Goal: Task Accomplishment & Management: Use online tool/utility

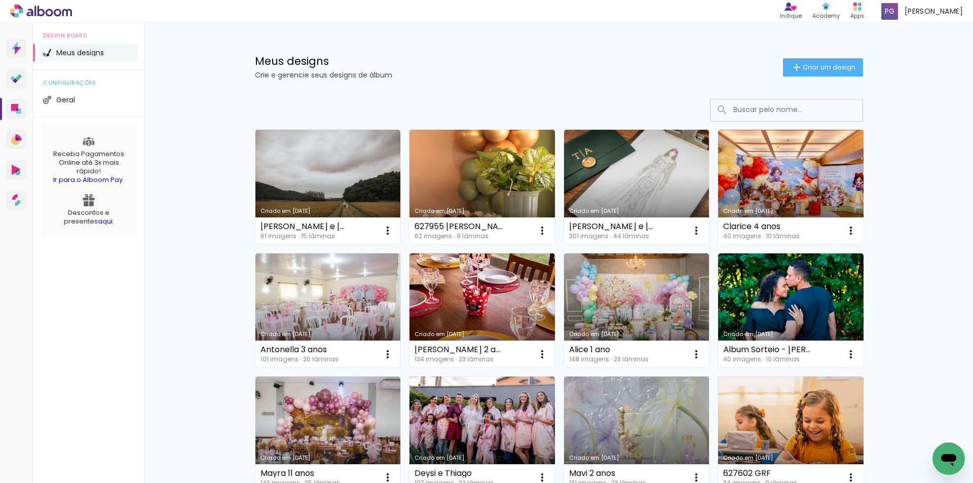
click at [770, 107] on input at bounding box center [800, 109] width 144 height 21
type input "15"
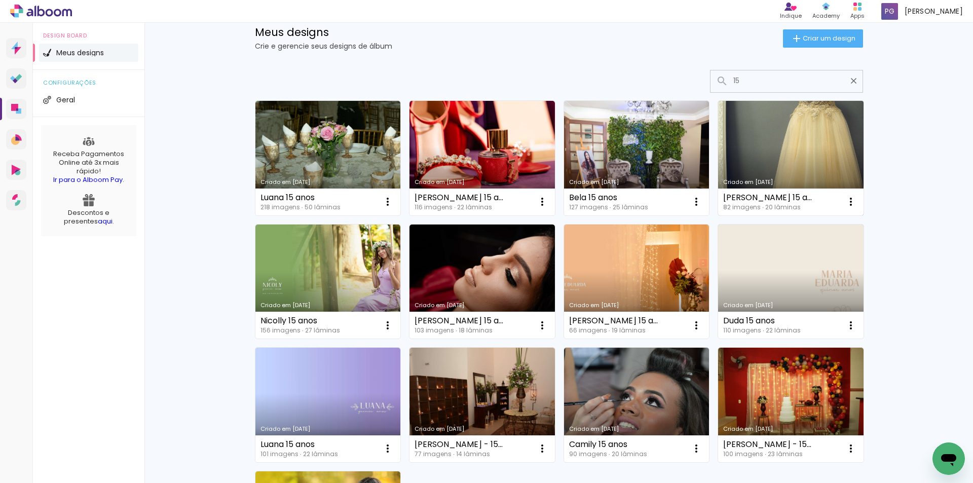
scroll to position [152, 0]
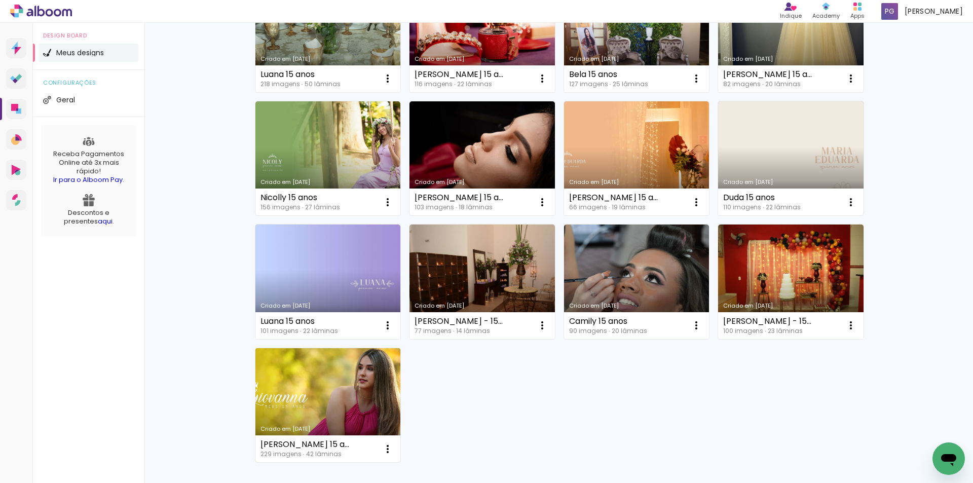
click at [359, 392] on link "Criado em 26/05/22" at bounding box center [327, 405] width 145 height 115
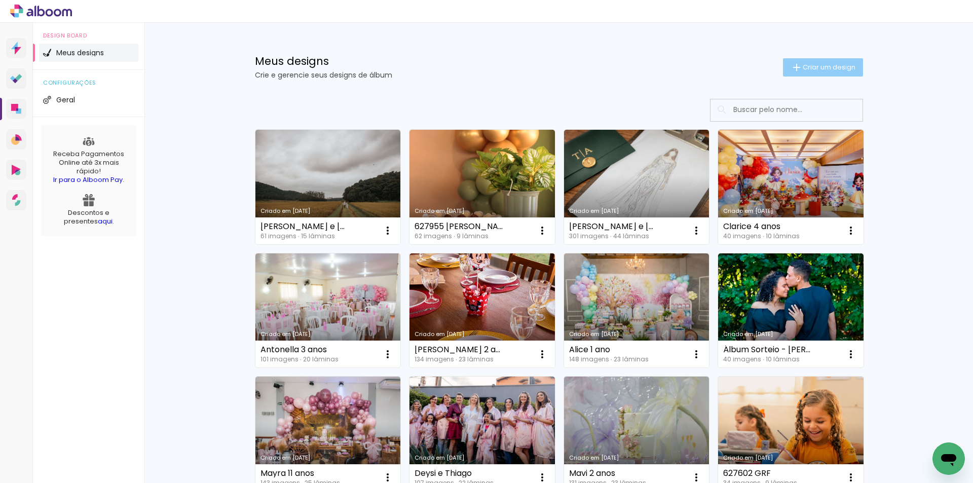
click at [807, 65] on span "Criar um design" at bounding box center [829, 67] width 53 height 7
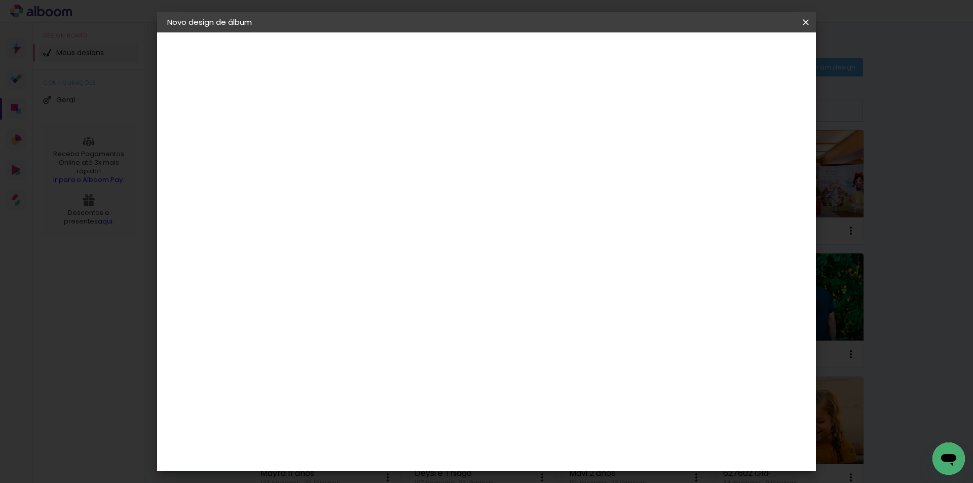
click at [333, 140] on input at bounding box center [333, 136] width 0 height 16
type input "[PERSON_NAME] e [PERSON_NAME]"
type paper-input "[PERSON_NAME] e [PERSON_NAME]"
click at [0, 0] on slot "Avançar" at bounding box center [0, 0] width 0 height 0
click at [410, 196] on input at bounding box center [359, 193] width 102 height 13
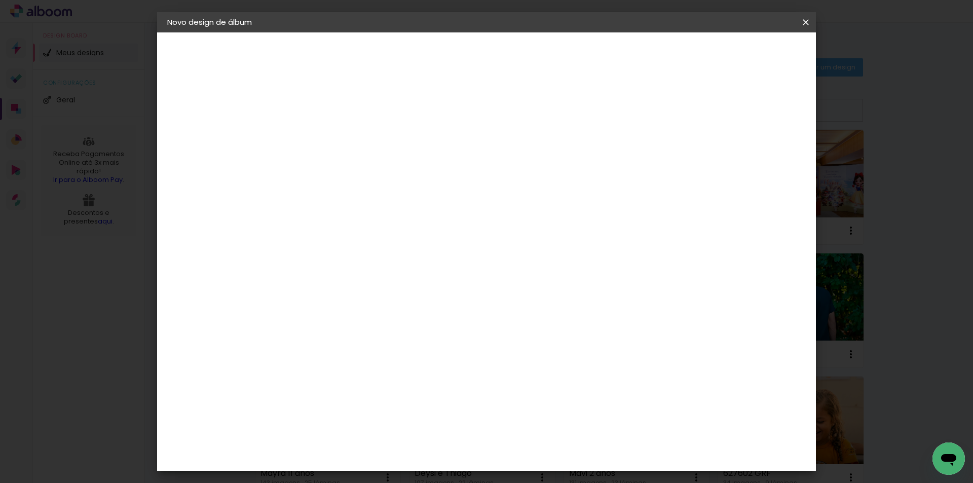
type input "q"
type paper-input "q"
click at [354, 227] on div "Quality" at bounding box center [340, 229] width 28 height 8
click at [0, 0] on slot "Avançar" at bounding box center [0, 0] width 0 height 0
click at [373, 169] on input "text" at bounding box center [353, 177] width 40 height 16
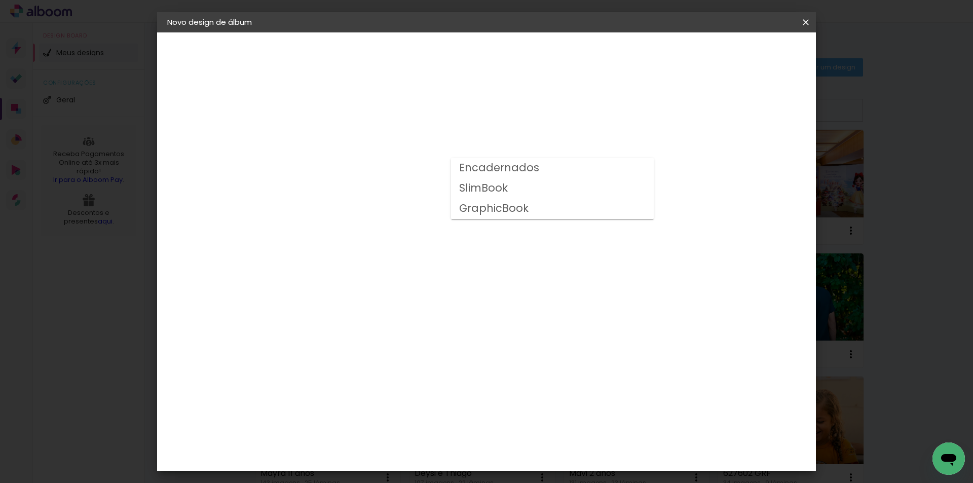
click at [0, 0] on slot "Encadernados" at bounding box center [0, 0] width 0 height 0
type input "Encadernados"
click at [401, 446] on span "30 × 30" at bounding box center [377, 456] width 47 height 21
click at [0, 0] on slot "Avançar" at bounding box center [0, 0] width 0 height 0
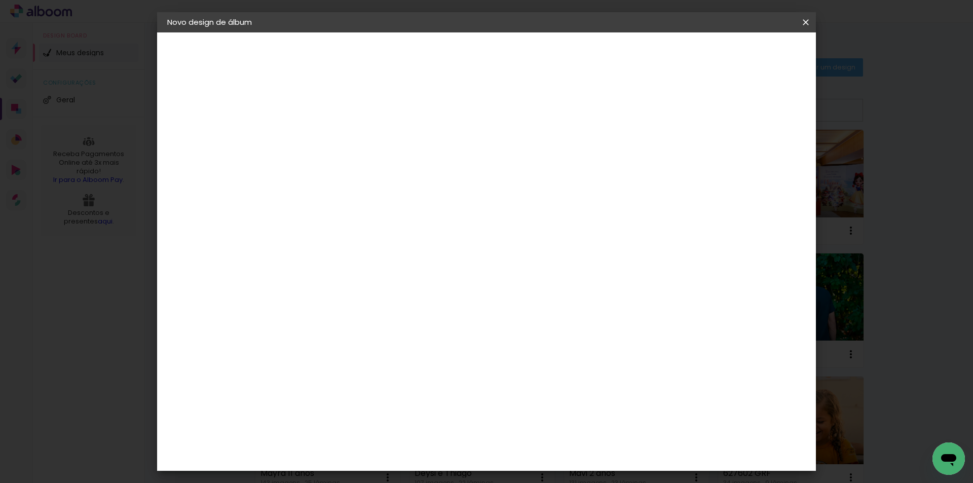
click at [743, 50] on span "Iniciar design" at bounding box center [719, 53] width 46 height 7
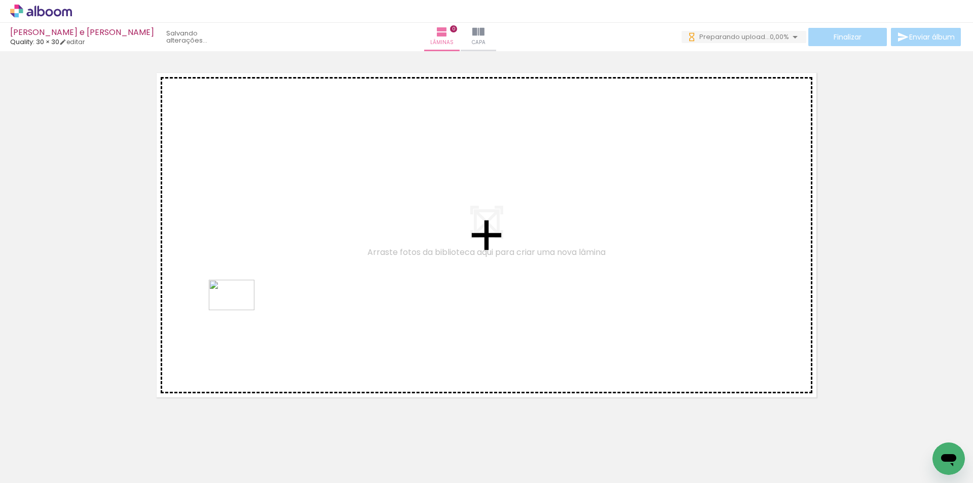
drag, startPoint x: 225, startPoint y: 348, endPoint x: 239, endPoint y: 310, distance: 40.3
click at [239, 310] on quentale-workspace at bounding box center [486, 241] width 973 height 483
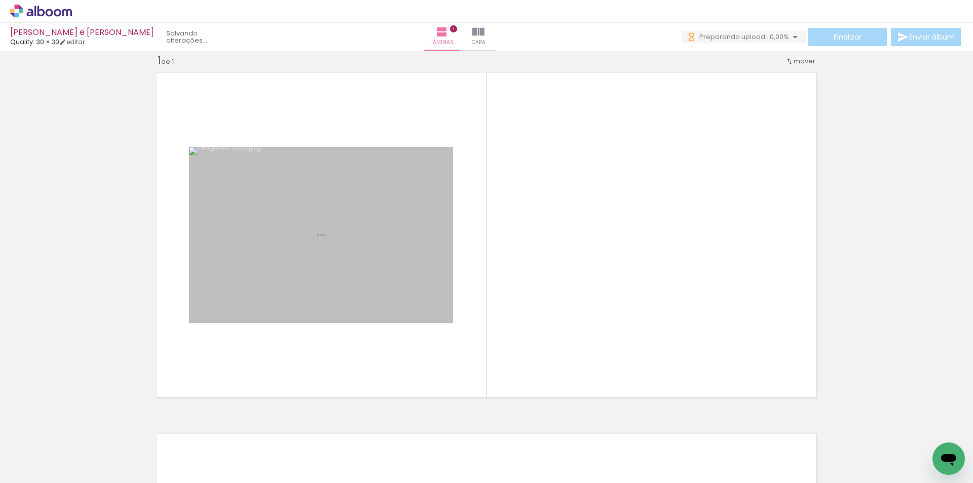
scroll to position [13, 0]
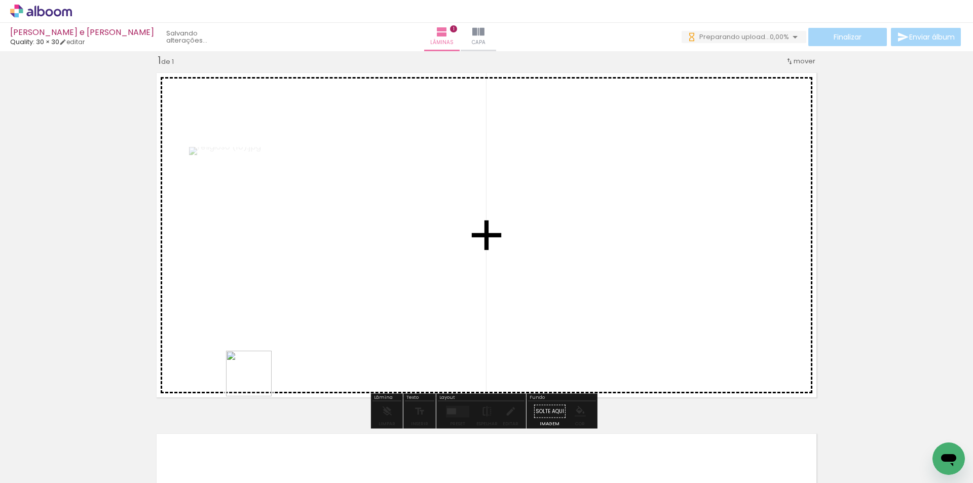
drag, startPoint x: 245, startPoint y: 400, endPoint x: 274, endPoint y: 428, distance: 40.2
click at [279, 327] on quentale-workspace at bounding box center [486, 241] width 973 height 483
drag, startPoint x: 301, startPoint y: 383, endPoint x: 316, endPoint y: 337, distance: 47.9
click at [316, 337] on quentale-workspace at bounding box center [486, 241] width 973 height 483
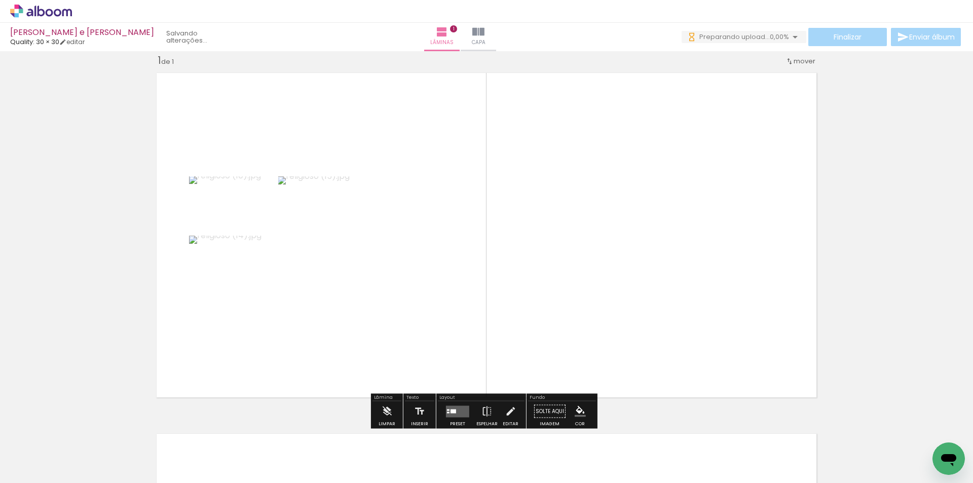
scroll to position [0, 0]
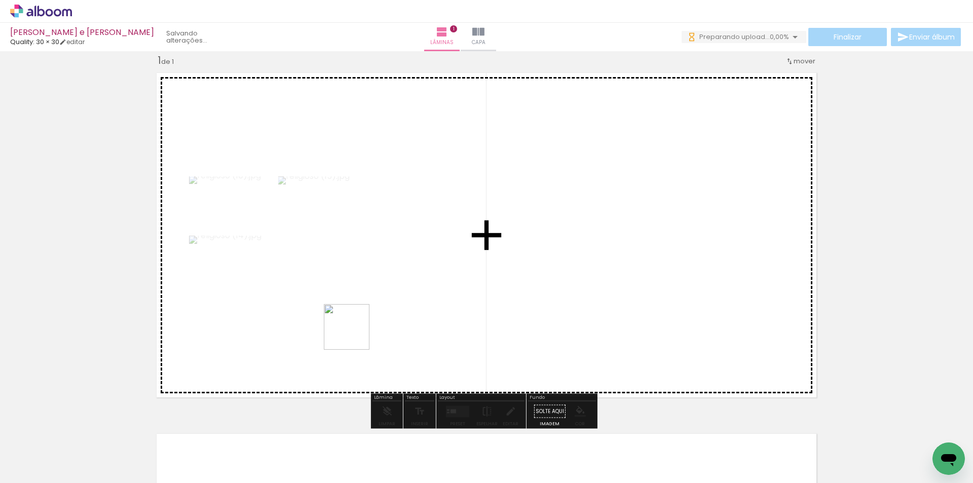
drag, startPoint x: 354, startPoint y: 335, endPoint x: 364, endPoint y: 421, distance: 86.7
click at [356, 329] on quentale-workspace at bounding box center [486, 241] width 973 height 483
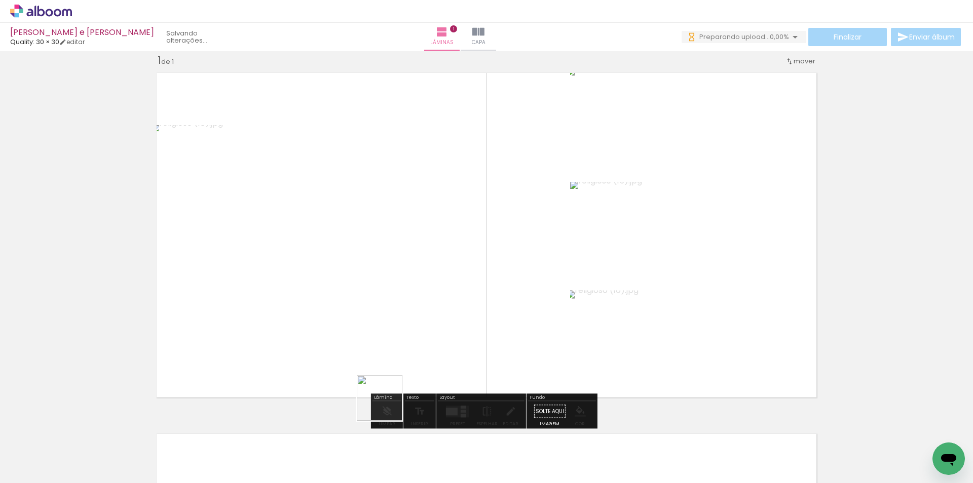
drag, startPoint x: 387, startPoint y: 452, endPoint x: 431, endPoint y: 440, distance: 45.6
click at [396, 348] on quentale-workspace at bounding box center [486, 241] width 973 height 483
drag, startPoint x: 449, startPoint y: 449, endPoint x: 503, endPoint y: 446, distance: 54.3
click at [457, 336] on quentale-workspace at bounding box center [486, 241] width 973 height 483
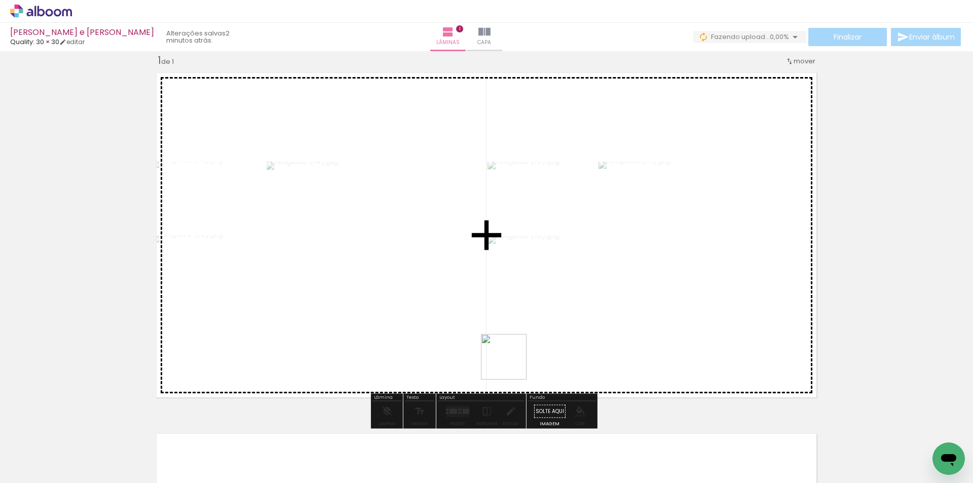
drag, startPoint x: 511, startPoint y: 403, endPoint x: 511, endPoint y: 343, distance: 60.8
click at [511, 343] on quentale-workspace at bounding box center [486, 241] width 973 height 483
drag, startPoint x: 562, startPoint y: 450, endPoint x: 538, endPoint y: 314, distance: 137.9
click at [538, 314] on quentale-workspace at bounding box center [486, 241] width 973 height 483
drag, startPoint x: 116, startPoint y: 449, endPoint x: 234, endPoint y: 326, distance: 170.6
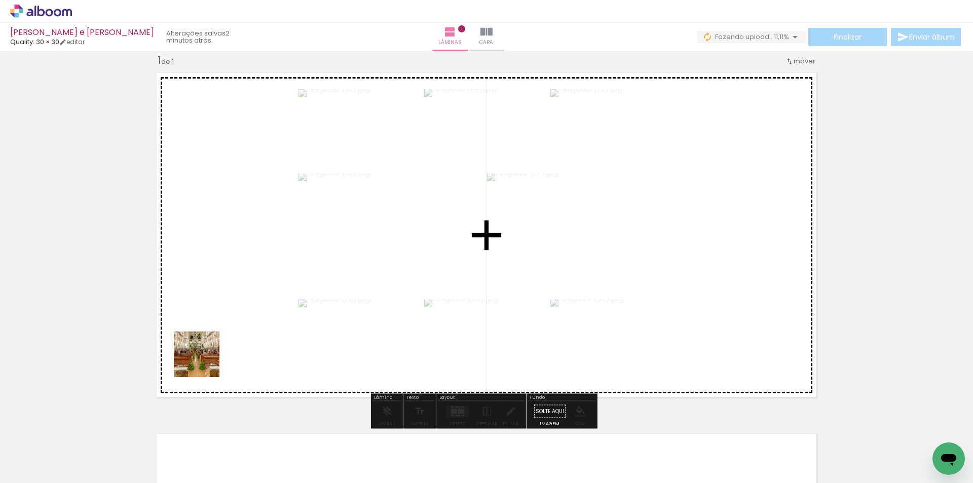
click at [232, 324] on quentale-workspace at bounding box center [486, 241] width 973 height 483
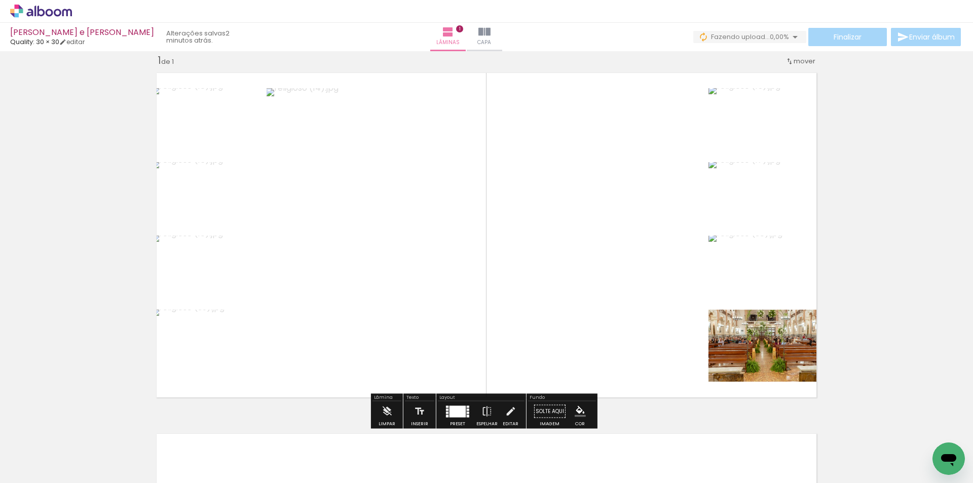
click at [452, 409] on div at bounding box center [458, 411] width 16 height 12
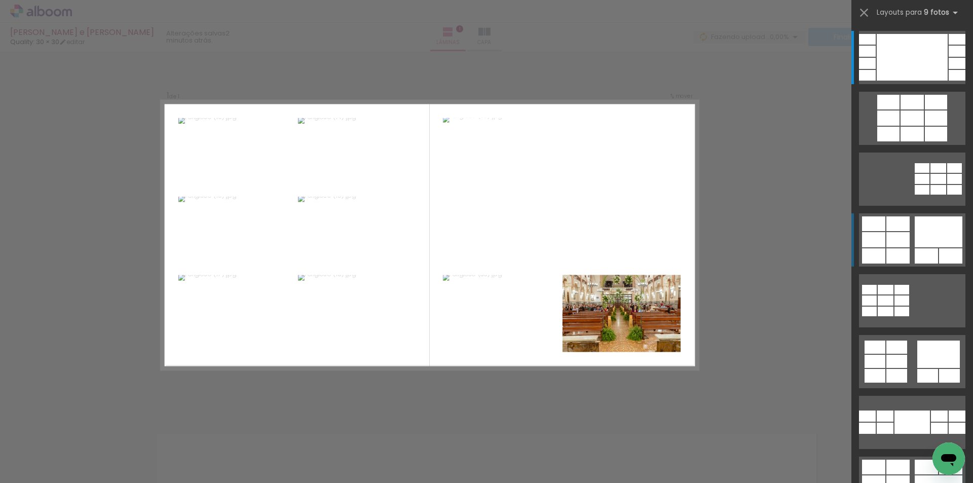
click at [905, 244] on div at bounding box center [897, 239] width 23 height 15
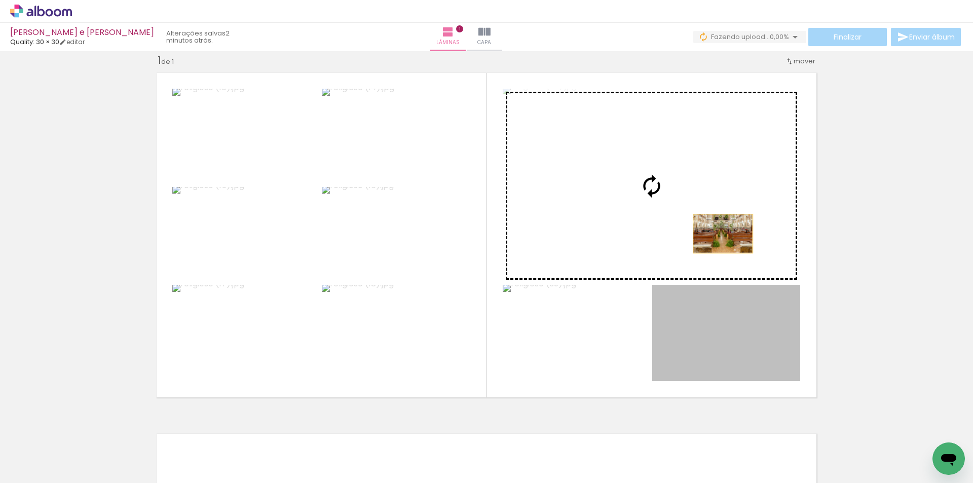
drag, startPoint x: 759, startPoint y: 338, endPoint x: 719, endPoint y: 231, distance: 114.7
click at [0, 0] on slot at bounding box center [0, 0] width 0 height 0
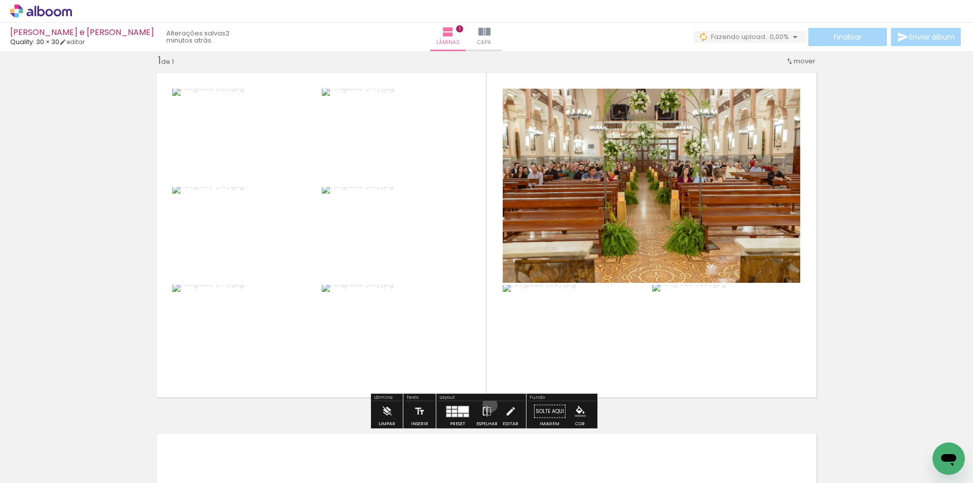
click at [488, 405] on iron-icon at bounding box center [486, 411] width 11 height 20
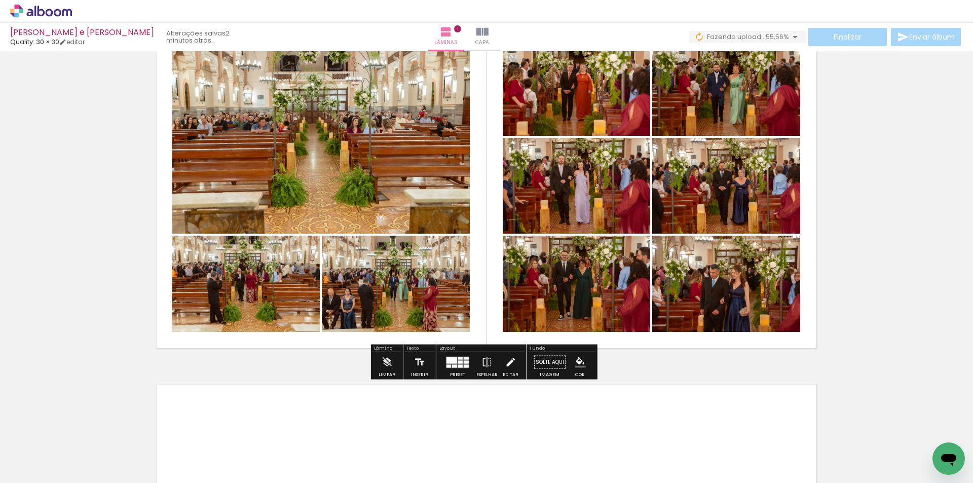
scroll to position [152, 0]
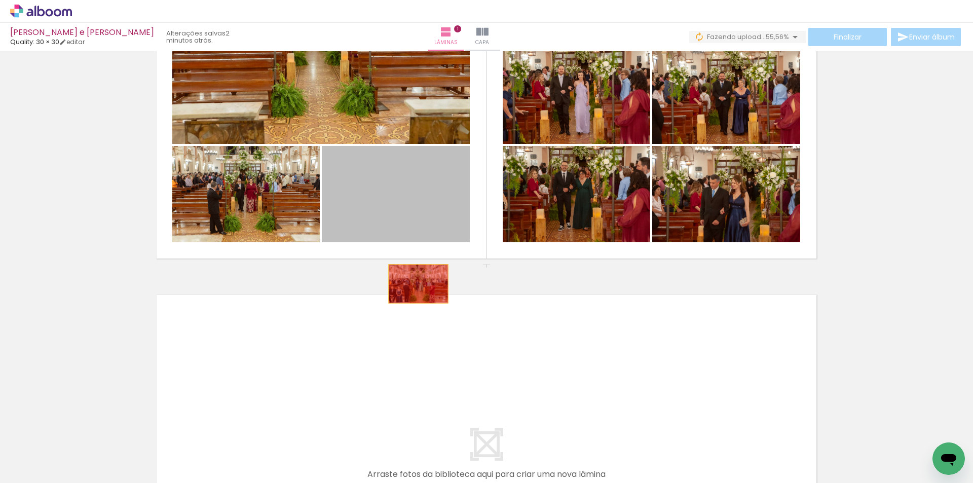
drag, startPoint x: 415, startPoint y: 284, endPoint x: 417, endPoint y: 326, distance: 42.1
click at [417, 326] on div "Inserir lâmina 1 de 1" at bounding box center [486, 264] width 973 height 722
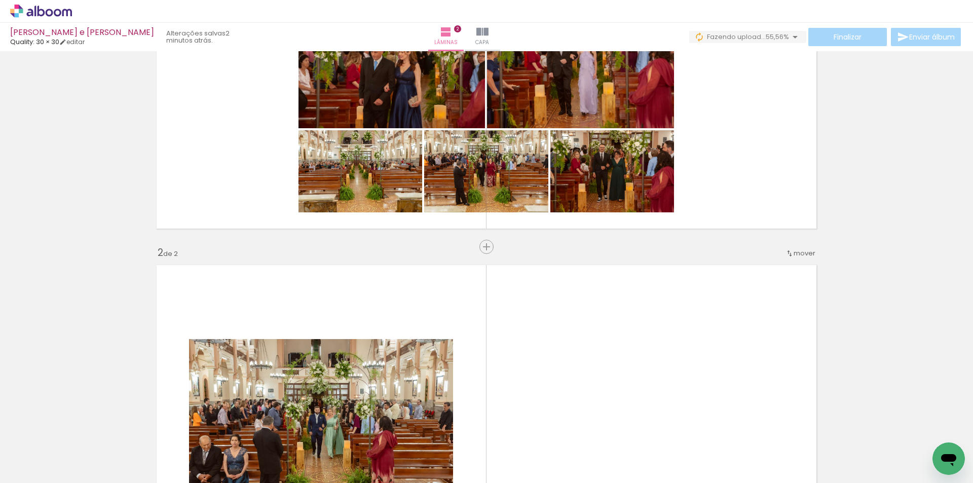
scroll to position [171, 0]
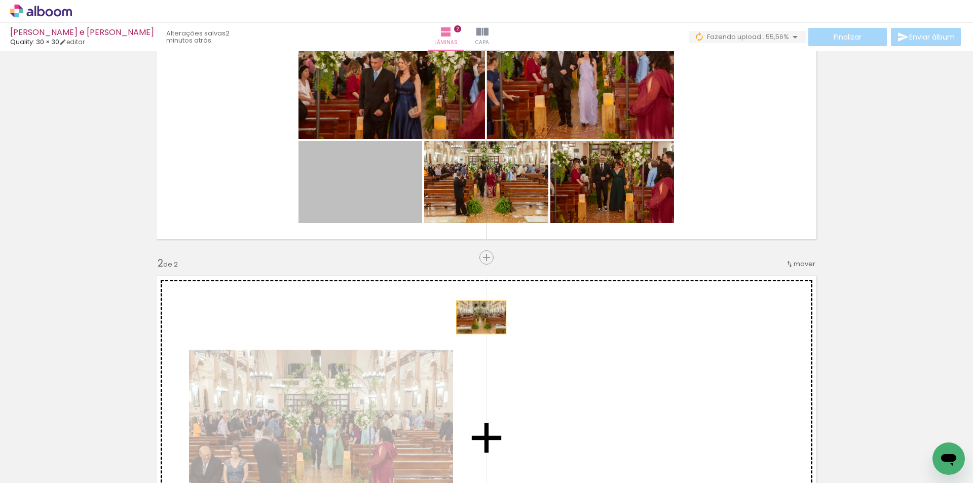
drag, startPoint x: 391, startPoint y: 203, endPoint x: 569, endPoint y: 330, distance: 219.0
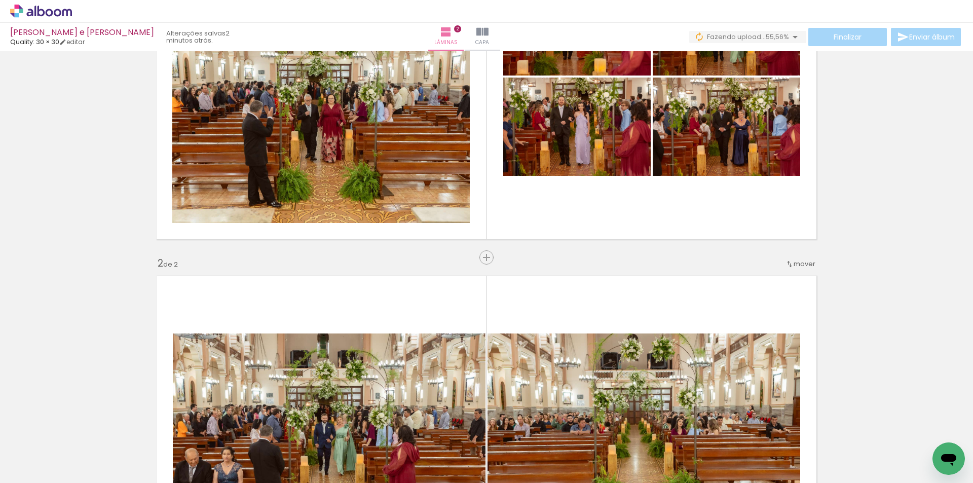
click at [794, 263] on span "mover" at bounding box center [805, 264] width 22 height 10
click at [771, 262] on span "antes da" at bounding box center [759, 262] width 29 height 17
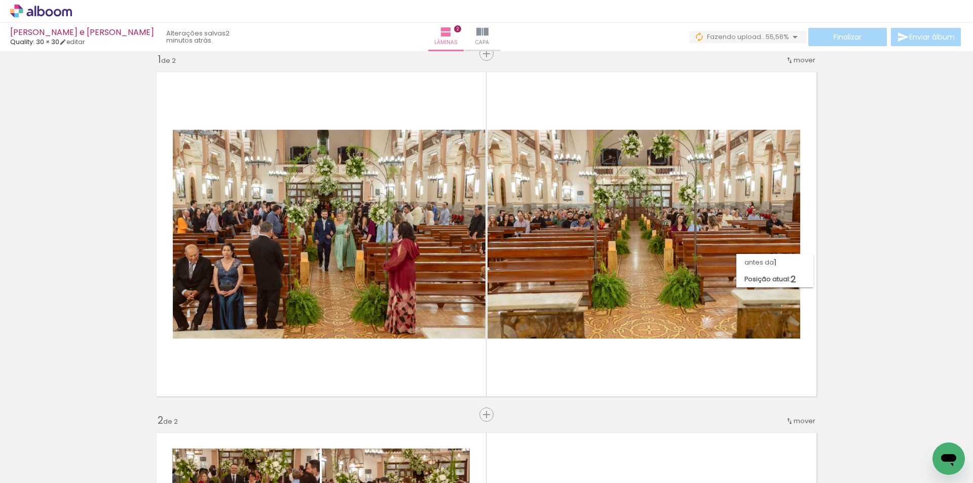
scroll to position [13, 0]
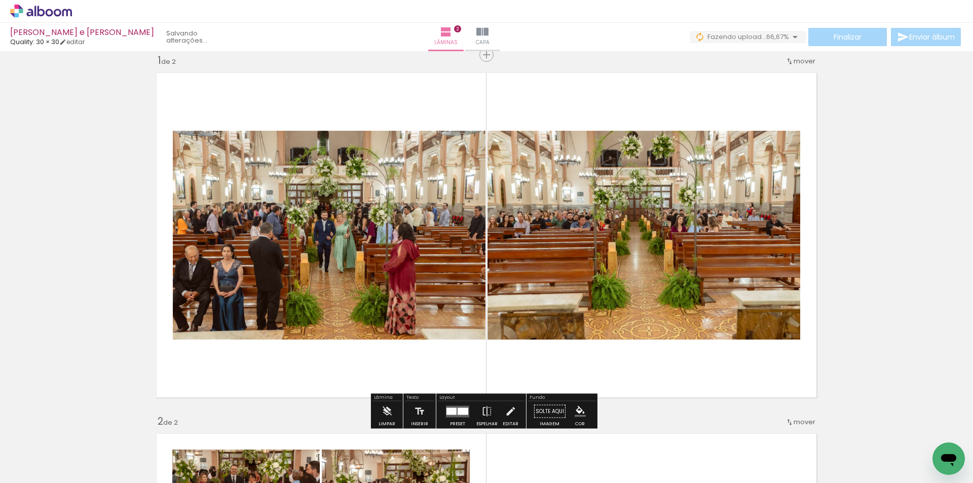
click at [459, 410] on div at bounding box center [463, 410] width 11 height 7
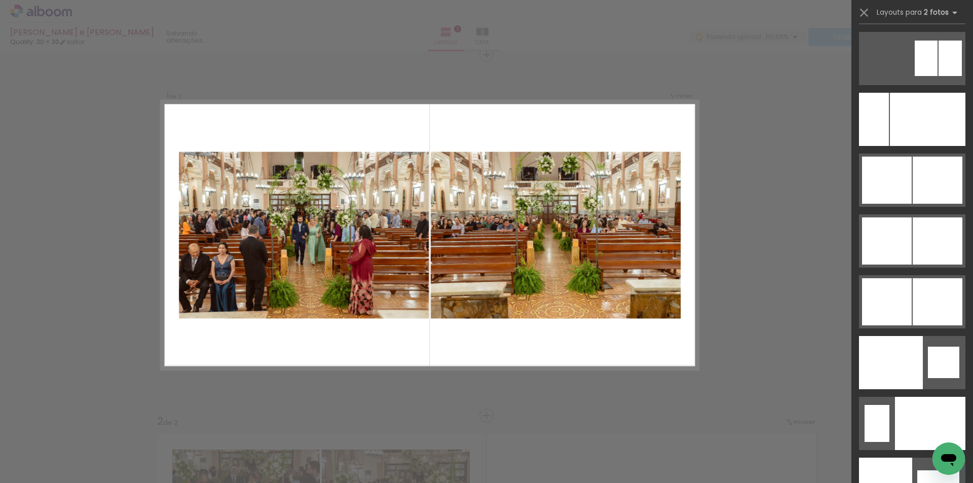
scroll to position [5318, 0]
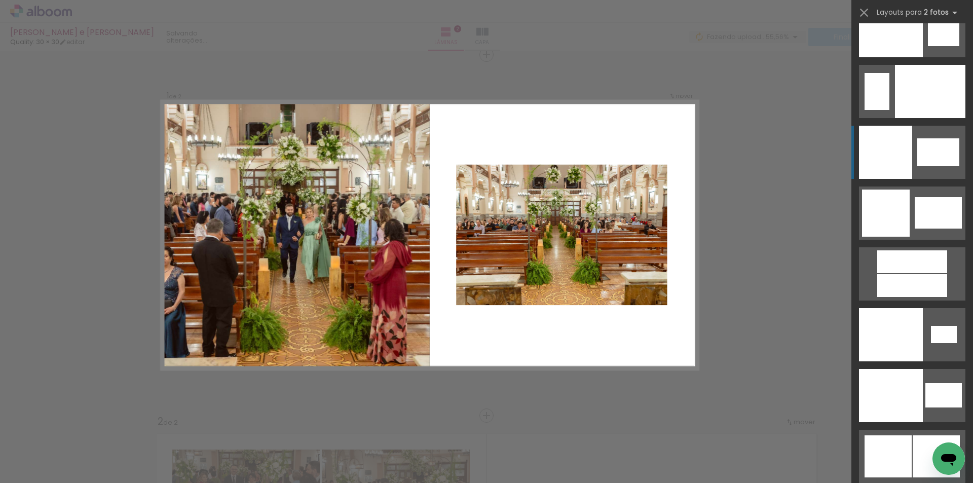
click at [917, 145] on div at bounding box center [938, 152] width 42 height 28
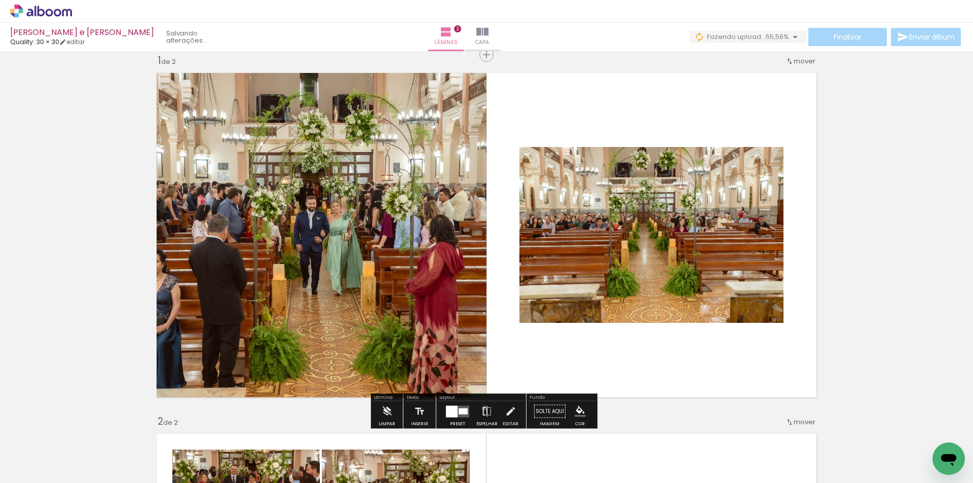
click at [482, 408] on iron-icon at bounding box center [486, 411] width 11 height 20
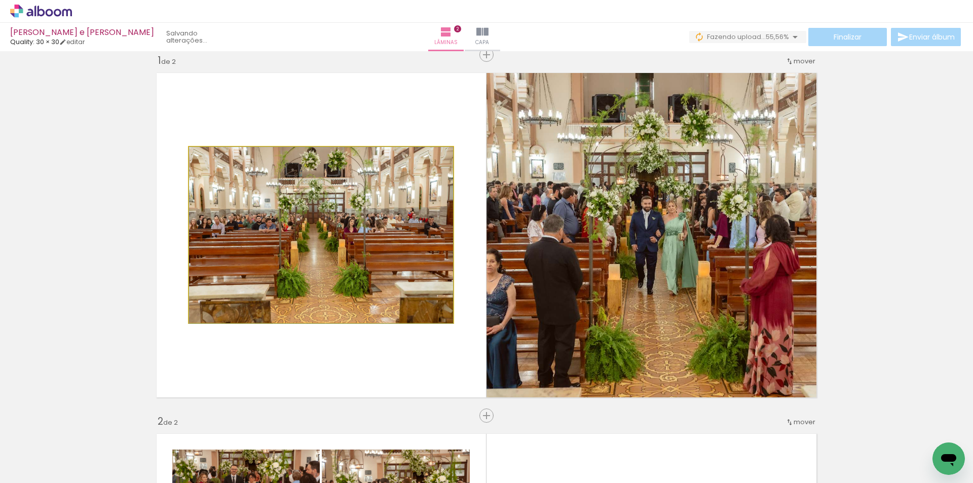
drag, startPoint x: 409, startPoint y: 288, endPoint x: 409, endPoint y: 311, distance: 23.3
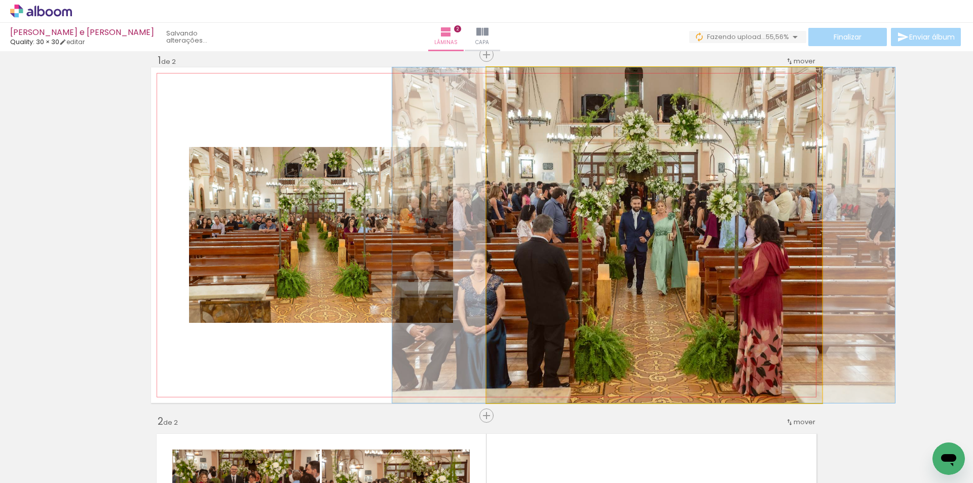
drag, startPoint x: 648, startPoint y: 277, endPoint x: 637, endPoint y: 274, distance: 10.9
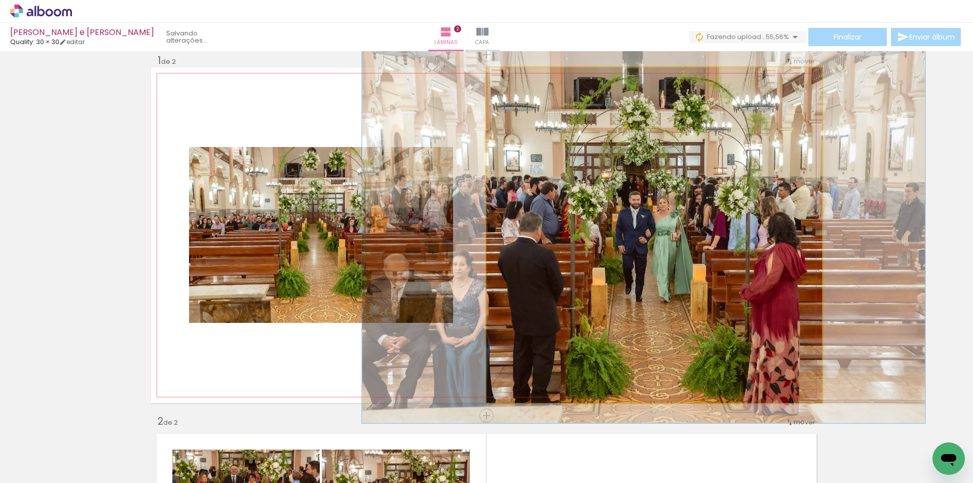
type paper-slider "112"
click at [511, 82] on div at bounding box center [514, 78] width 16 height 16
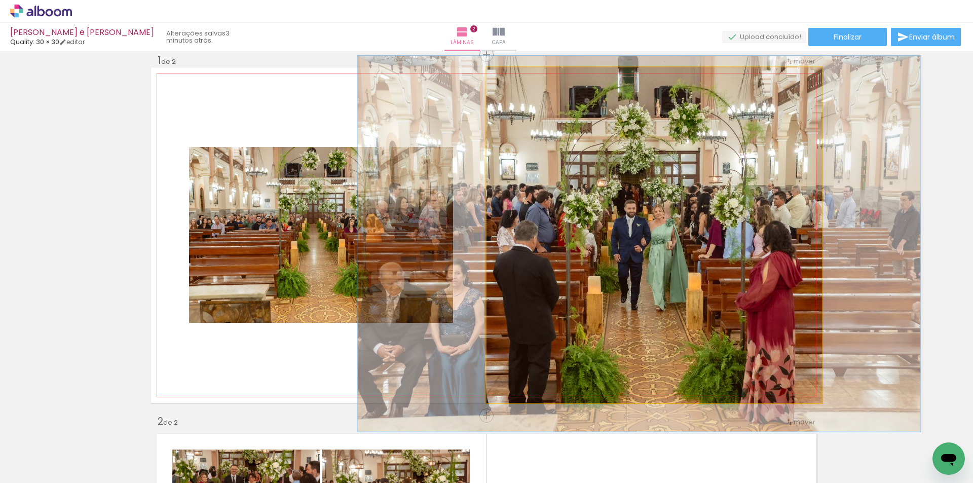
drag, startPoint x: 696, startPoint y: 202, endPoint x: 693, endPoint y: 208, distance: 6.4
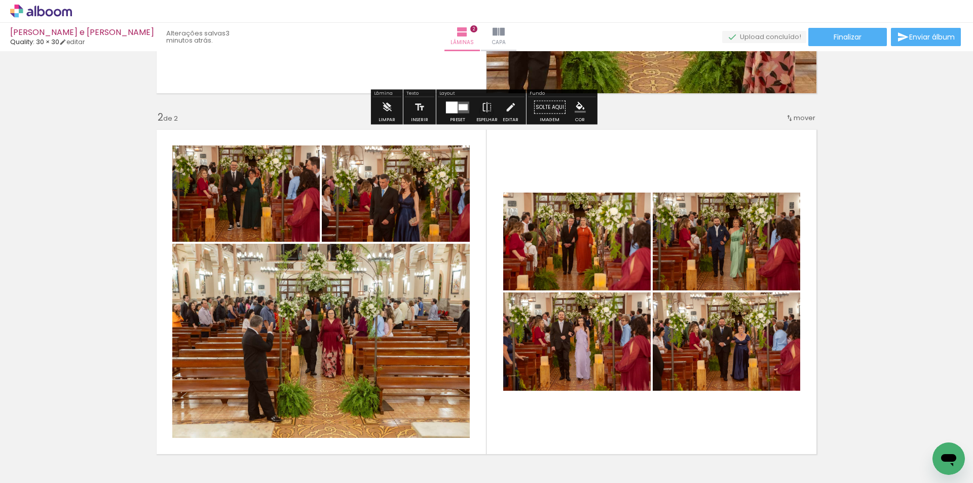
scroll to position [368, 0]
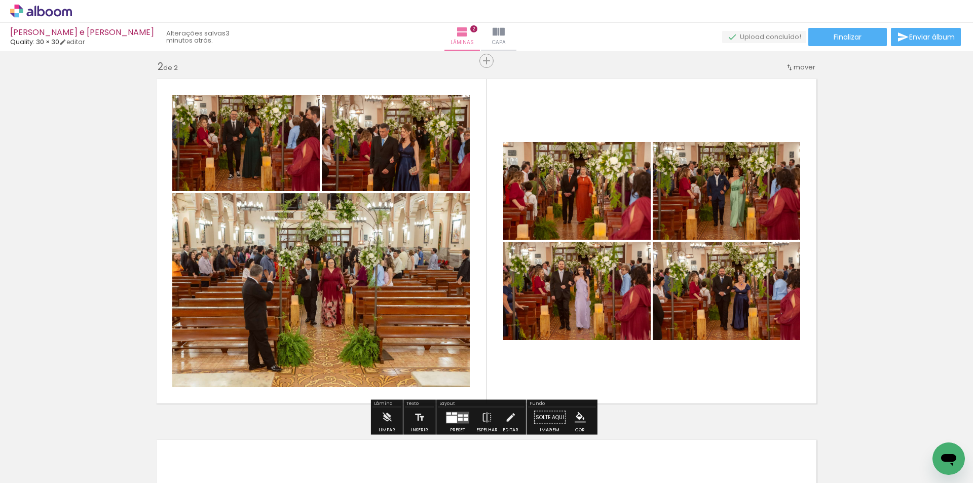
click at [461, 414] on quentale-layouter at bounding box center [457, 418] width 23 height 12
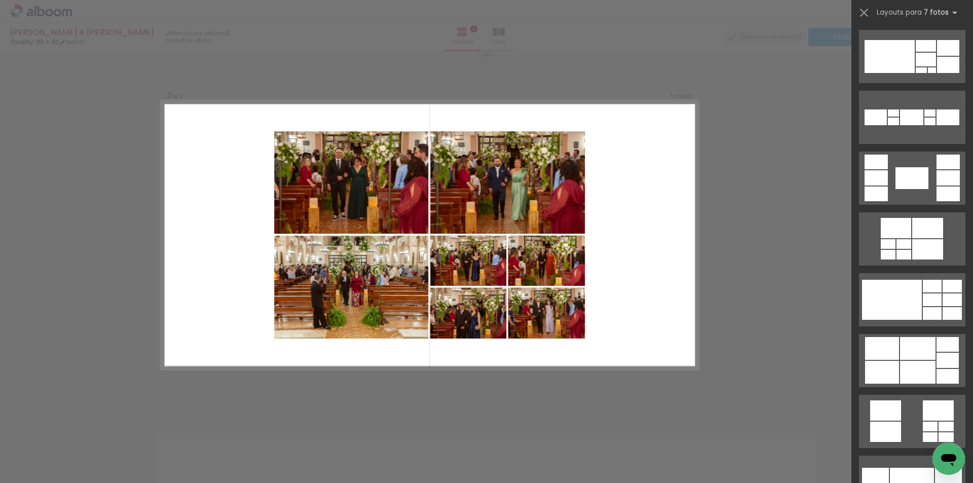
scroll to position [355, 0]
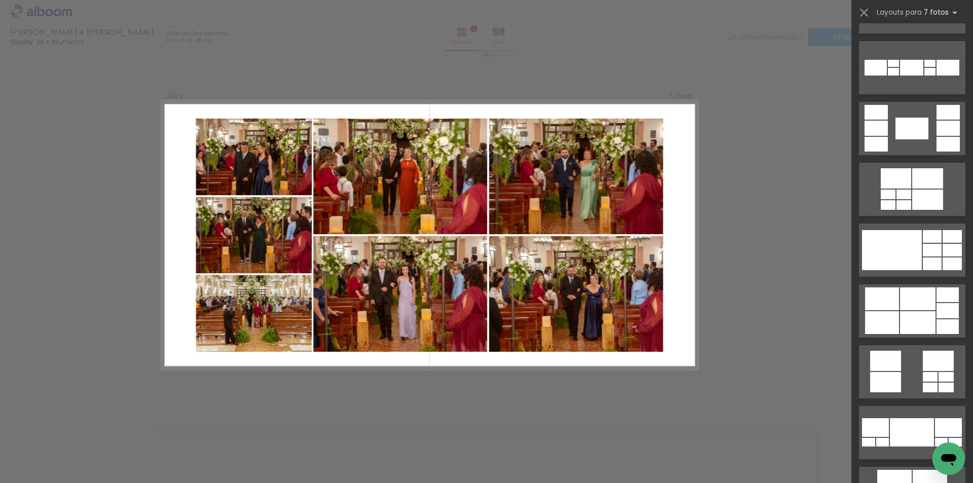
click at [774, 265] on div "Confirmar Cancelar" at bounding box center [486, 230] width 973 height 1107
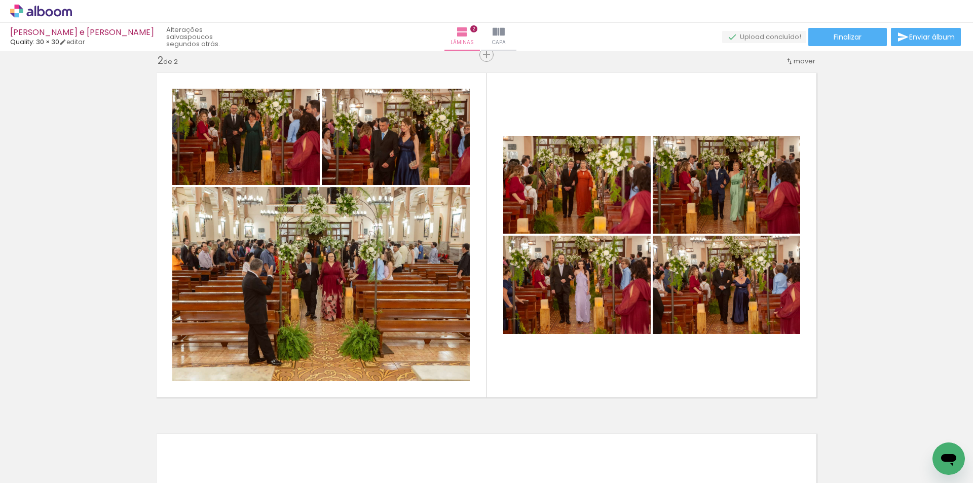
scroll to position [0, 0]
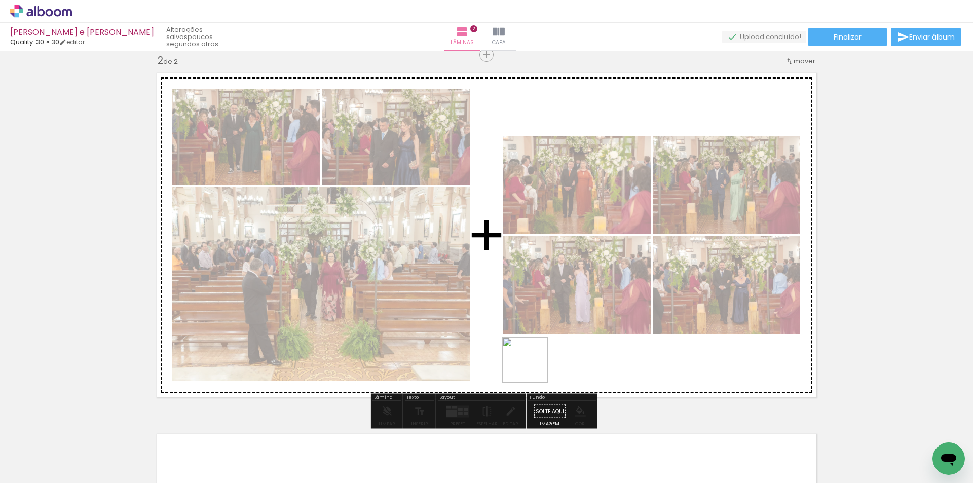
drag, startPoint x: 620, startPoint y: 442, endPoint x: 533, endPoint y: 367, distance: 115.0
click at [533, 367] on quentale-workspace at bounding box center [486, 241] width 973 height 483
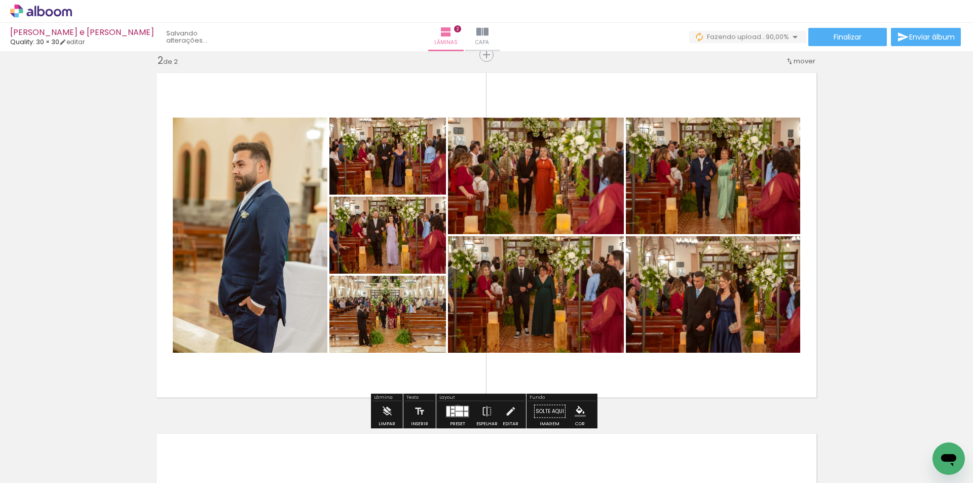
click at [456, 410] on div at bounding box center [460, 408] width 8 height 5
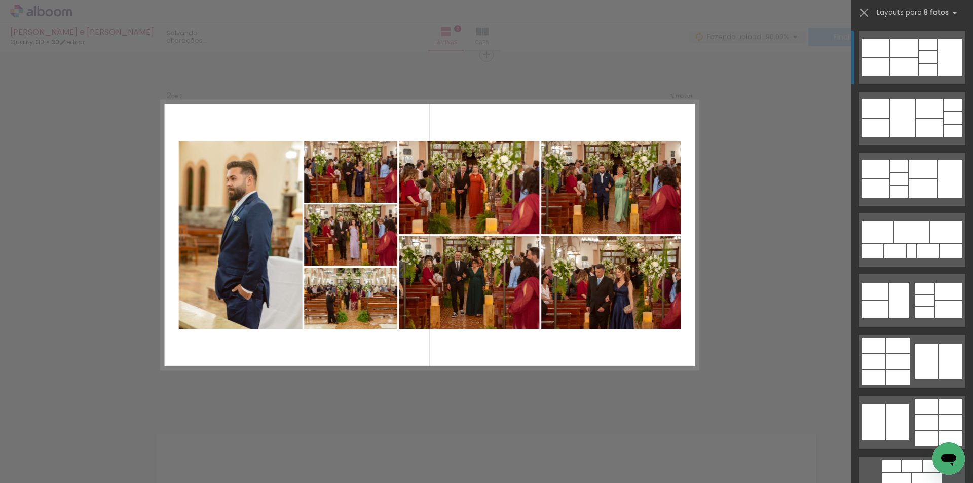
click at [939, 52] on div at bounding box center [950, 58] width 24 height 38
click at [929, 65] on div at bounding box center [928, 70] width 18 height 12
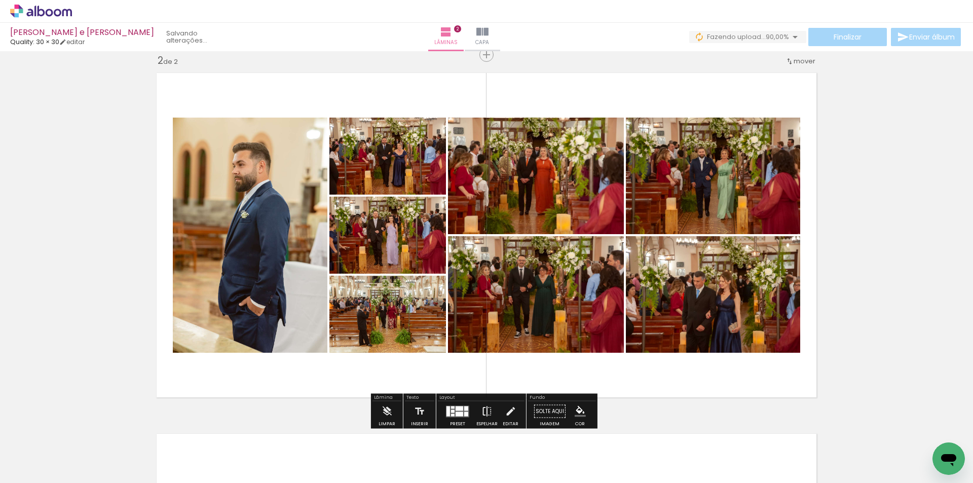
click at [484, 410] on iron-icon at bounding box center [486, 411] width 11 height 20
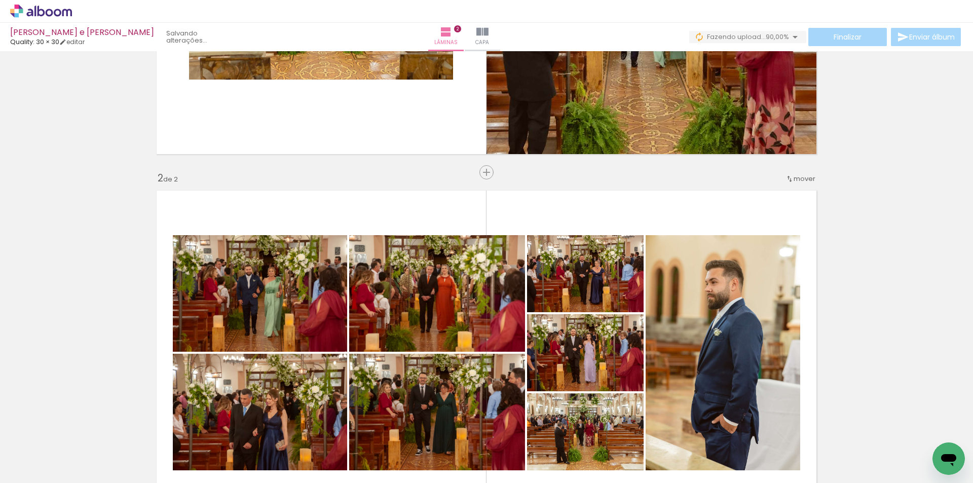
scroll to position [171, 0]
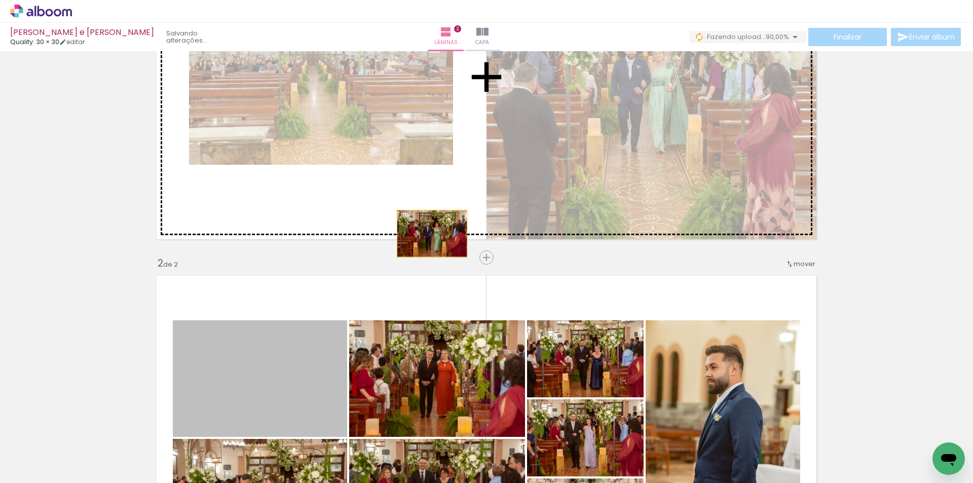
drag, startPoint x: 407, startPoint y: 270, endPoint x: 437, endPoint y: 211, distance: 65.3
click at [437, 211] on div "Inserir lâmina 1 de 2 Inserir lâmina 2 de 2" at bounding box center [486, 424] width 973 height 1083
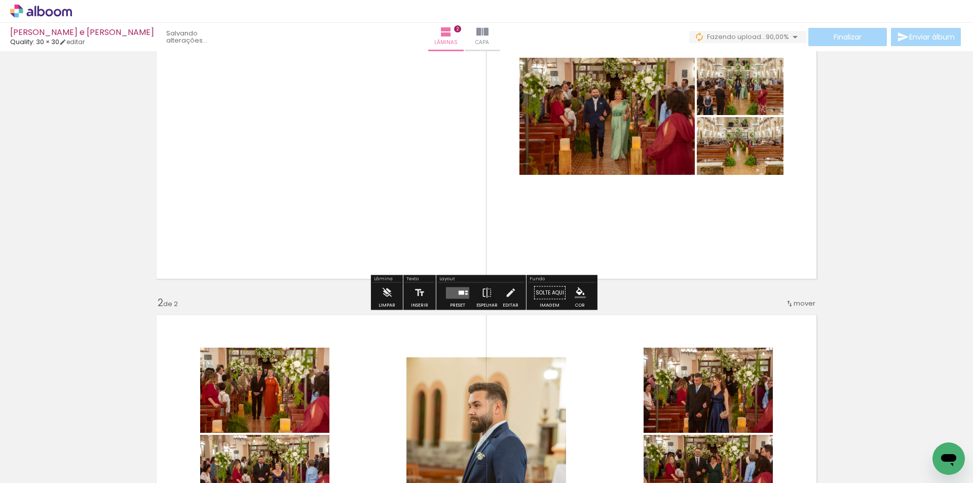
scroll to position [70, 0]
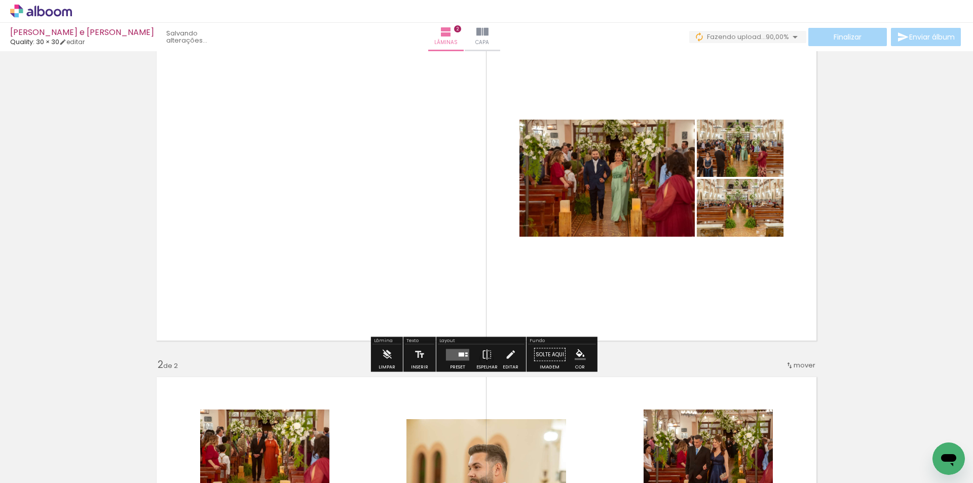
click at [457, 350] on quentale-layouter at bounding box center [457, 355] width 23 height 12
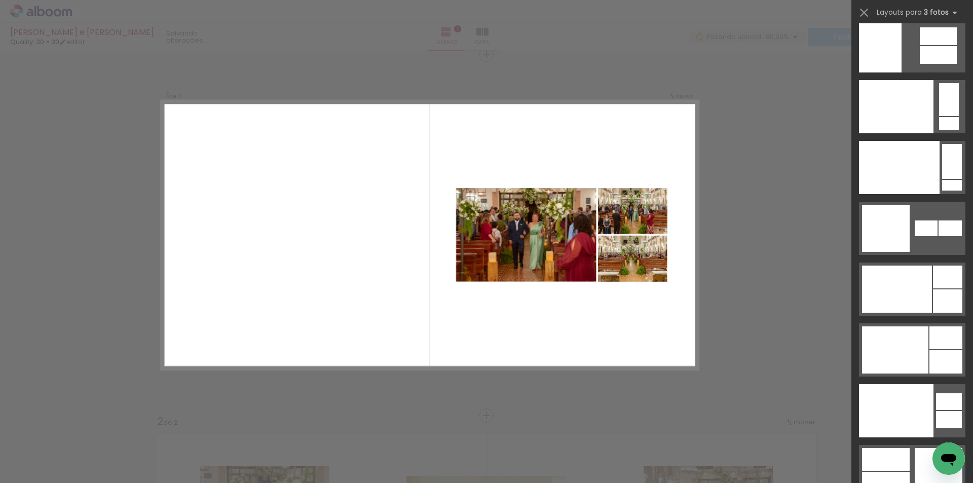
scroll to position [12799, 0]
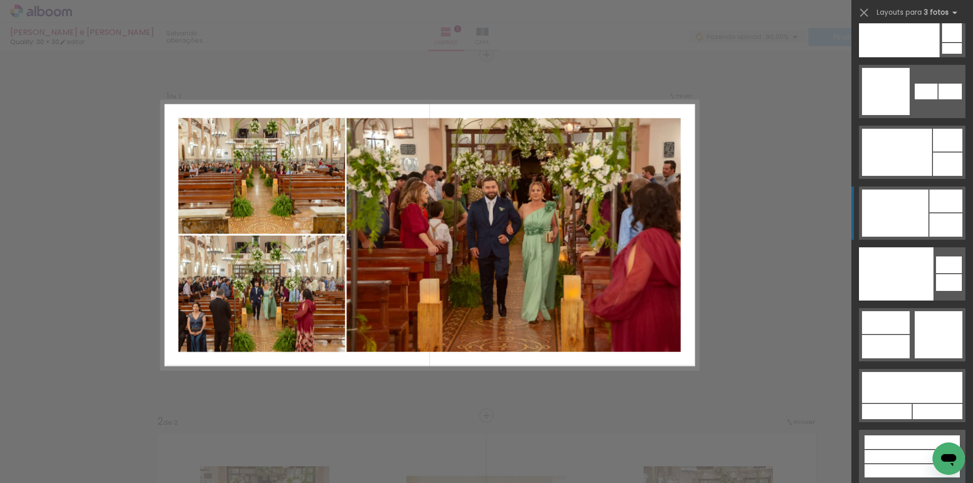
click at [922, 217] on div at bounding box center [895, 213] width 66 height 47
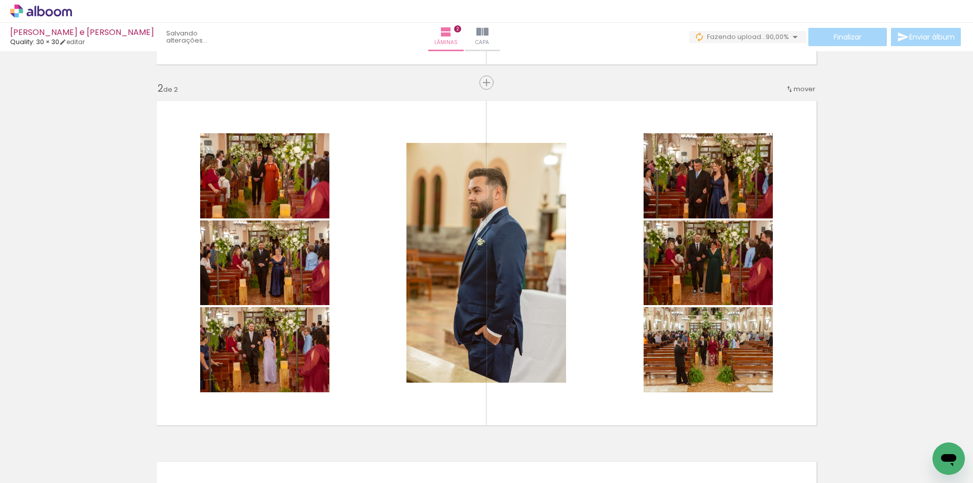
scroll to position [368, 0]
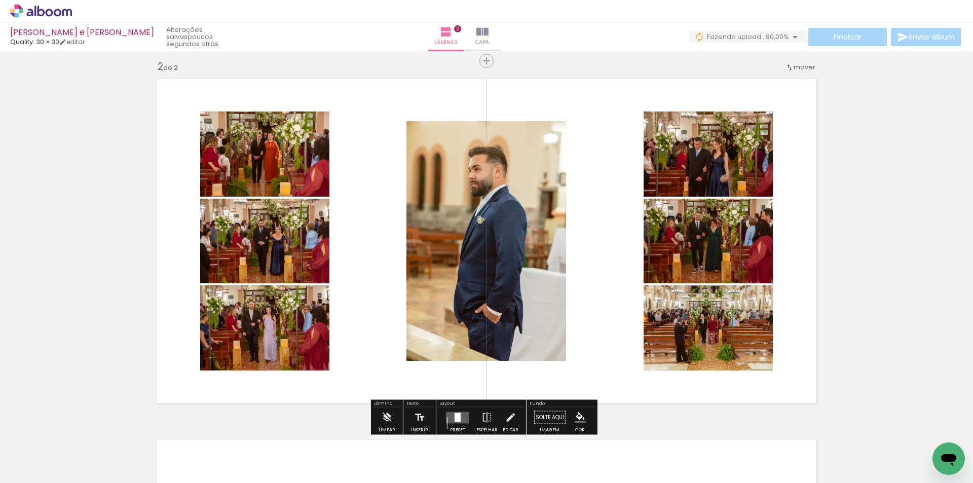
click at [461, 410] on div at bounding box center [457, 417] width 27 height 20
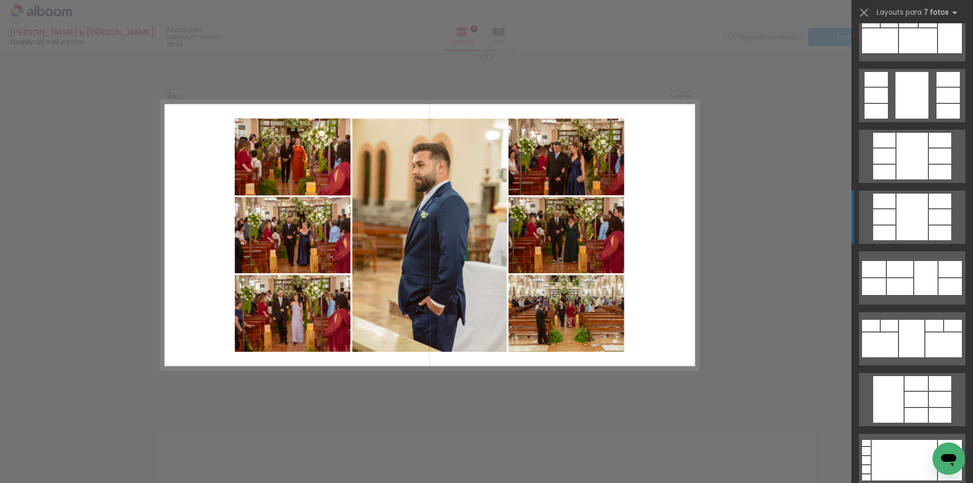
scroll to position [355, 0]
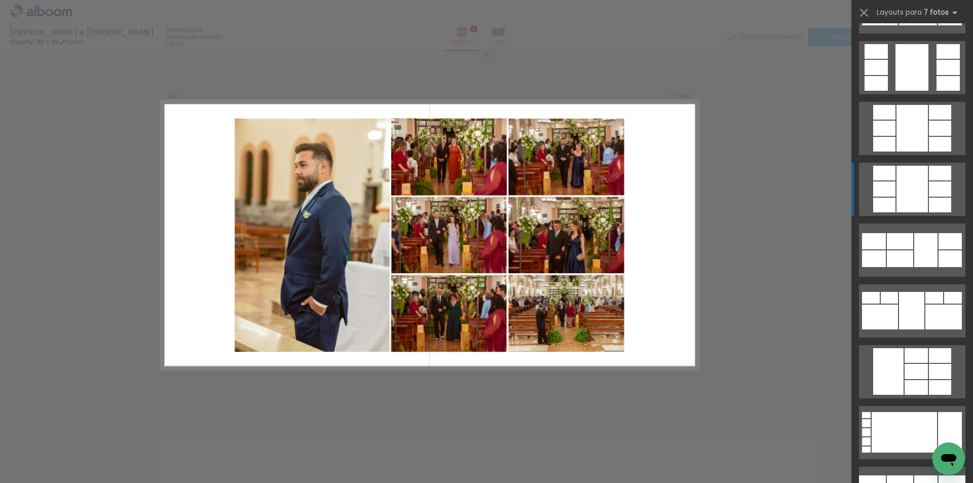
click at [906, 354] on div at bounding box center [916, 355] width 23 height 15
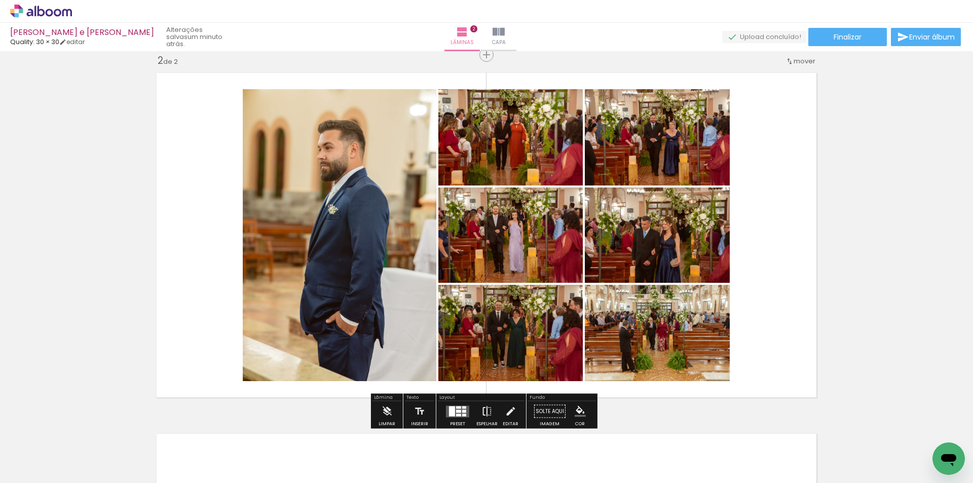
click at [484, 409] on iron-icon at bounding box center [486, 411] width 11 height 20
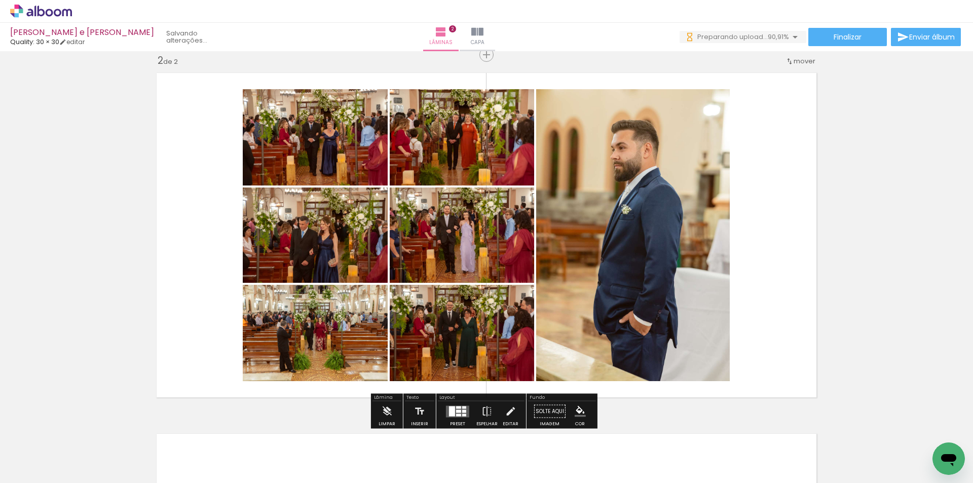
scroll to position [0, 0]
click at [456, 412] on div at bounding box center [458, 411] width 5 height 3
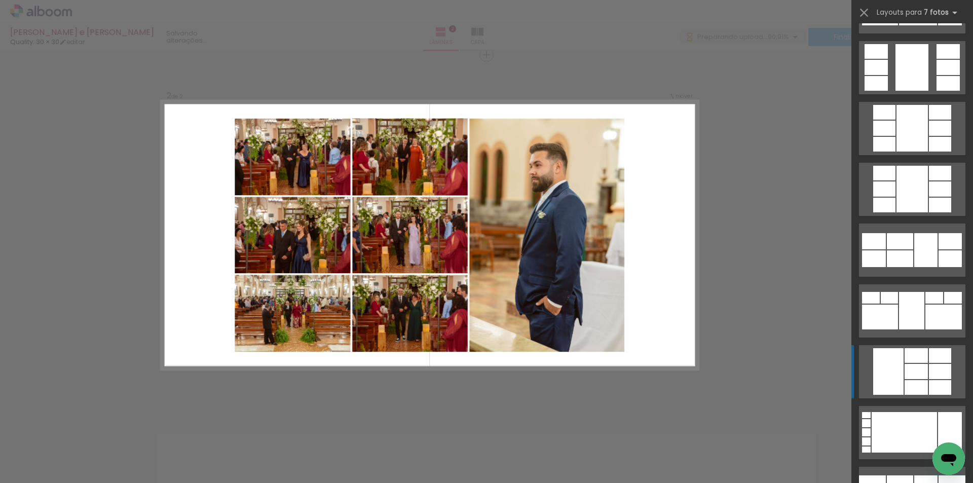
scroll to position [669, 0]
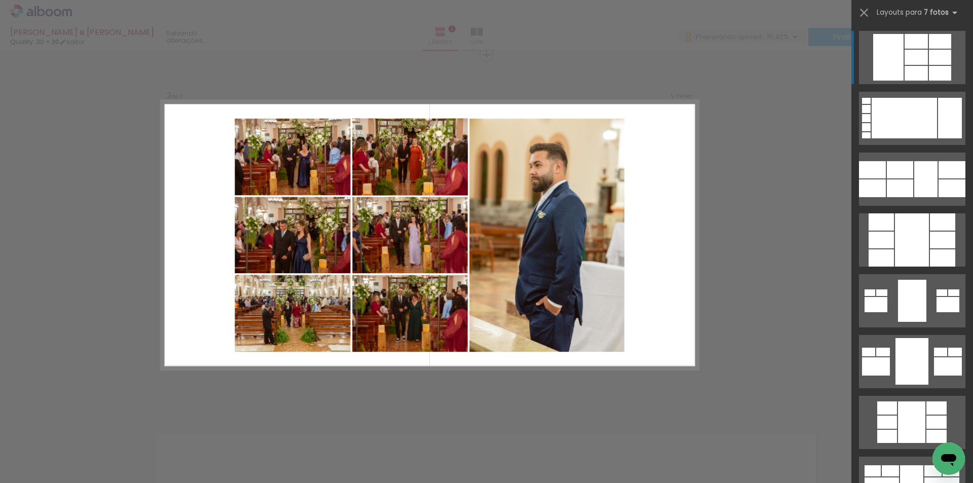
drag, startPoint x: 964, startPoint y: 65, endPoint x: 973, endPoint y: 106, distance: 41.9
click at [973, 106] on div at bounding box center [912, 253] width 122 height 460
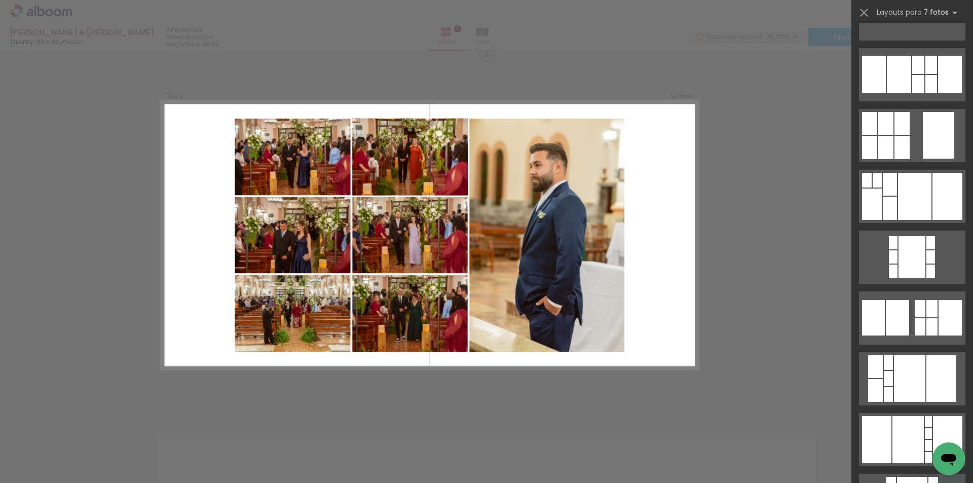
scroll to position [11961, 0]
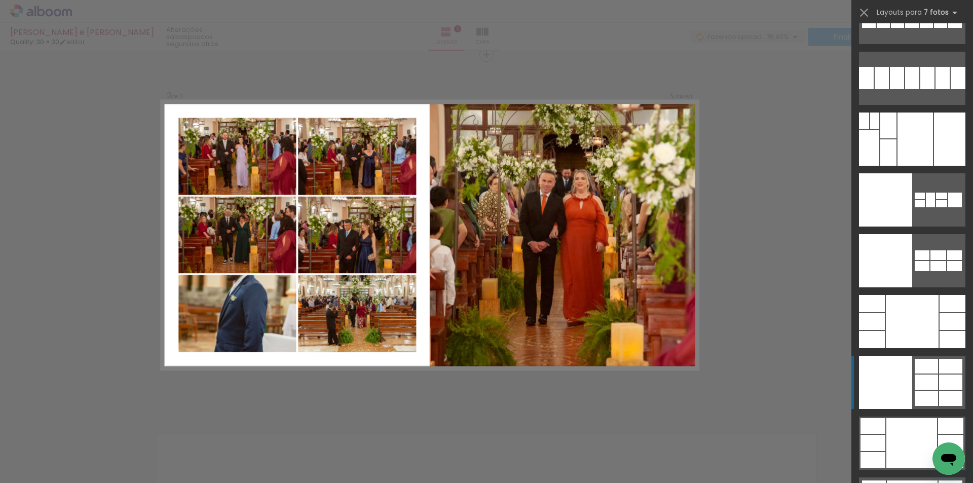
click at [929, 385] on div at bounding box center [926, 382] width 23 height 15
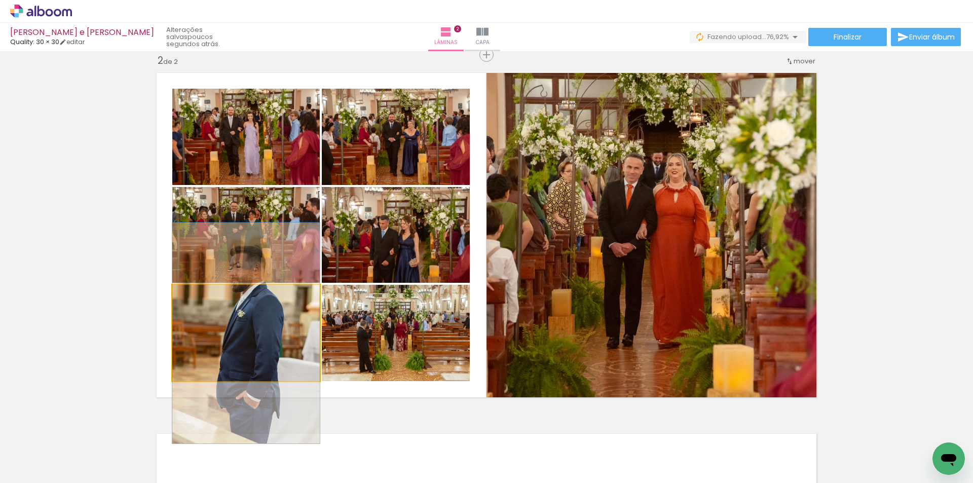
drag, startPoint x: 293, startPoint y: 350, endPoint x: 618, endPoint y: 290, distance: 330.8
click at [0, 0] on slot at bounding box center [0, 0] width 0 height 0
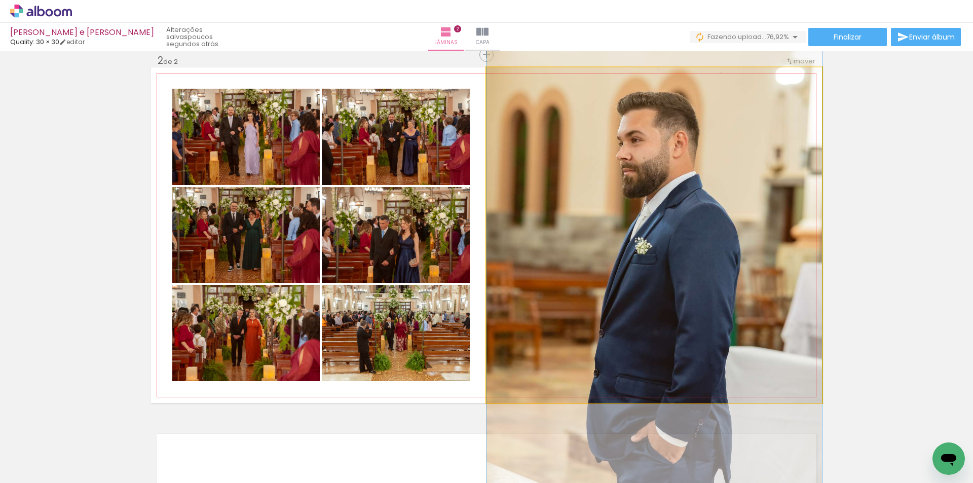
drag, startPoint x: 679, startPoint y: 244, endPoint x: 682, endPoint y: 299, distance: 54.8
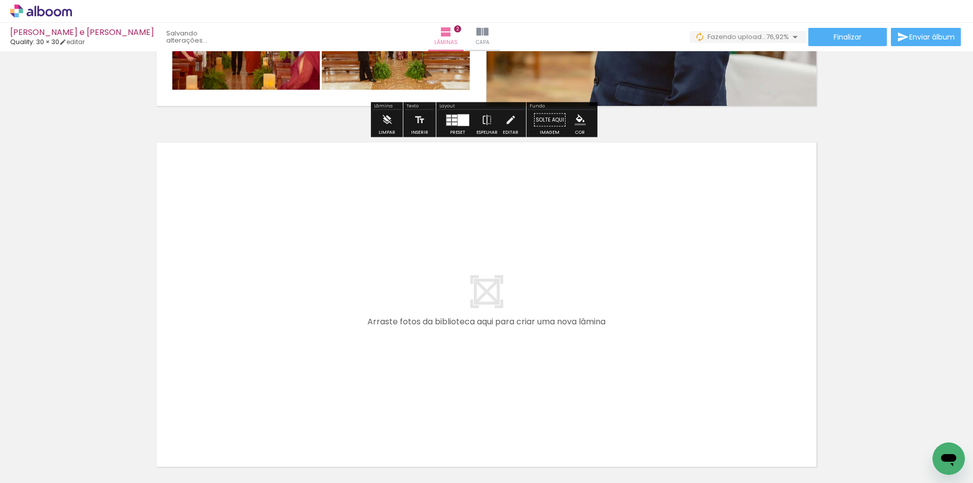
scroll to position [678, 0]
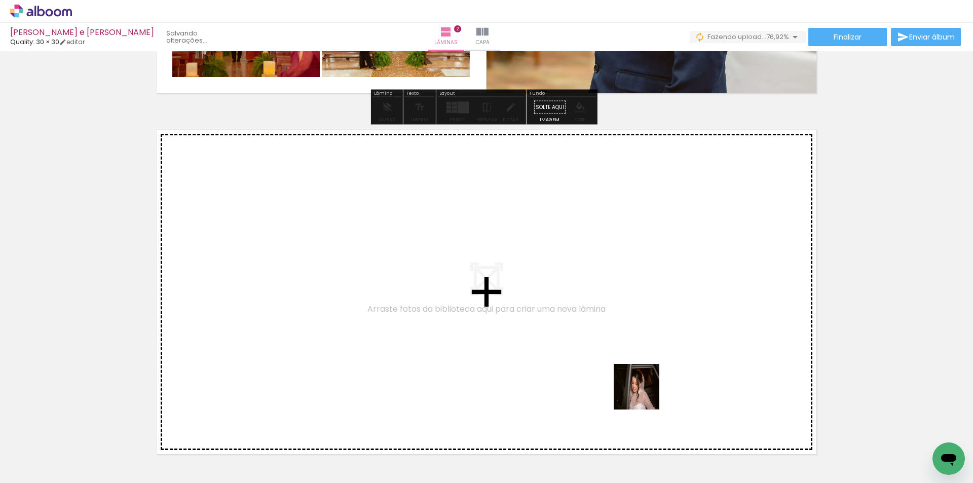
drag, startPoint x: 678, startPoint y: 440, endPoint x: 685, endPoint y: 434, distance: 9.0
click at [610, 348] on quentale-workspace at bounding box center [486, 241] width 973 height 483
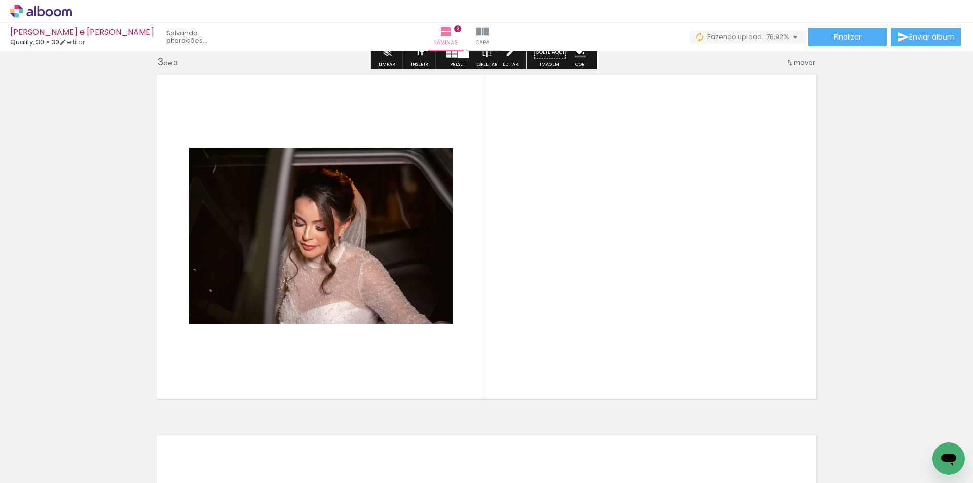
scroll to position [735, 0]
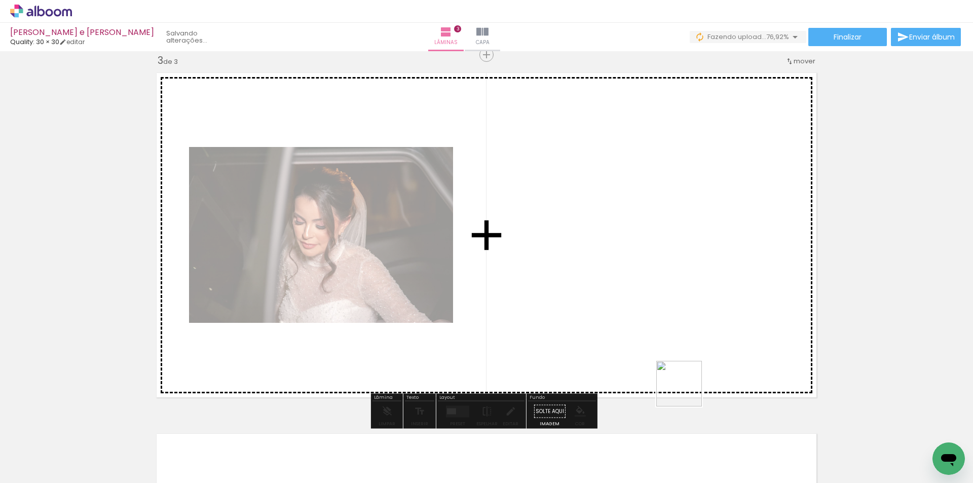
drag, startPoint x: 687, startPoint y: 391, endPoint x: 754, endPoint y: 433, distance: 79.0
click at [653, 346] on quentale-workspace at bounding box center [486, 241] width 973 height 483
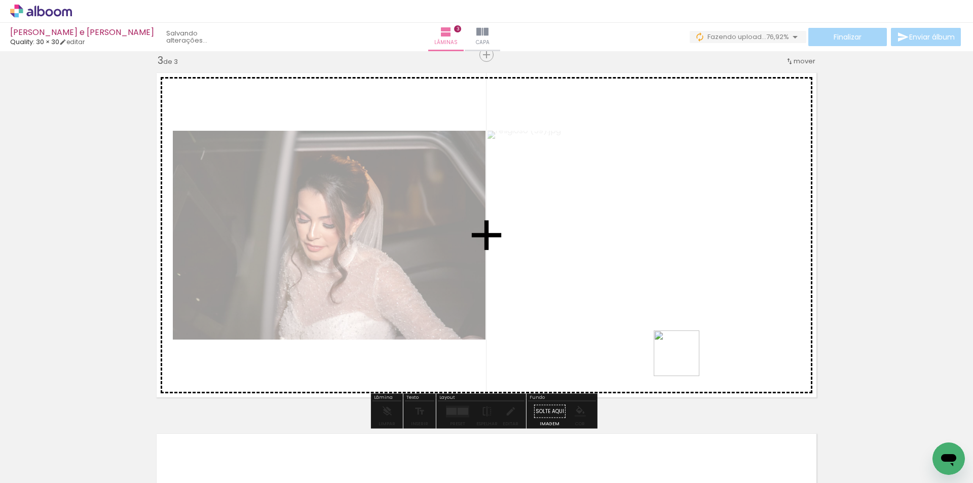
drag, startPoint x: 733, startPoint y: 400, endPoint x: 669, endPoint y: 371, distance: 70.3
click at [678, 356] on quentale-workspace at bounding box center [486, 241] width 973 height 483
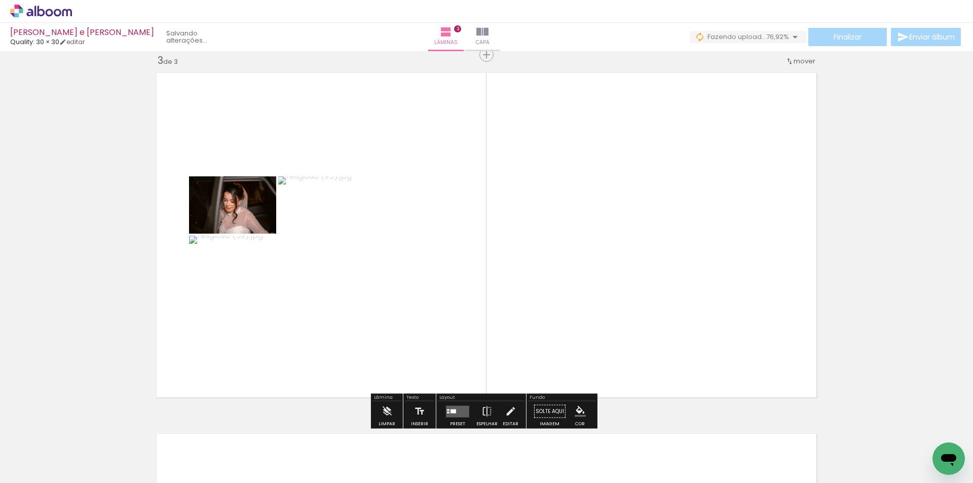
click at [451, 411] on div at bounding box center [454, 411] width 6 height 4
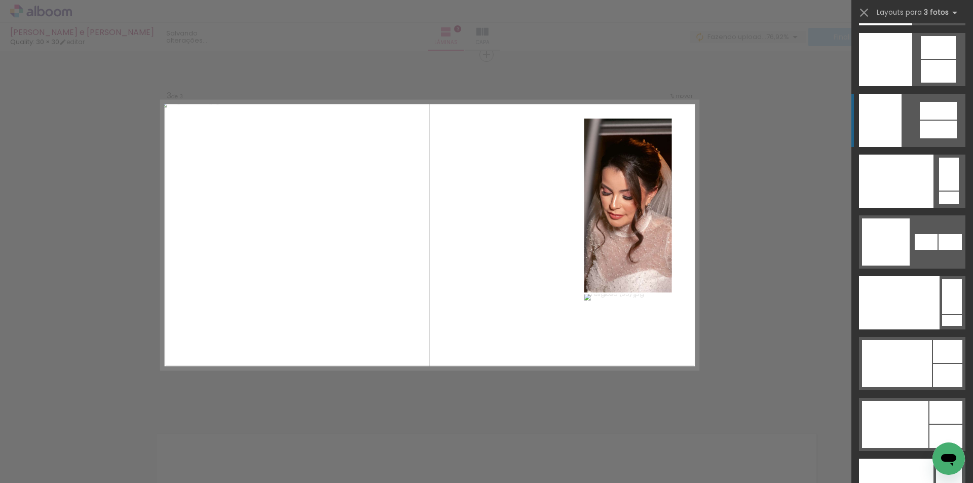
scroll to position [12616, 0]
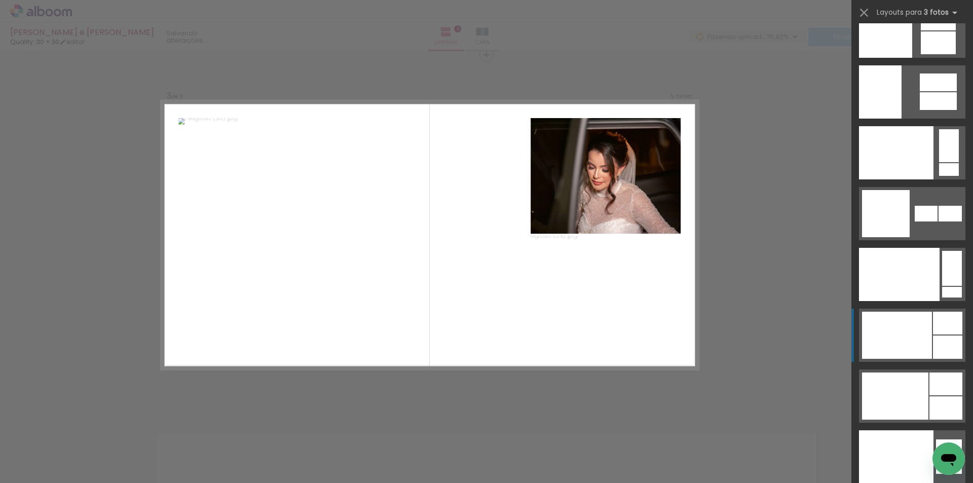
click at [925, 321] on div at bounding box center [897, 335] width 70 height 47
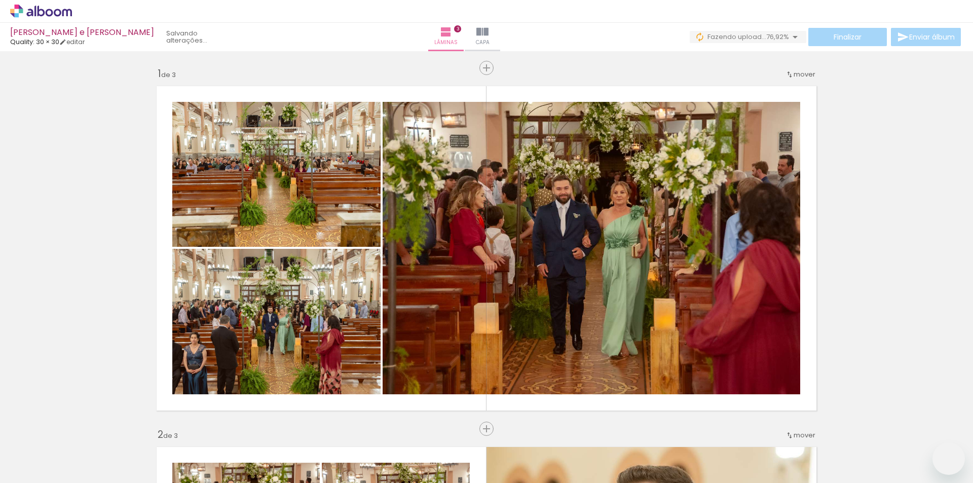
drag, startPoint x: 0, startPoint y: 0, endPoint x: 495, endPoint y: 287, distance: 572.1
click at [0, 0] on slot at bounding box center [0, 0] width 0 height 0
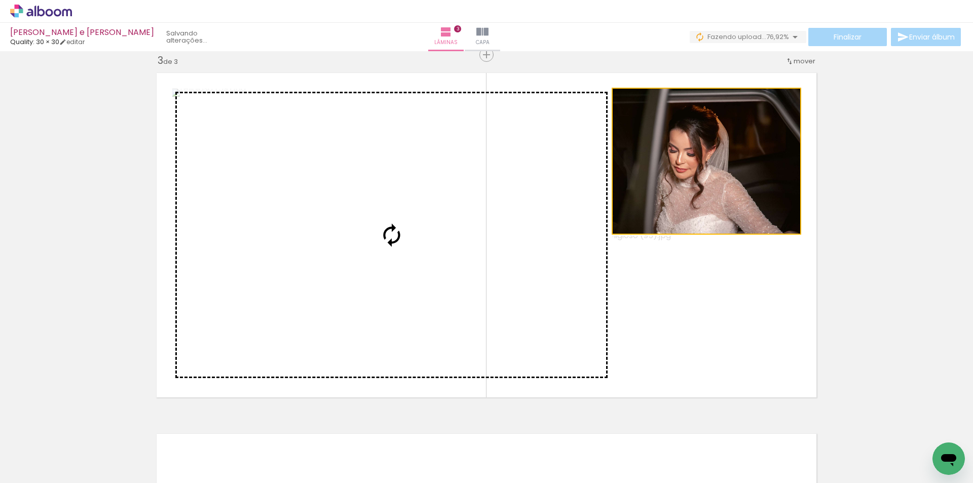
drag, startPoint x: 652, startPoint y: 204, endPoint x: 478, endPoint y: 236, distance: 176.8
click at [0, 0] on slot at bounding box center [0, 0] width 0 height 0
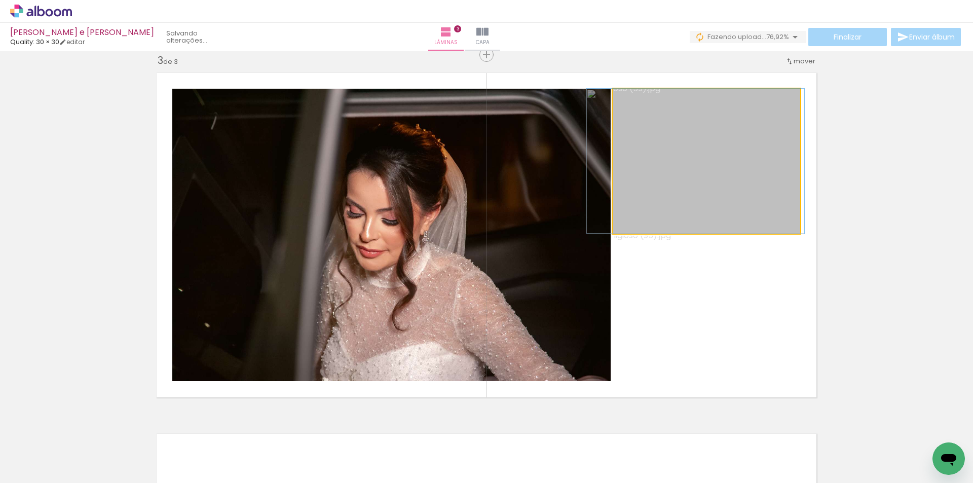
drag, startPoint x: 697, startPoint y: 186, endPoint x: 688, endPoint y: 185, distance: 9.7
drag, startPoint x: 682, startPoint y: 219, endPoint x: 485, endPoint y: 230, distance: 197.4
click at [0, 0] on slot at bounding box center [0, 0] width 0 height 0
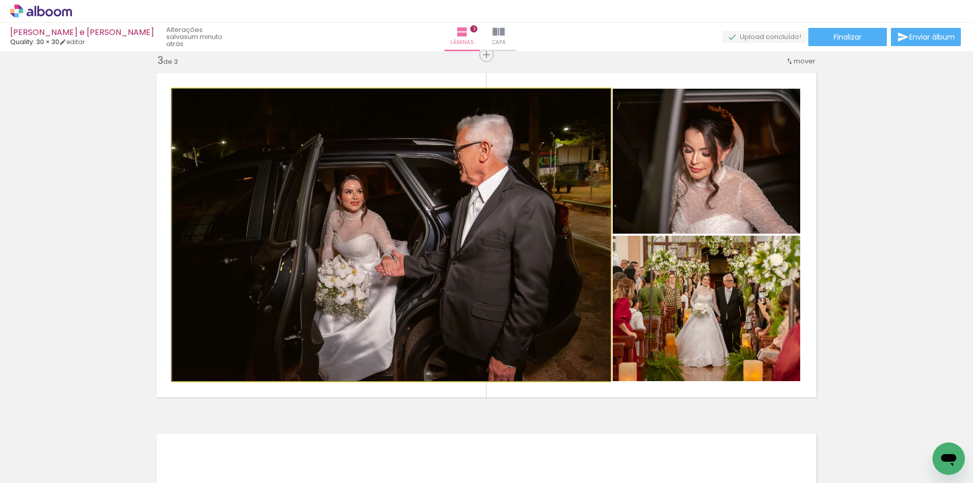
drag, startPoint x: 530, startPoint y: 275, endPoint x: 491, endPoint y: 272, distance: 39.1
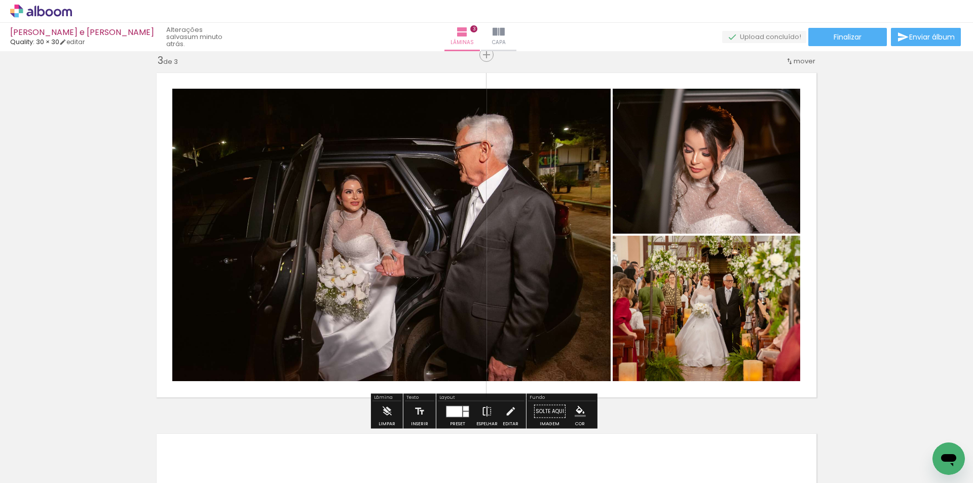
click at [484, 404] on iron-icon at bounding box center [486, 411] width 11 height 20
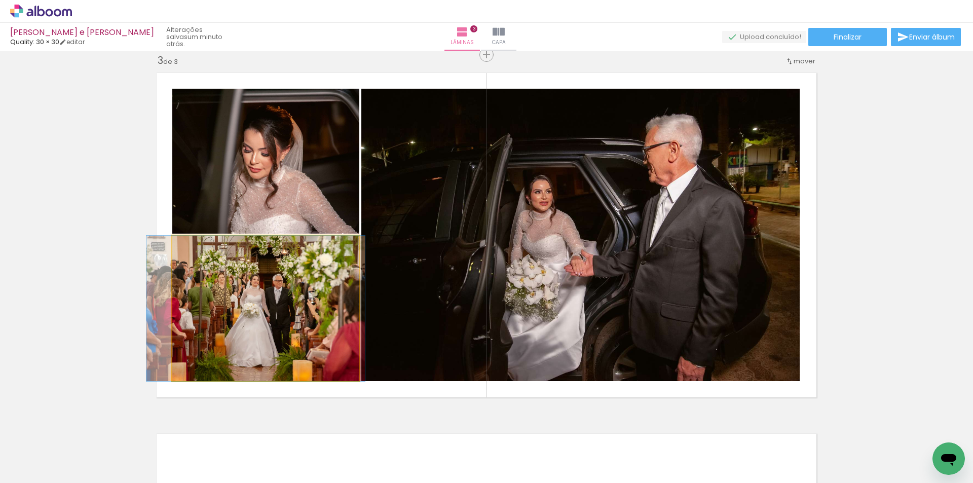
drag, startPoint x: 287, startPoint y: 348, endPoint x: 277, endPoint y: 347, distance: 10.2
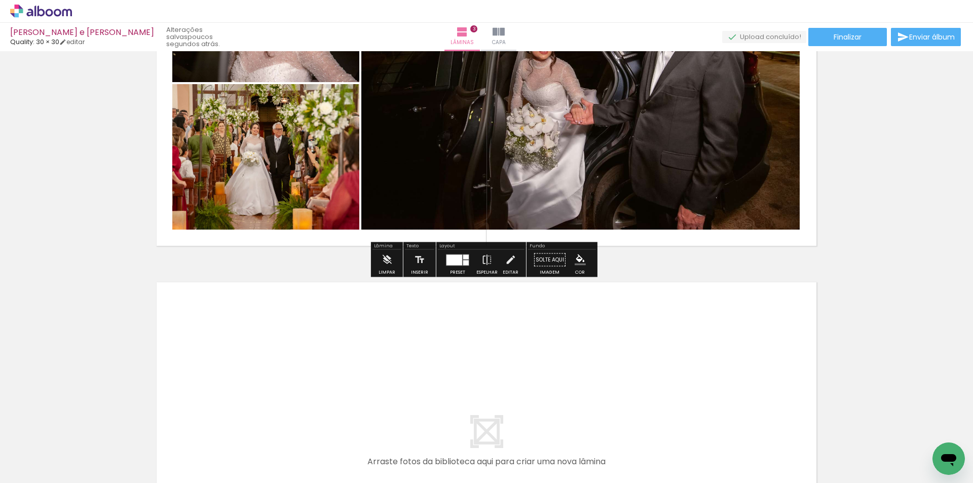
scroll to position [887, 0]
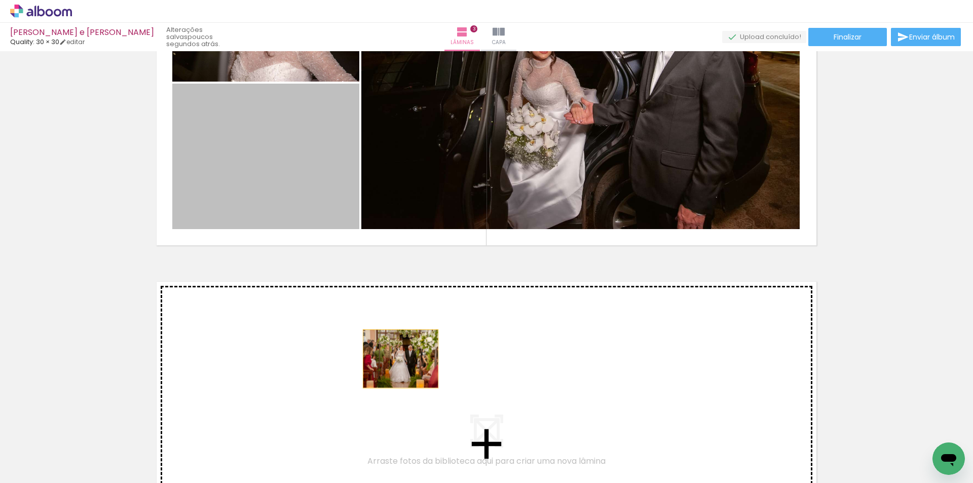
drag, startPoint x: 304, startPoint y: 200, endPoint x: 421, endPoint y: 377, distance: 211.7
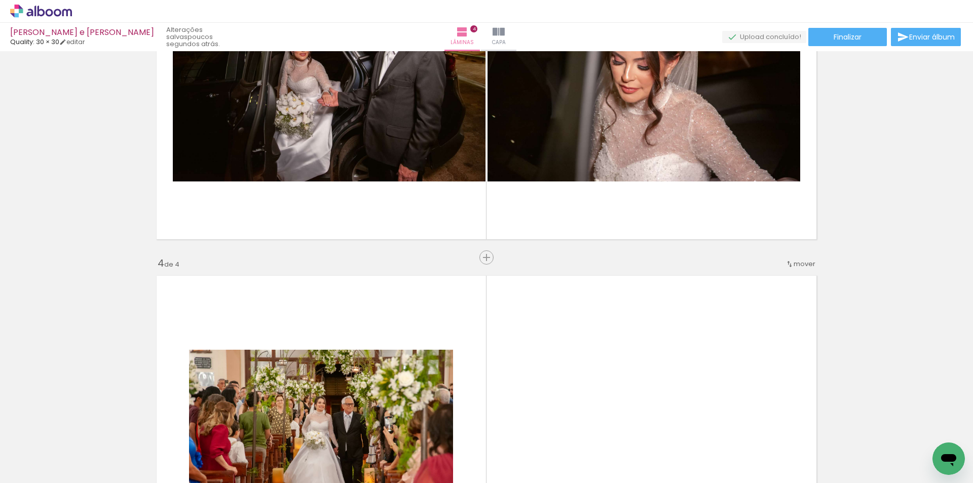
scroll to position [792, 0]
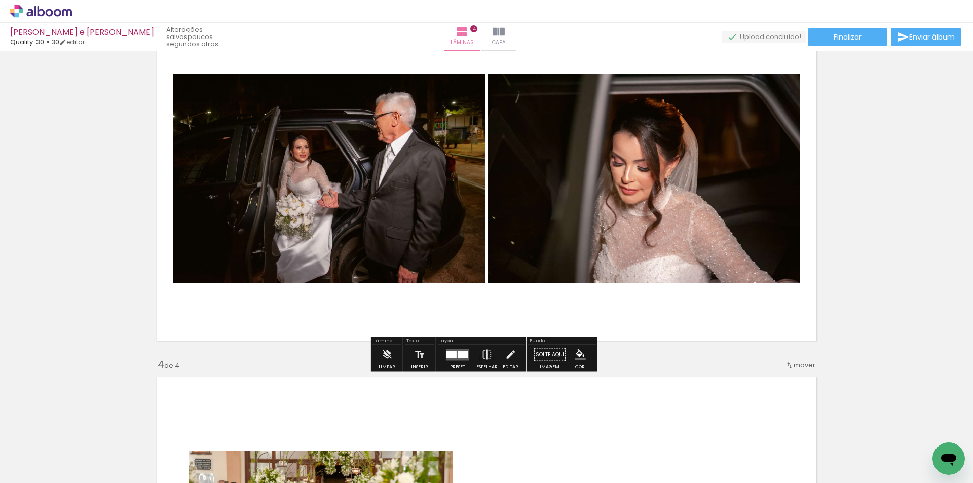
click at [463, 352] on div at bounding box center [463, 354] width 11 height 7
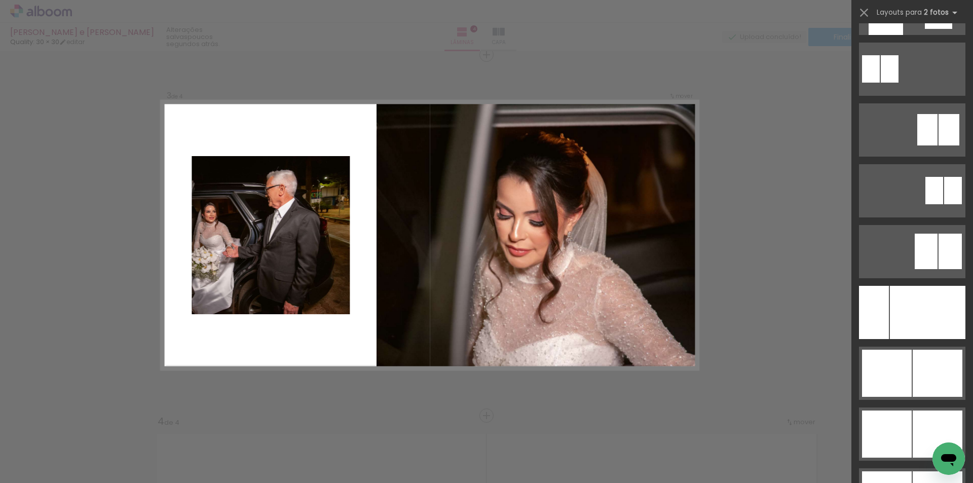
scroll to position [4761, 0]
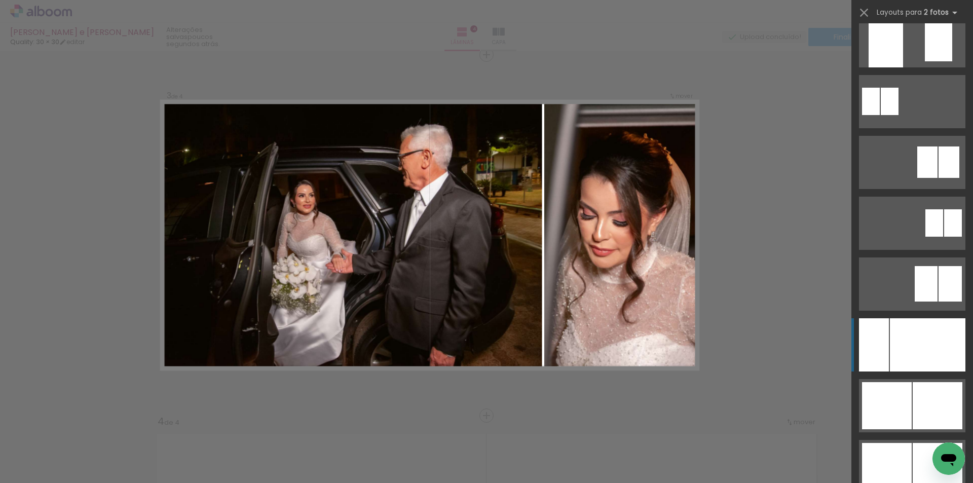
click at [917, 359] on div at bounding box center [928, 344] width 76 height 53
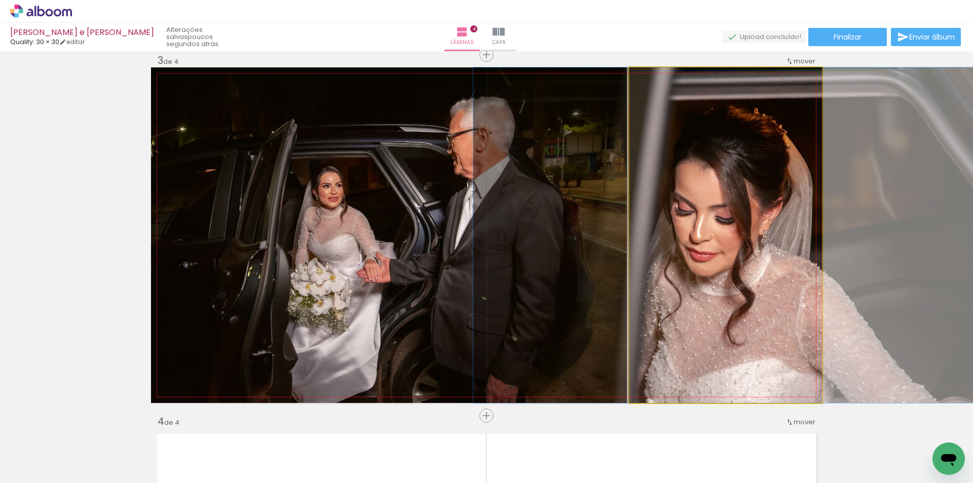
click at [698, 296] on quentale-photo at bounding box center [725, 235] width 193 height 336
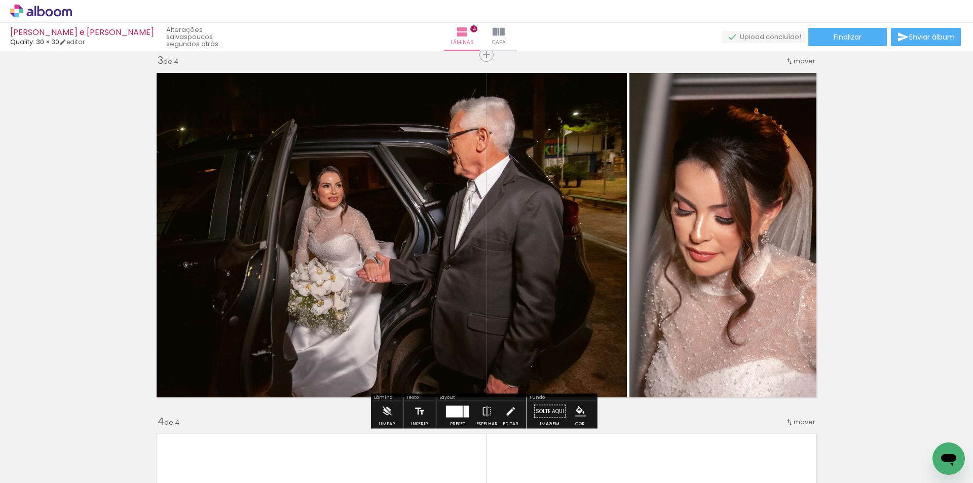
click at [552, 286] on quentale-photo at bounding box center [389, 235] width 476 height 336
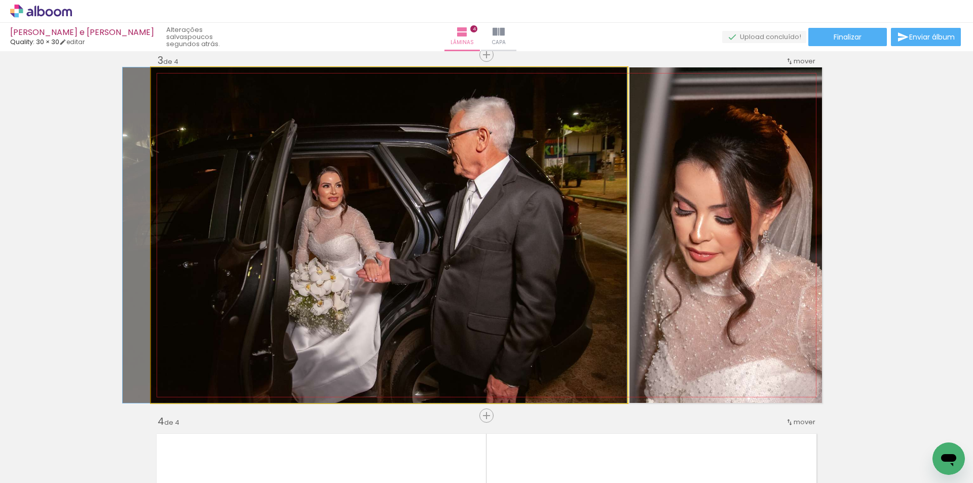
click at [552, 286] on quentale-photo at bounding box center [389, 235] width 476 height 336
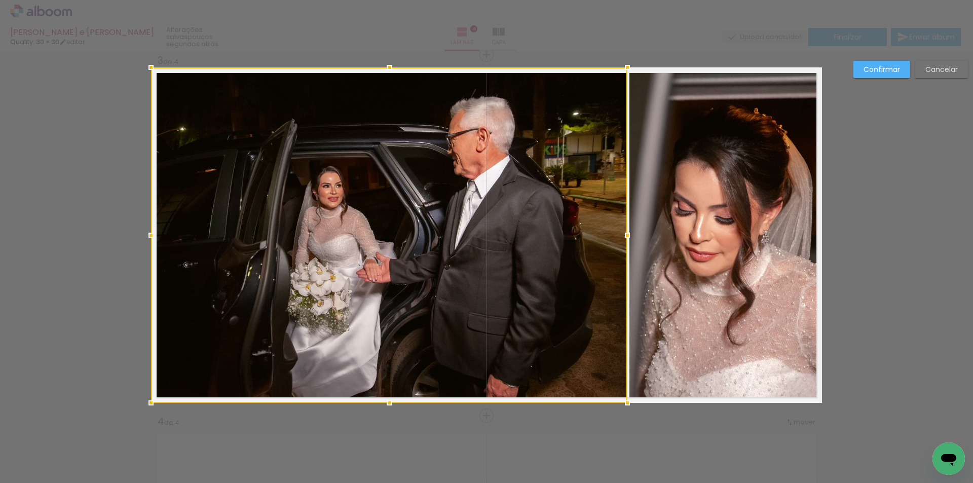
click at [923, 70] on paper-button "Cancelar" at bounding box center [941, 69] width 53 height 17
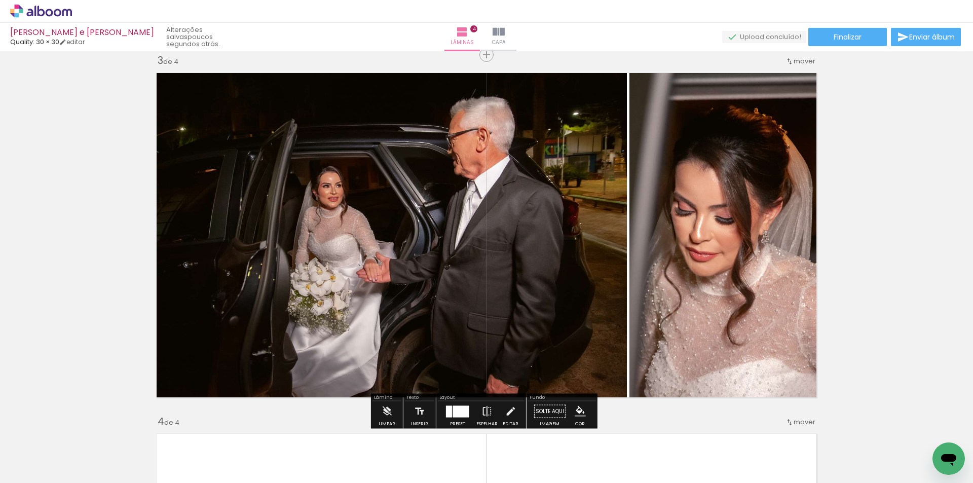
drag, startPoint x: 489, startPoint y: 411, endPoint x: 500, endPoint y: 406, distance: 11.9
click at [488, 411] on iron-icon at bounding box center [486, 411] width 11 height 20
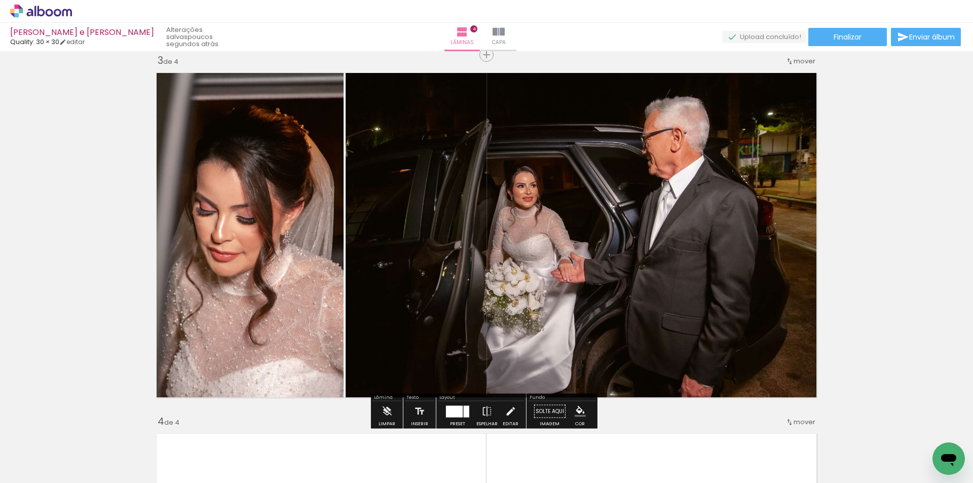
click at [455, 307] on quentale-photo at bounding box center [584, 235] width 476 height 336
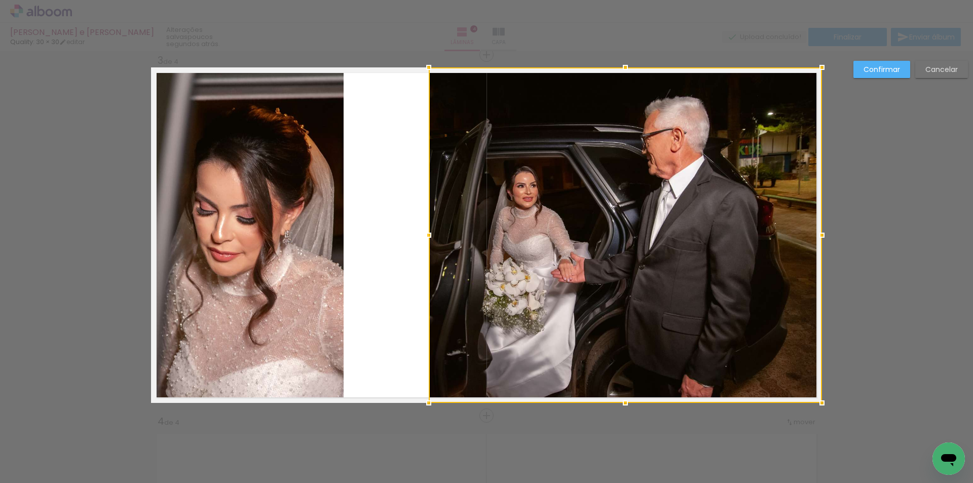
drag, startPoint x: 347, startPoint y: 237, endPoint x: 430, endPoint y: 238, distance: 83.1
click at [430, 238] on div at bounding box center [429, 235] width 20 height 20
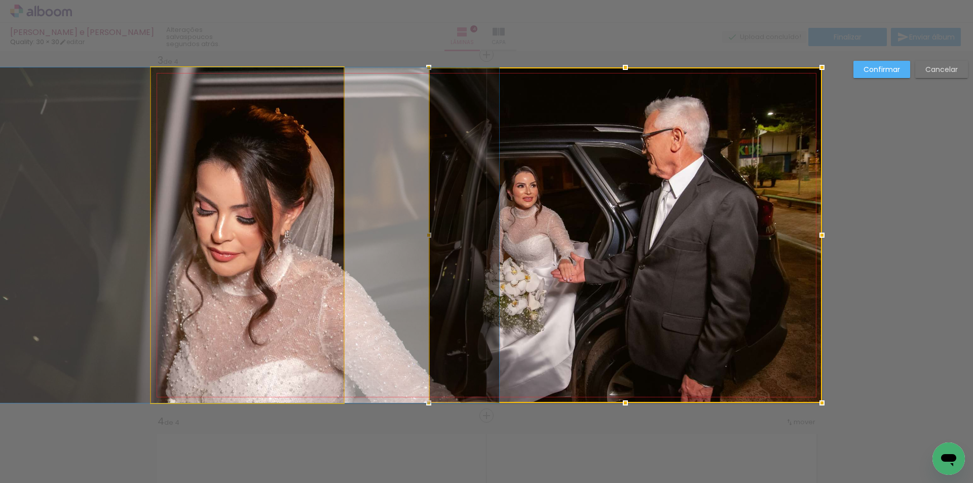
click at [311, 248] on quentale-photo at bounding box center [247, 235] width 193 height 336
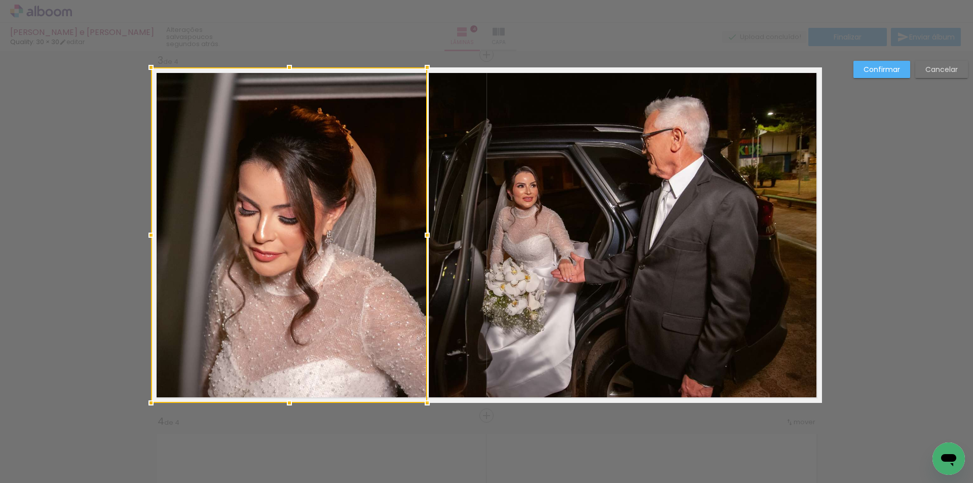
drag, startPoint x: 338, startPoint y: 235, endPoint x: 421, endPoint y: 244, distance: 84.1
click at [421, 244] on div at bounding box center [427, 235] width 20 height 20
click at [884, 76] on paper-button "Confirmar" at bounding box center [882, 69] width 57 height 17
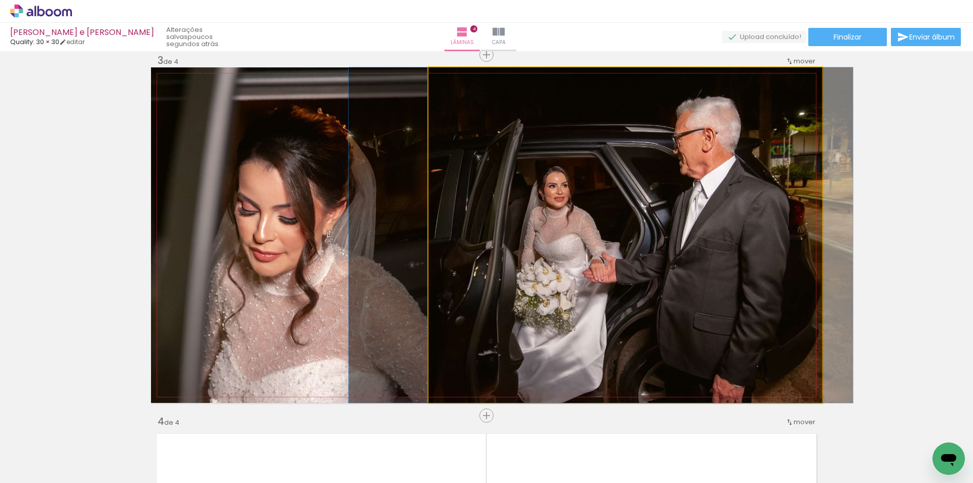
drag, startPoint x: 676, startPoint y: 239, endPoint x: 705, endPoint y: 239, distance: 28.9
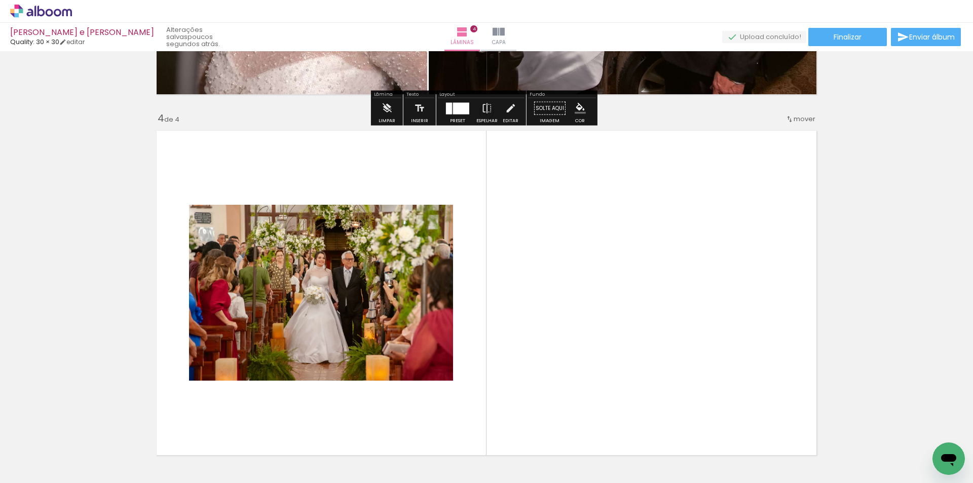
scroll to position [1039, 0]
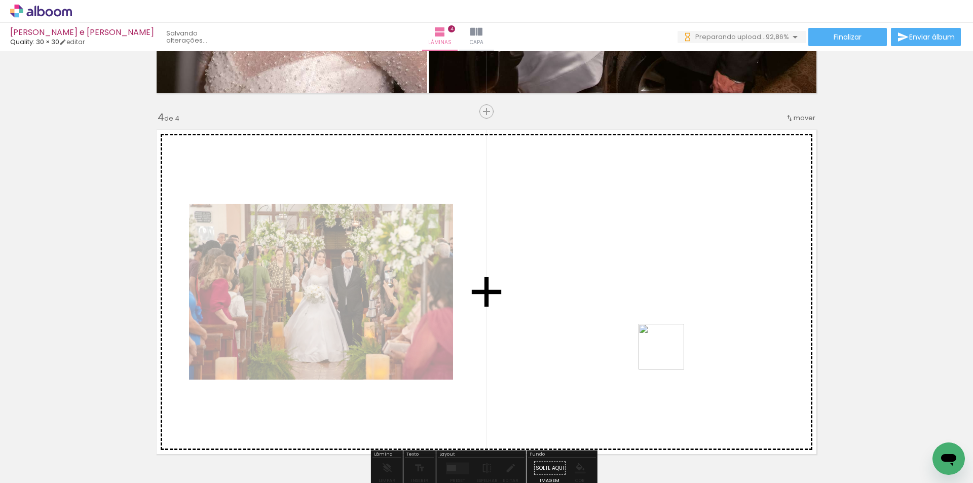
drag, startPoint x: 845, startPoint y: 457, endPoint x: 812, endPoint y: 419, distance: 50.7
click at [656, 347] on quentale-workspace at bounding box center [486, 241] width 973 height 483
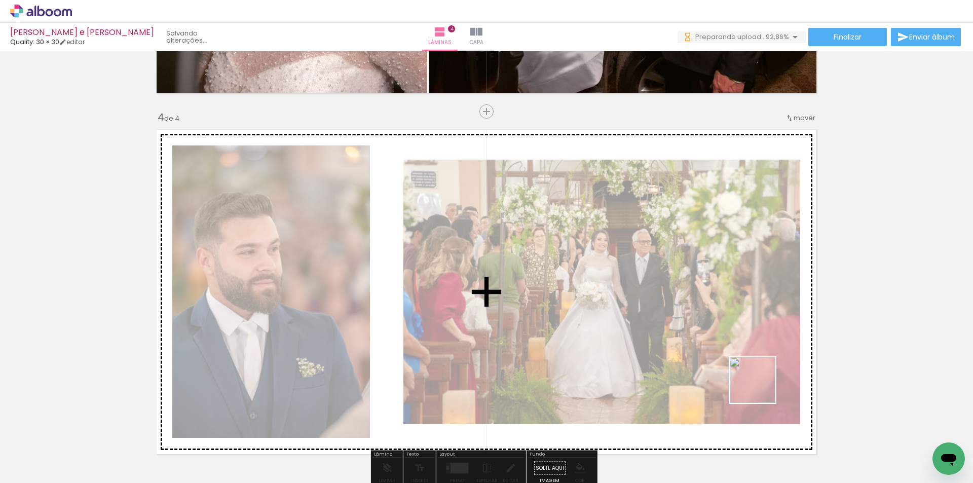
drag, startPoint x: 895, startPoint y: 448, endPoint x: 659, endPoint y: 330, distance: 263.8
click at [659, 330] on quentale-workspace at bounding box center [486, 241] width 973 height 483
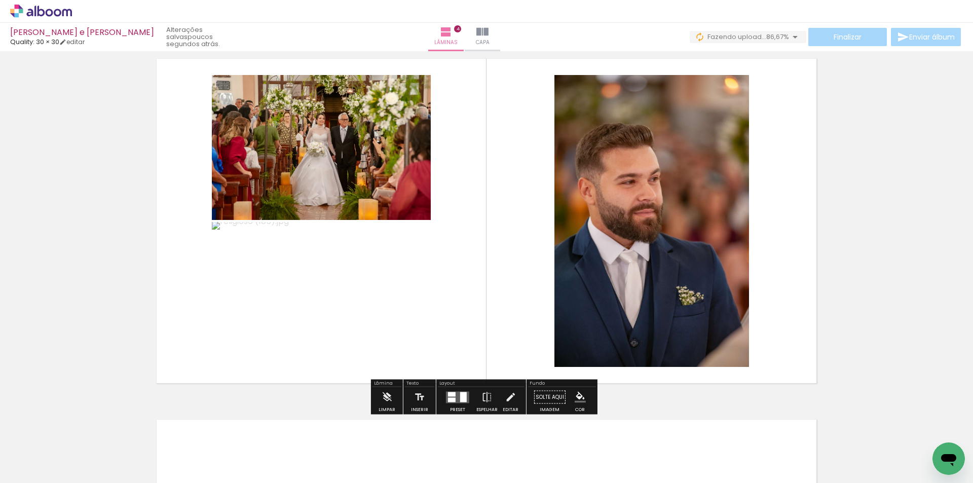
scroll to position [1140, 0]
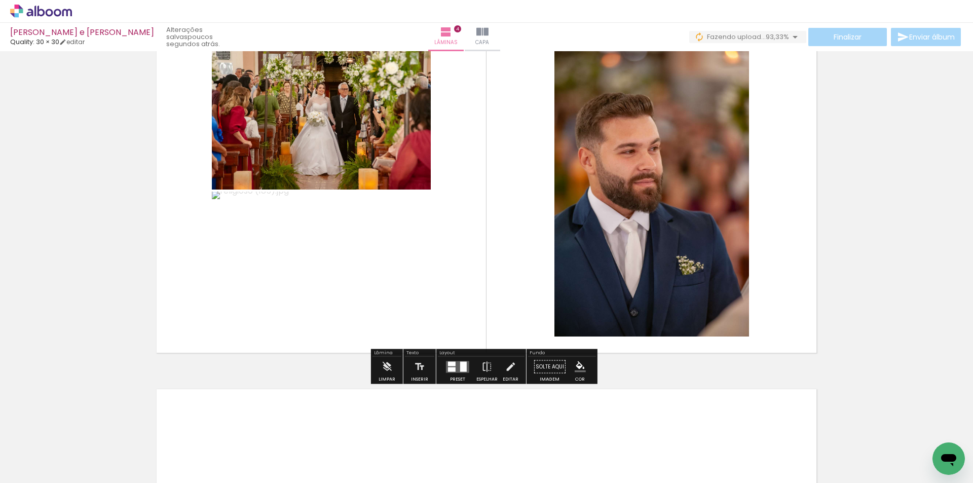
click at [457, 370] on quentale-layouter at bounding box center [457, 367] width 23 height 12
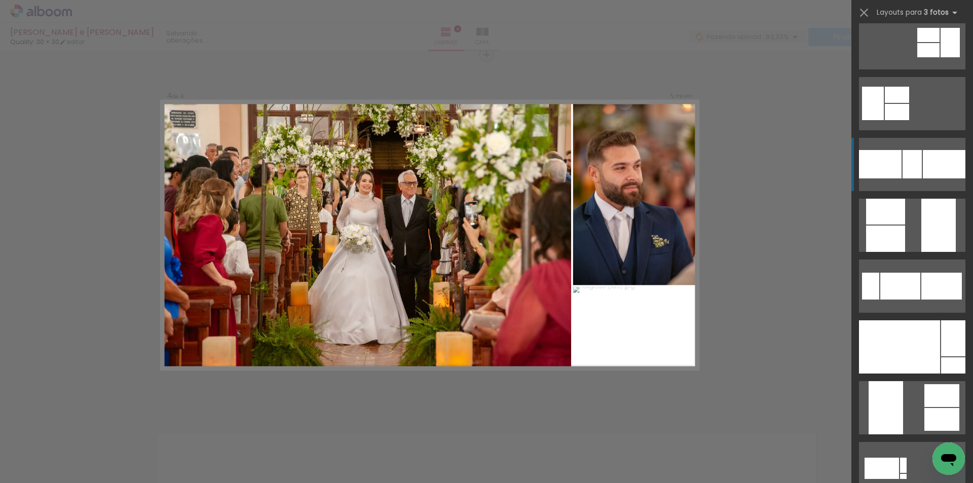
scroll to position [203, 0]
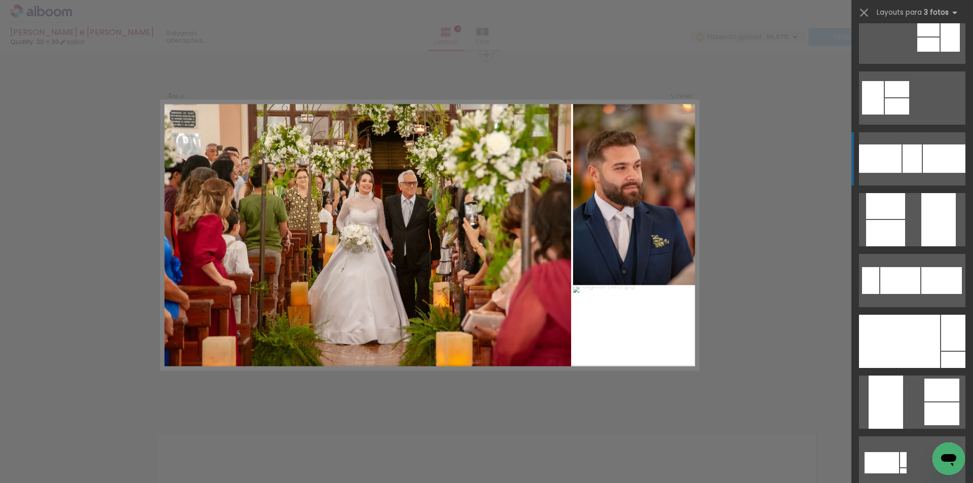
click at [918, 346] on div at bounding box center [899, 341] width 81 height 53
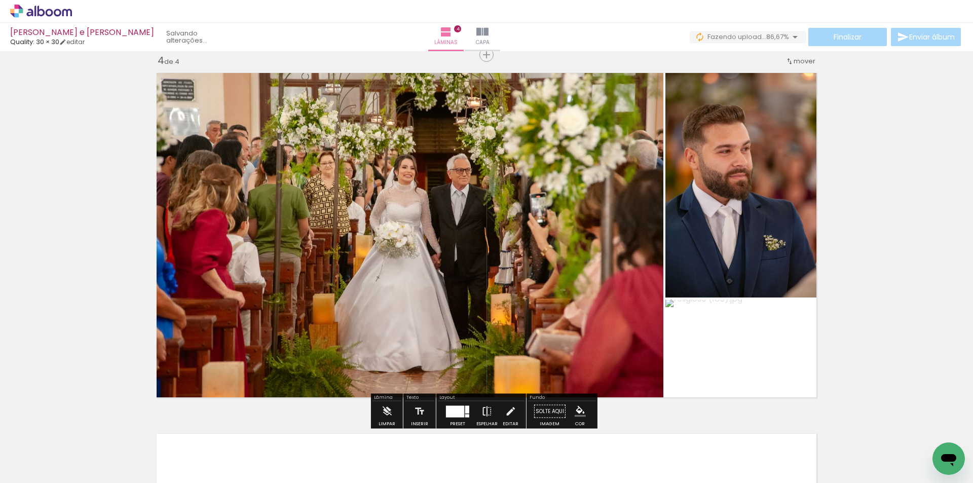
click at [484, 410] on iron-icon at bounding box center [486, 411] width 11 height 20
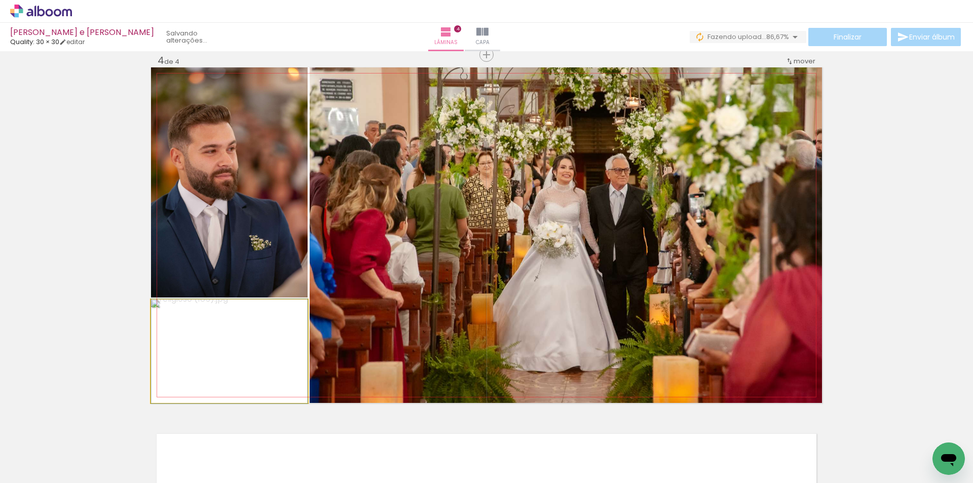
drag, startPoint x: 245, startPoint y: 346, endPoint x: 544, endPoint y: 267, distance: 309.8
click at [0, 0] on slot at bounding box center [0, 0] width 0 height 0
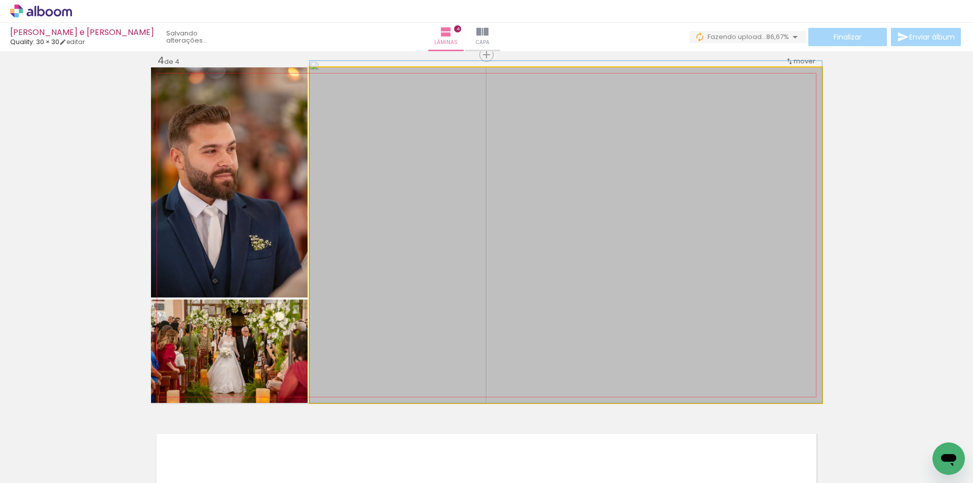
drag, startPoint x: 583, startPoint y: 274, endPoint x: 636, endPoint y: 237, distance: 64.0
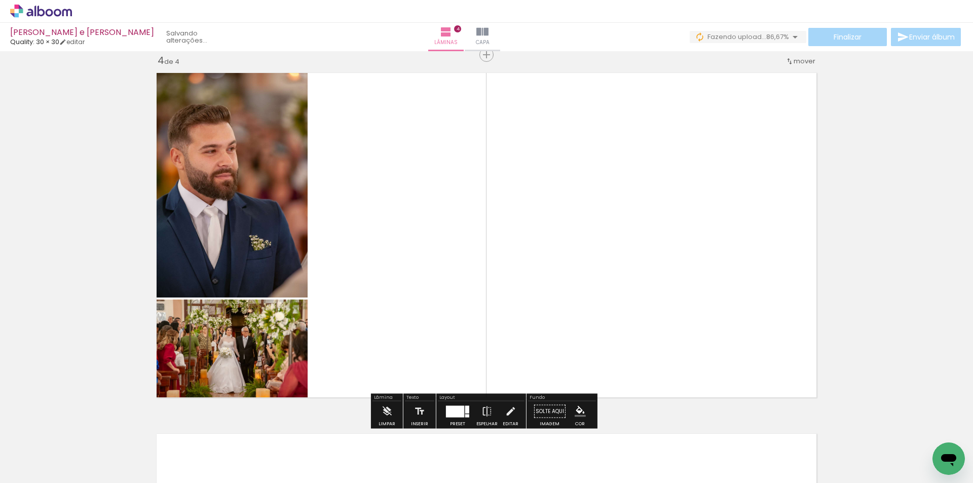
drag, startPoint x: 402, startPoint y: 315, endPoint x: 435, endPoint y: 297, distance: 37.2
click at [0, 0] on slot at bounding box center [0, 0] width 0 height 0
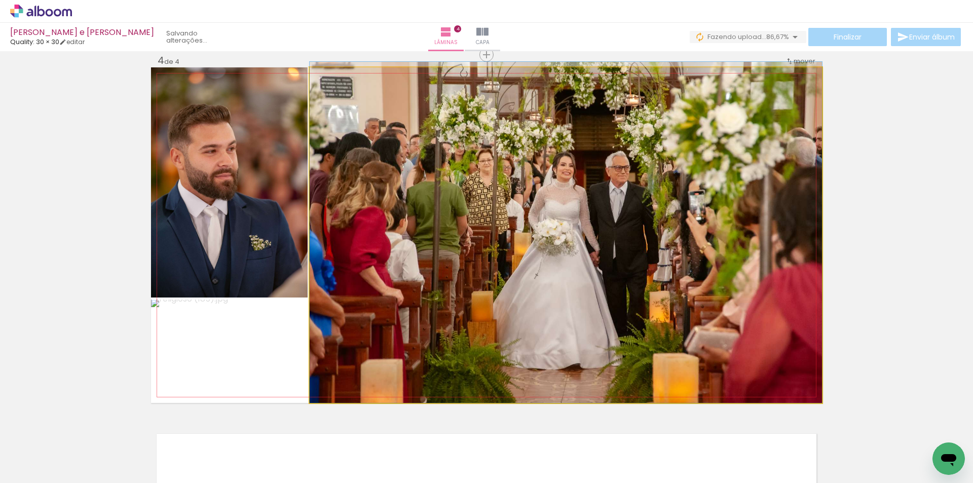
drag, startPoint x: 562, startPoint y: 304, endPoint x: 583, endPoint y: 301, distance: 22.0
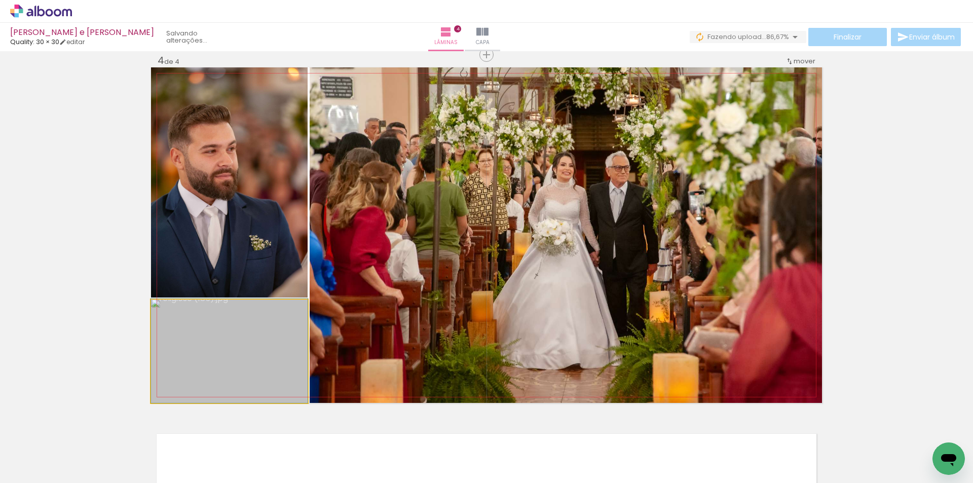
drag, startPoint x: 253, startPoint y: 351, endPoint x: 266, endPoint y: 348, distance: 12.9
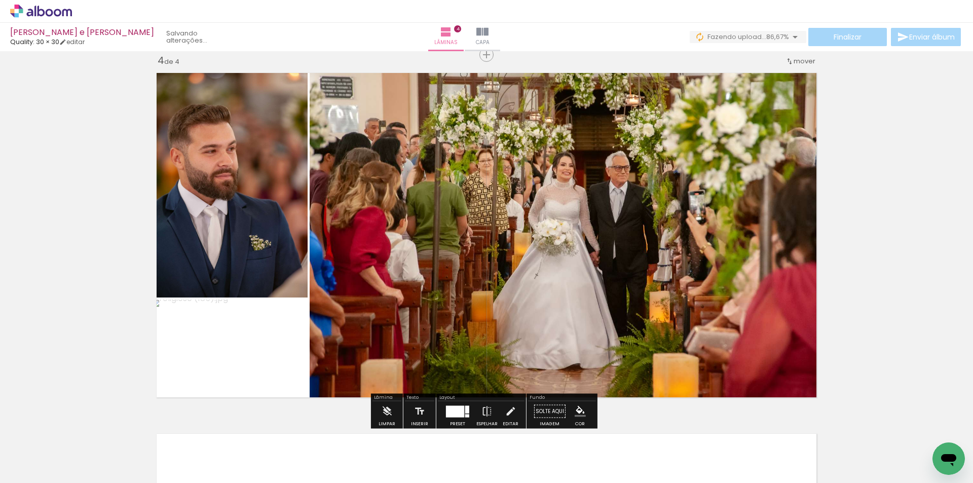
click at [455, 406] on div at bounding box center [455, 411] width 18 height 12
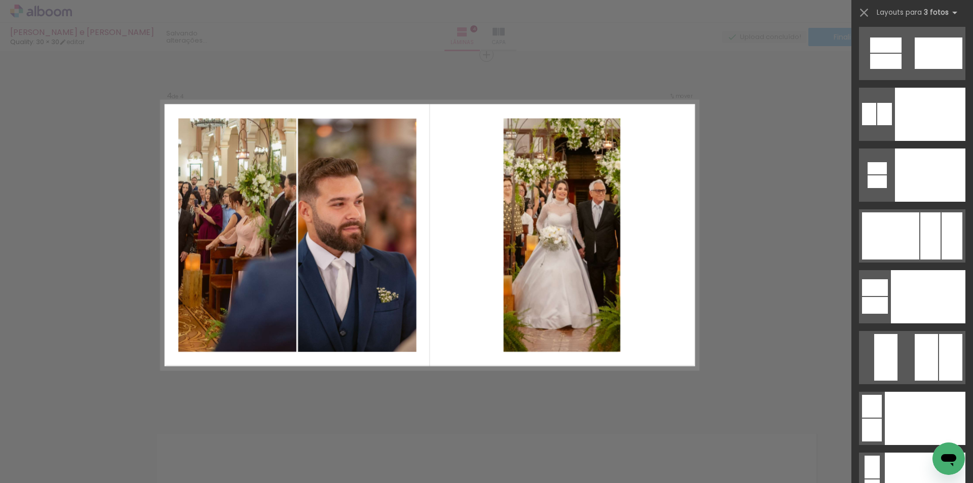
scroll to position [11228, 0]
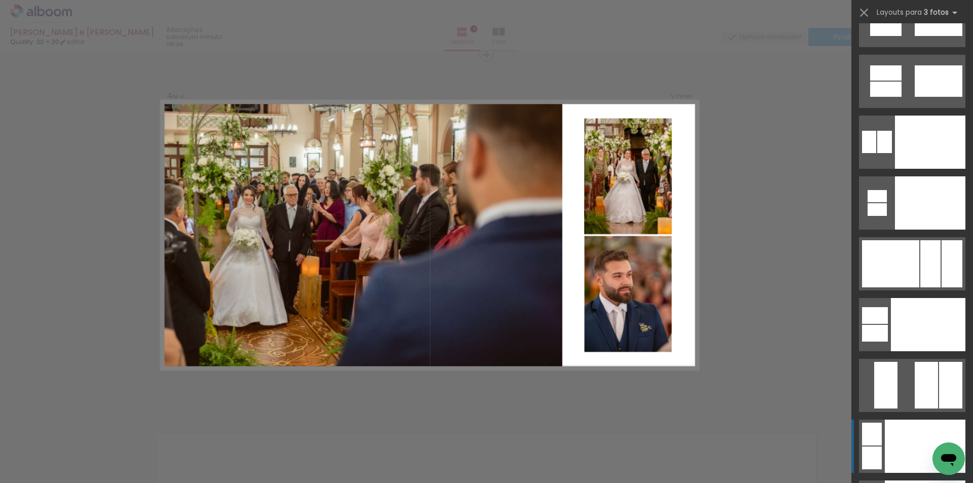
click at [895, 443] on div at bounding box center [925, 446] width 81 height 53
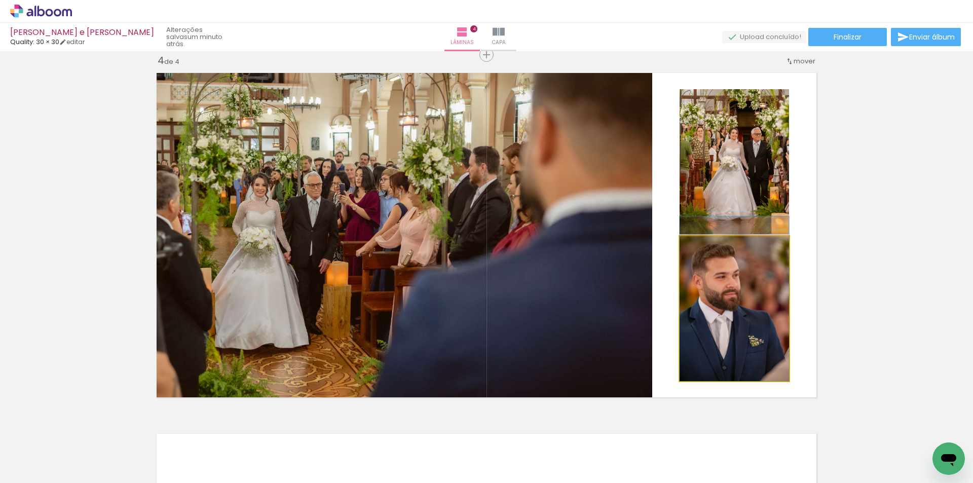
drag, startPoint x: 731, startPoint y: 349, endPoint x: 739, endPoint y: 336, distance: 16.2
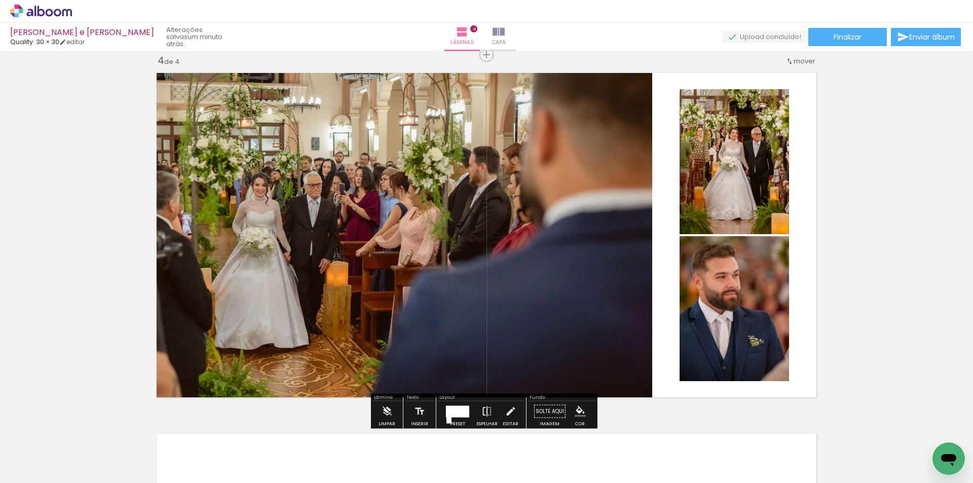
click at [486, 404] on iron-icon at bounding box center [486, 411] width 11 height 20
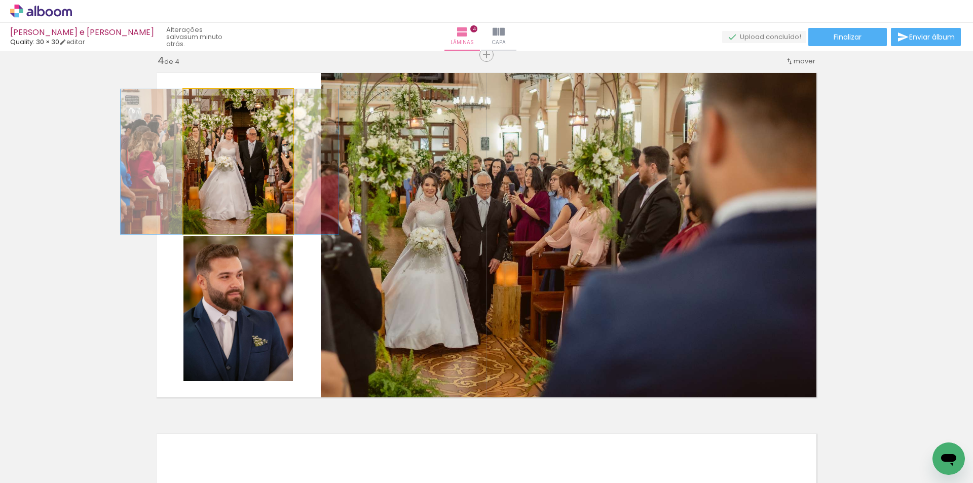
drag, startPoint x: 253, startPoint y: 186, endPoint x: 245, endPoint y: 183, distance: 8.9
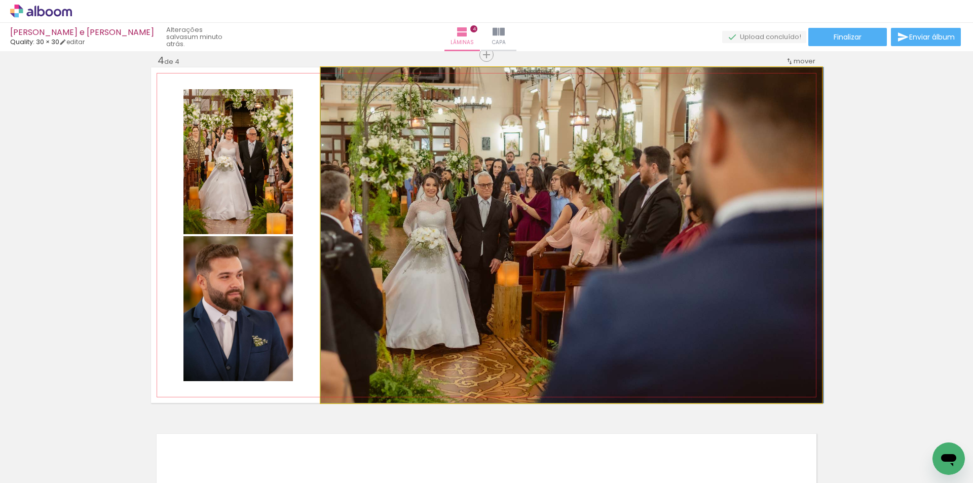
drag, startPoint x: 475, startPoint y: 264, endPoint x: 514, endPoint y: 237, distance: 47.8
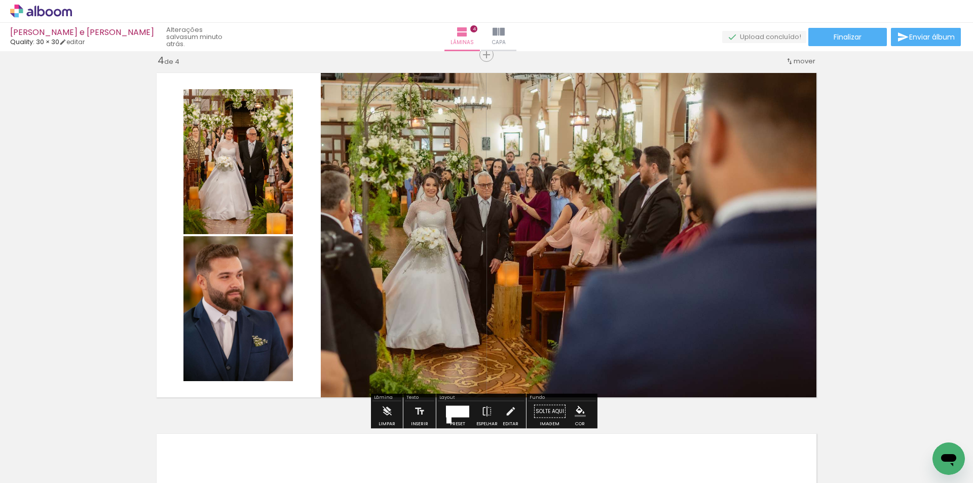
drag, startPoint x: 455, startPoint y: 411, endPoint x: 428, endPoint y: 419, distance: 28.1
click at [456, 411] on div at bounding box center [457, 411] width 23 height 12
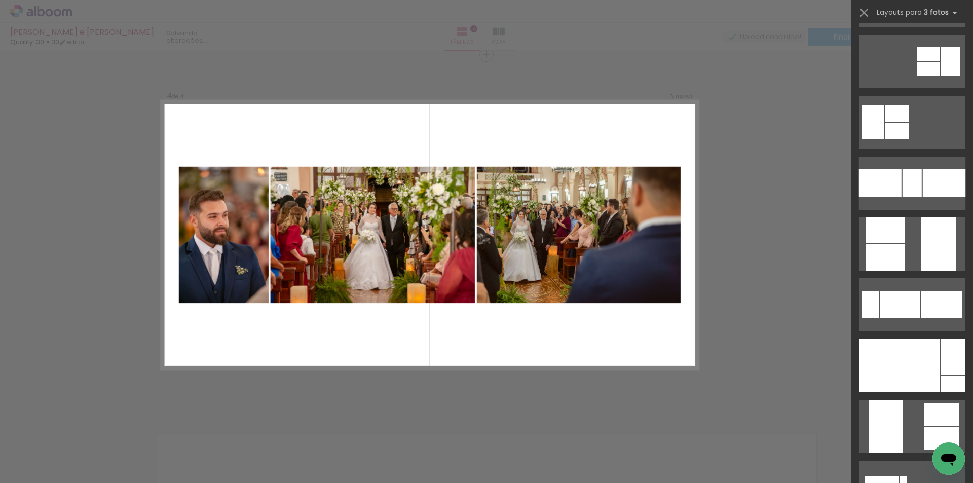
scroll to position [203, 0]
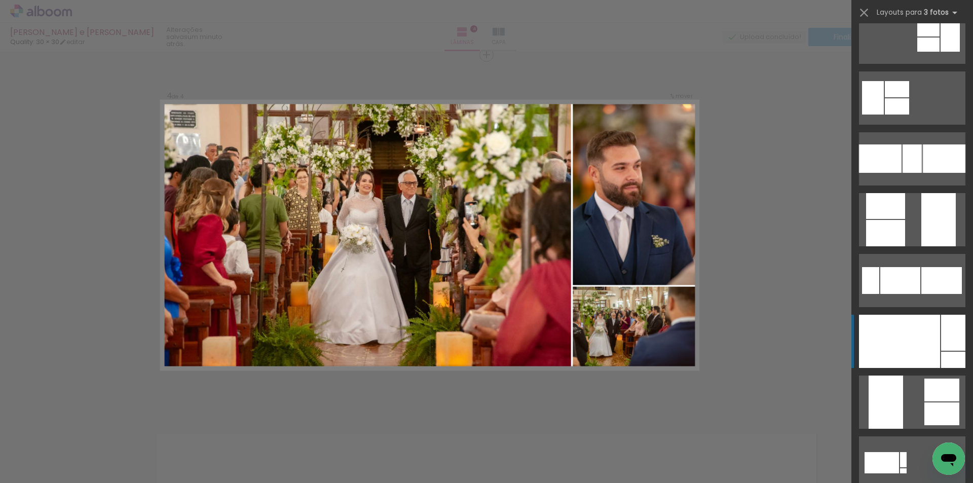
click at [918, 335] on div at bounding box center [899, 341] width 81 height 53
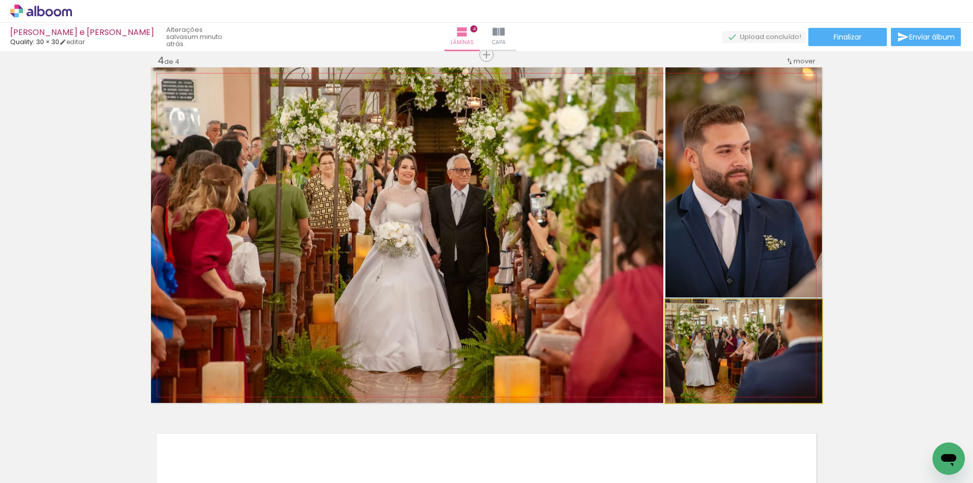
drag, startPoint x: 771, startPoint y: 351, endPoint x: 774, endPoint y: 337, distance: 14.1
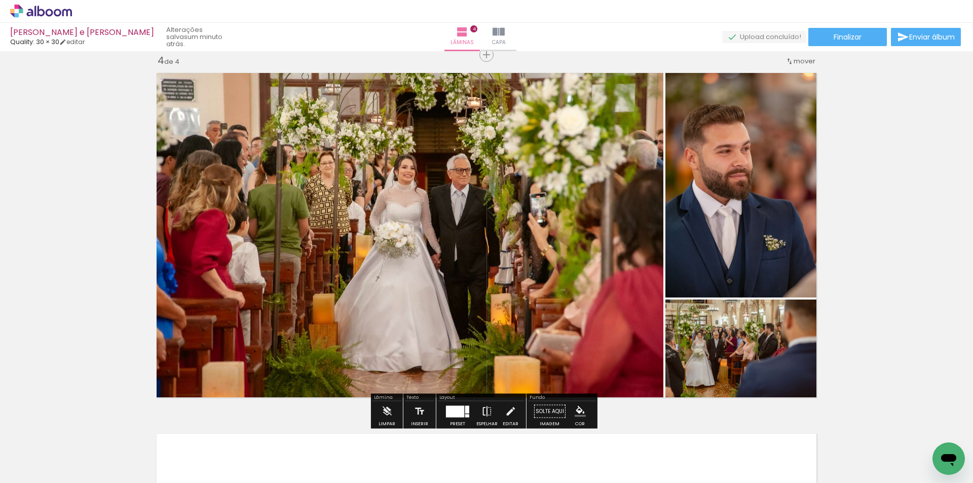
click at [483, 410] on iron-icon at bounding box center [486, 411] width 11 height 20
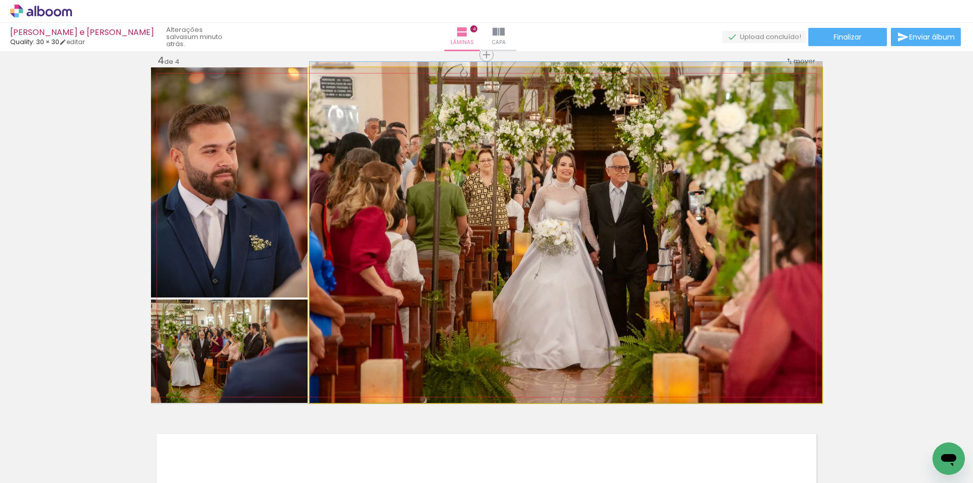
drag, startPoint x: 587, startPoint y: 293, endPoint x: 576, endPoint y: 264, distance: 32.1
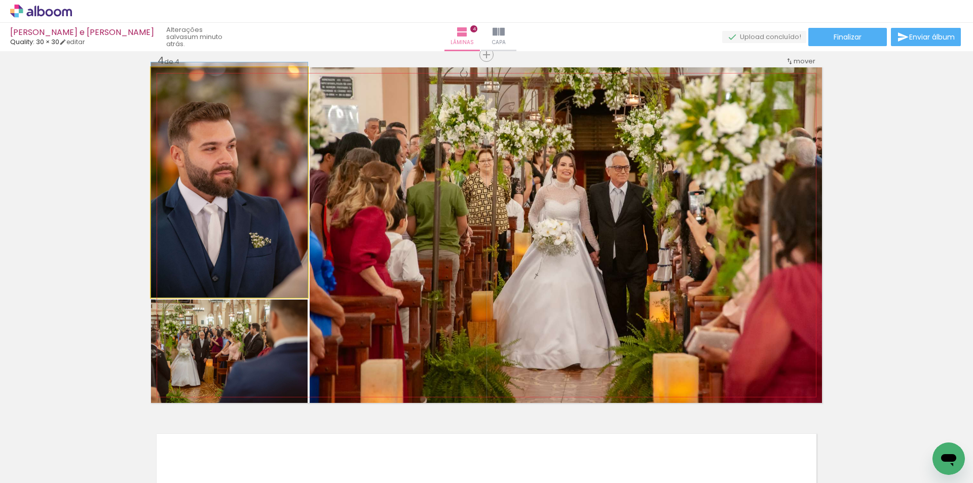
drag, startPoint x: 238, startPoint y: 224, endPoint x: 270, endPoint y: 209, distance: 34.7
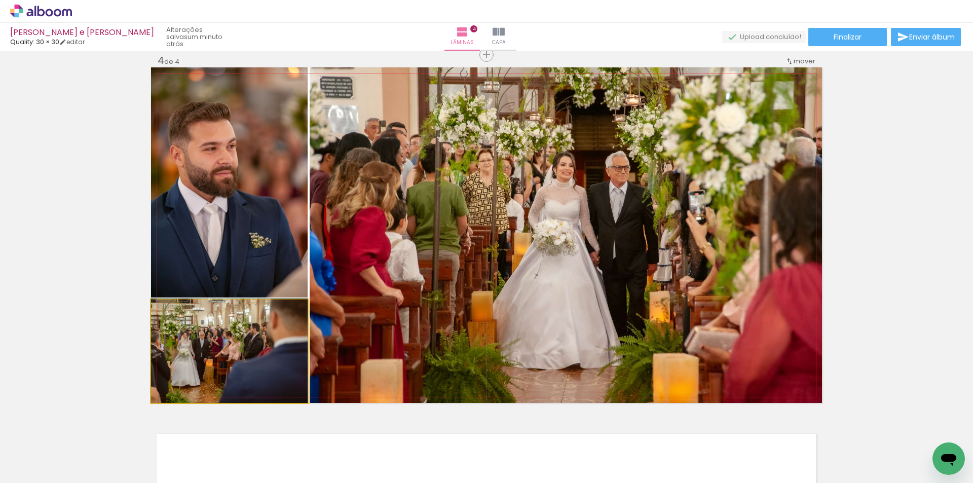
drag, startPoint x: 250, startPoint y: 347, endPoint x: 253, endPoint y: 342, distance: 6.2
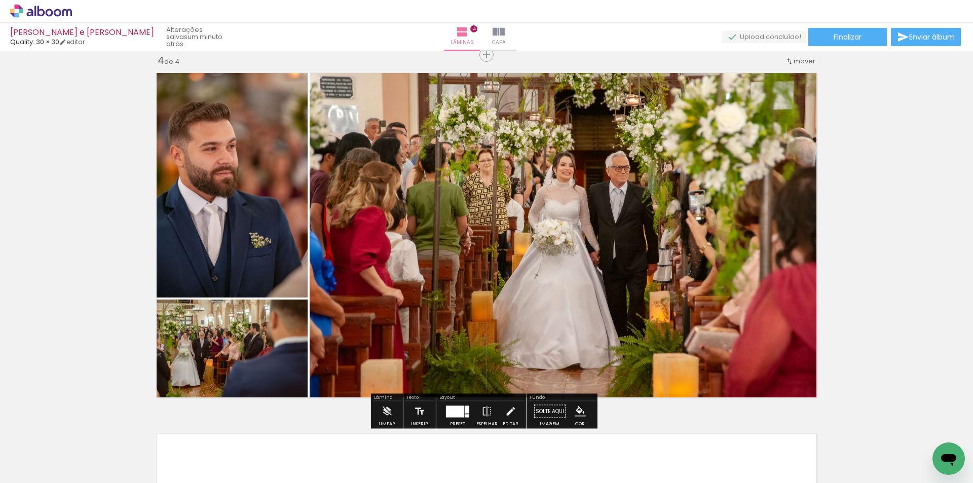
click at [496, 243] on quentale-photo at bounding box center [566, 235] width 512 height 336
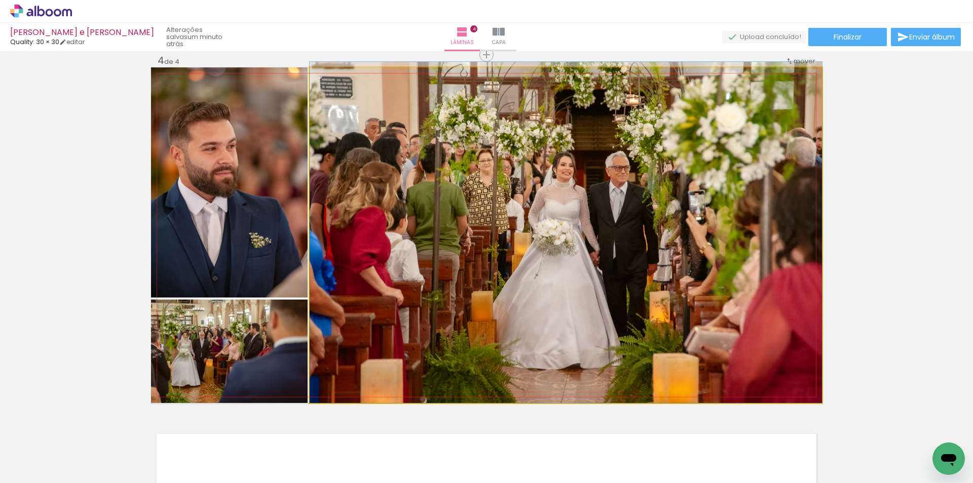
click at [496, 243] on quentale-photo at bounding box center [566, 235] width 512 height 336
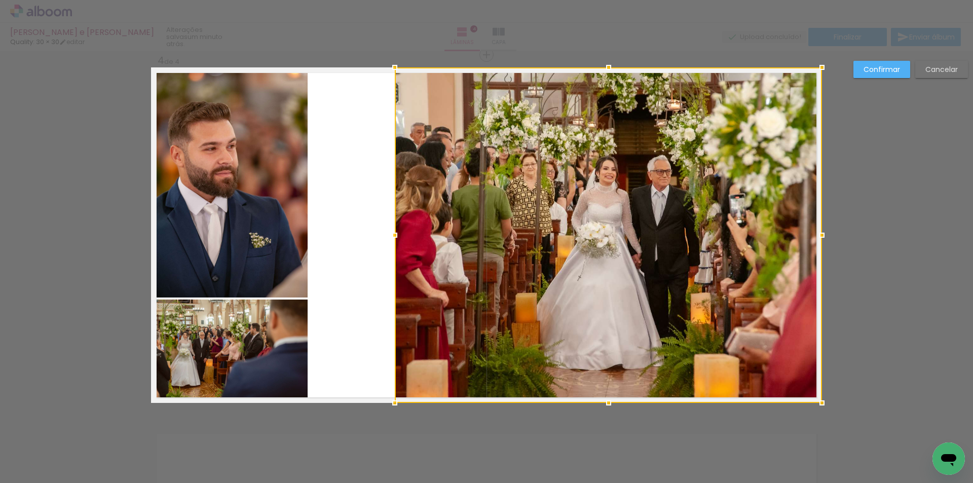
drag, startPoint x: 311, startPoint y: 236, endPoint x: 396, endPoint y: 235, distance: 85.1
click at [396, 235] on div at bounding box center [395, 235] width 20 height 20
click at [276, 227] on quentale-photo at bounding box center [229, 182] width 157 height 230
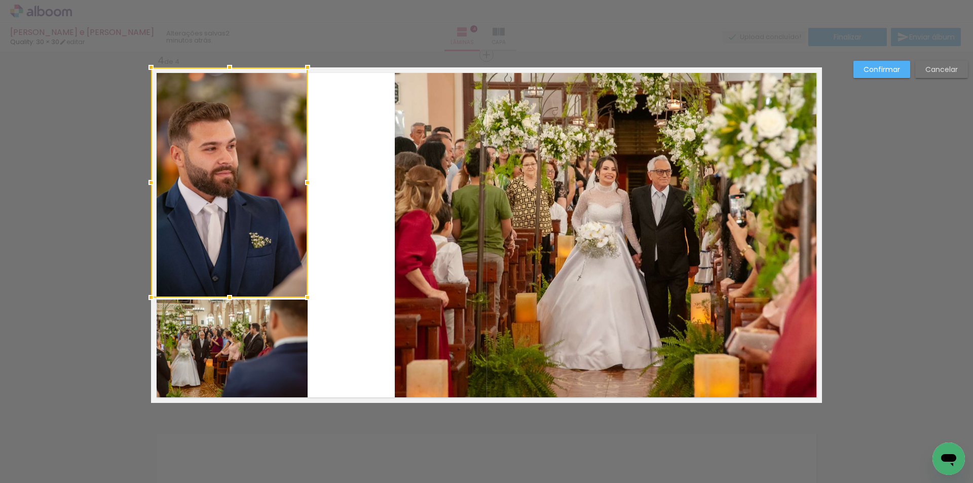
click at [273, 318] on quentale-photo at bounding box center [229, 351] width 157 height 103
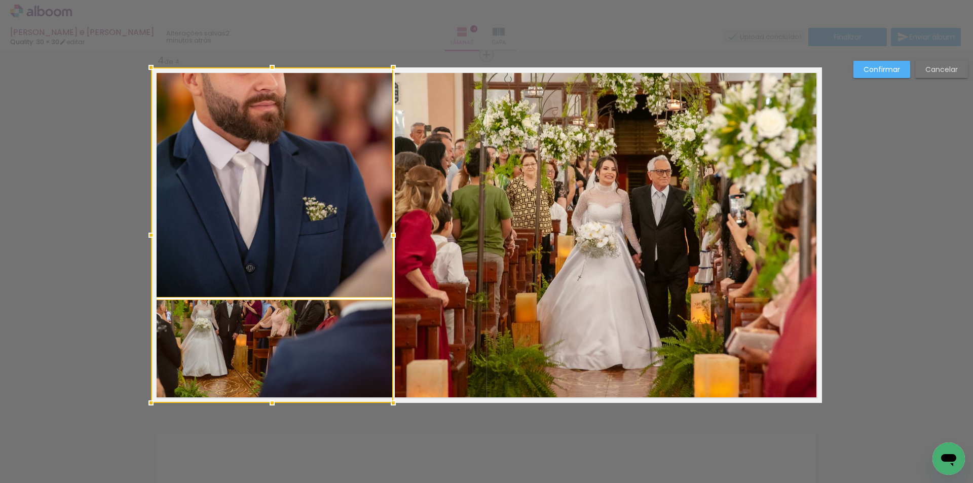
drag, startPoint x: 305, startPoint y: 232, endPoint x: 390, endPoint y: 234, distance: 85.7
click at [390, 234] on div at bounding box center [393, 235] width 20 height 20
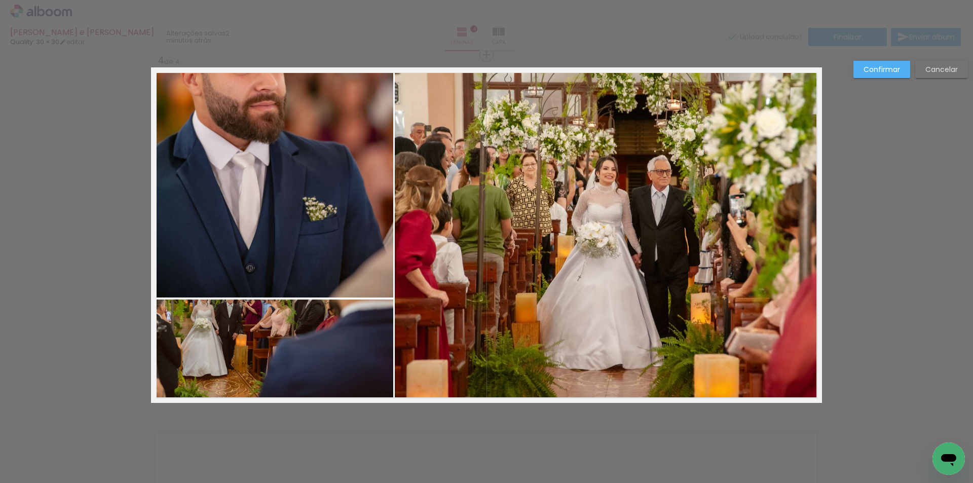
click at [0, 0] on slot "Confirmar" at bounding box center [0, 0] width 0 height 0
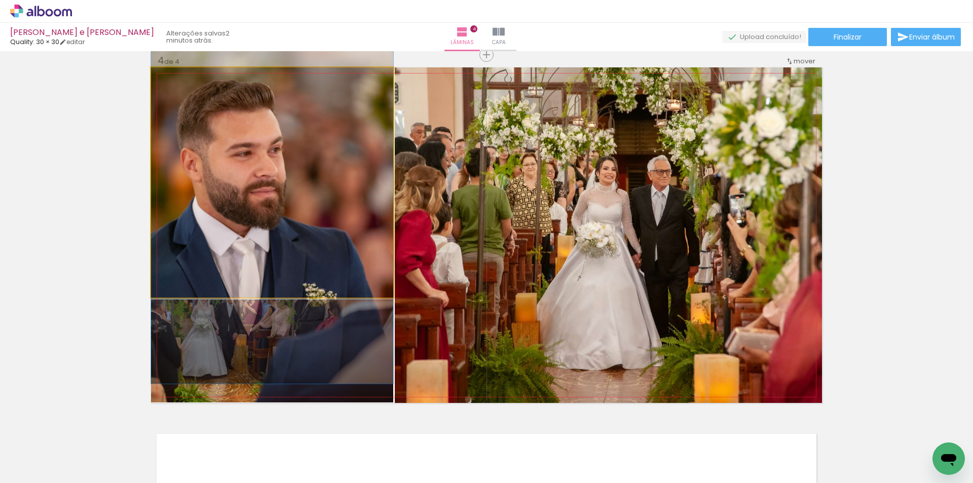
drag, startPoint x: 351, startPoint y: 181, endPoint x: 339, endPoint y: 267, distance: 87.0
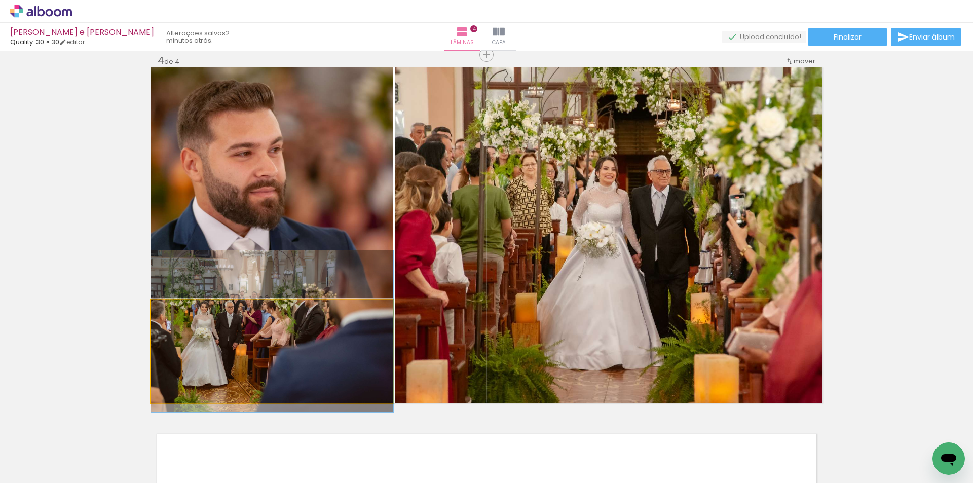
drag, startPoint x: 332, startPoint y: 341, endPoint x: 332, endPoint y: 358, distance: 16.7
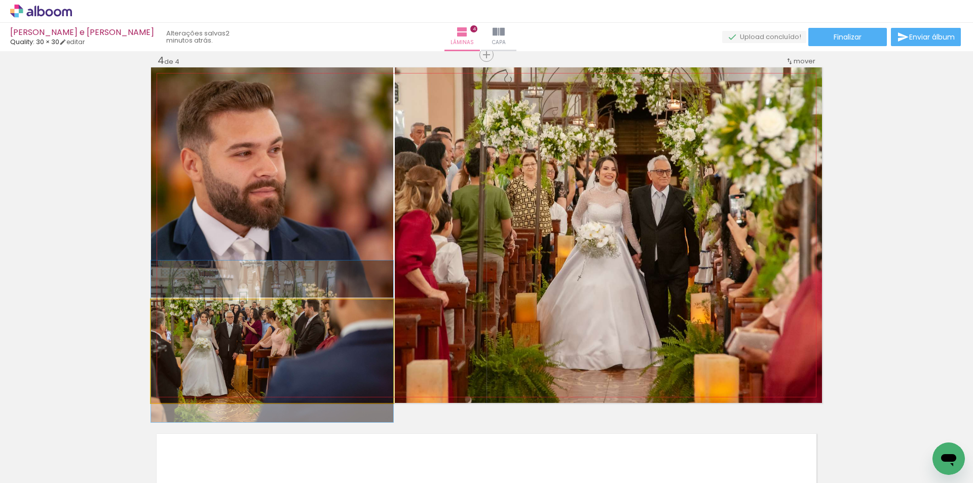
drag, startPoint x: 335, startPoint y: 349, endPoint x: 339, endPoint y: 340, distance: 10.4
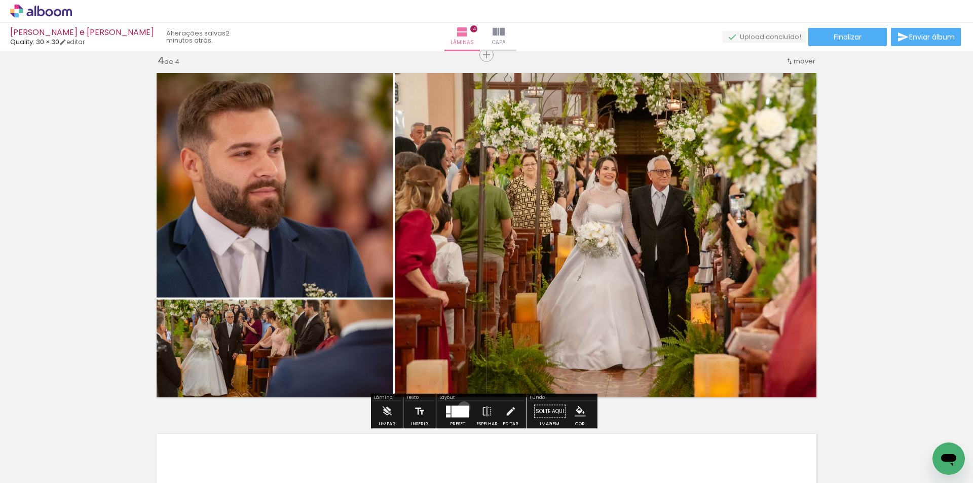
click at [462, 407] on div at bounding box center [461, 411] width 18 height 12
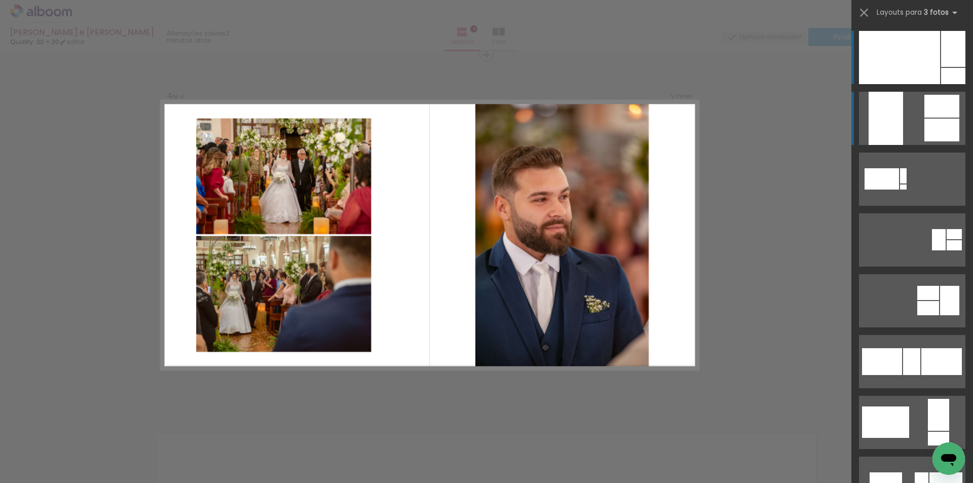
click at [904, 129] on quentale-layouter at bounding box center [912, 118] width 106 height 53
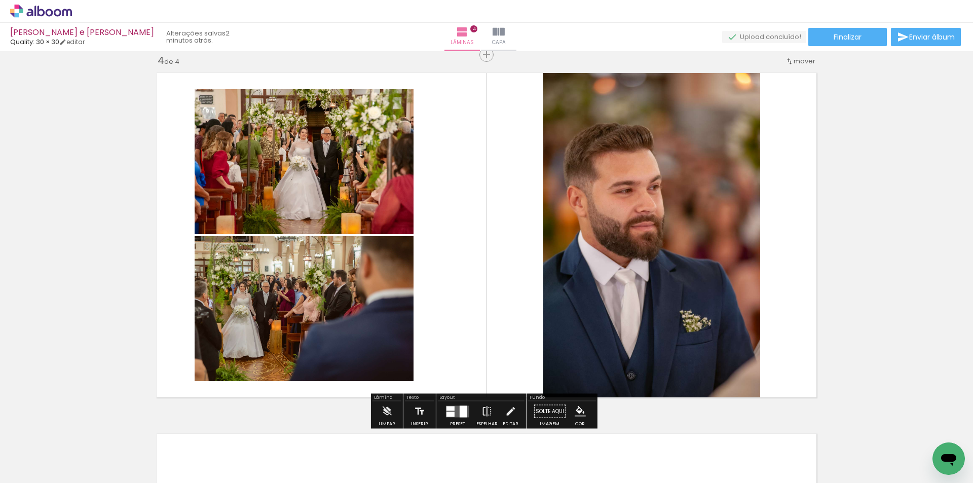
click at [481, 406] on iron-icon at bounding box center [486, 411] width 11 height 20
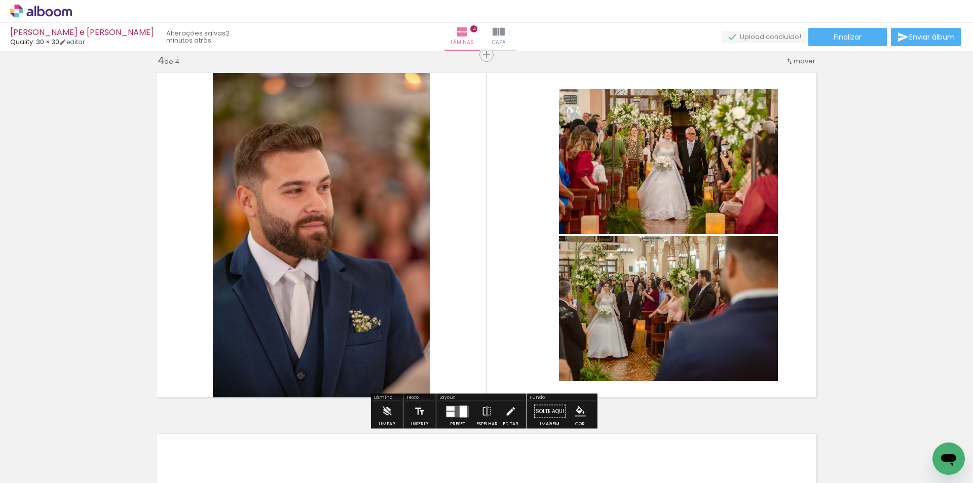
click at [400, 320] on quentale-photo at bounding box center [321, 235] width 217 height 336
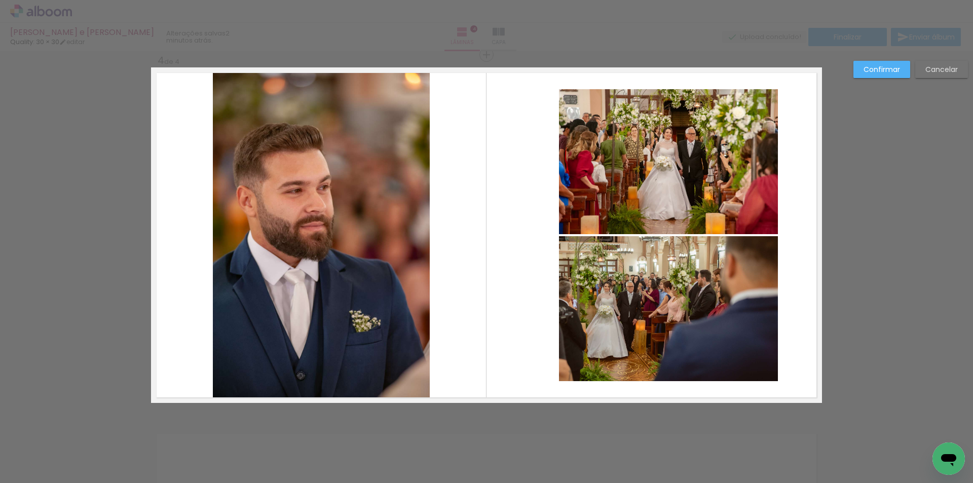
click at [364, 265] on quentale-photo at bounding box center [321, 235] width 217 height 336
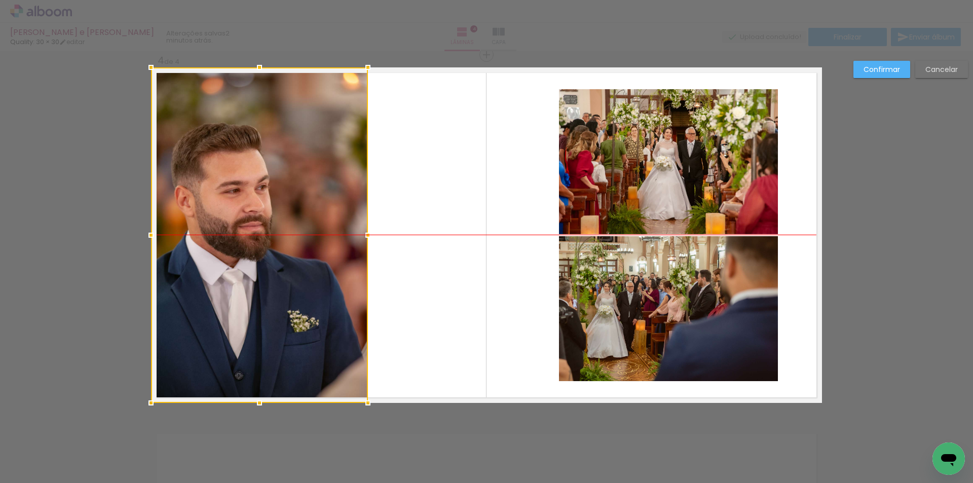
drag, startPoint x: 365, startPoint y: 262, endPoint x: 302, endPoint y: 262, distance: 62.8
click at [302, 262] on div at bounding box center [259, 235] width 217 height 336
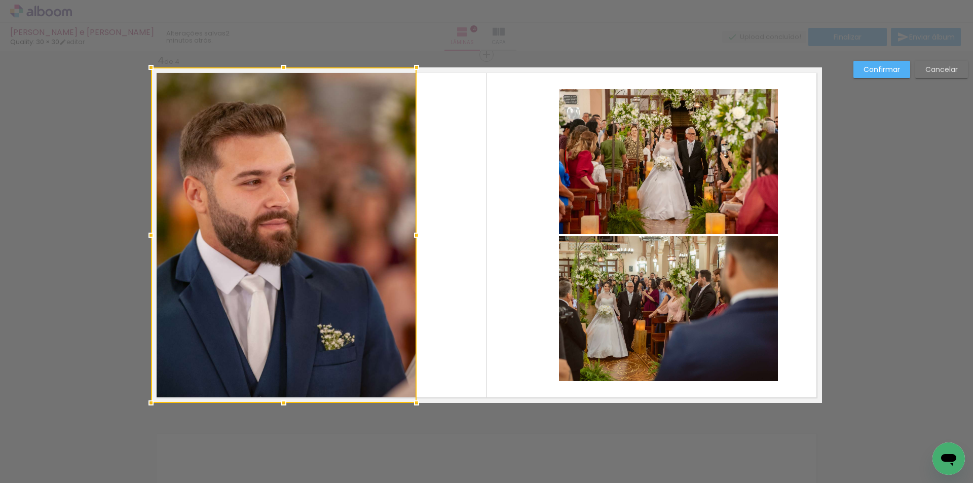
drag, startPoint x: 368, startPoint y: 239, endPoint x: 421, endPoint y: 242, distance: 52.8
click at [421, 242] on div at bounding box center [416, 235] width 20 height 20
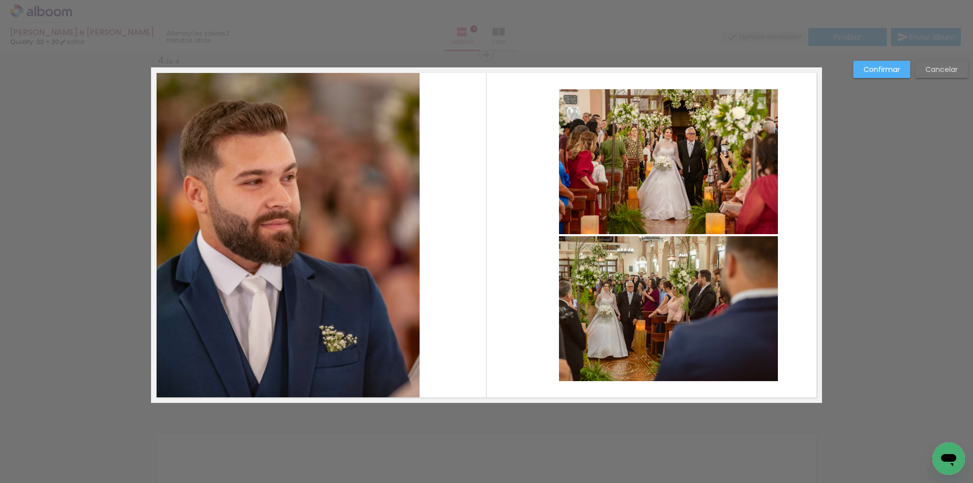
click at [649, 181] on quentale-photo at bounding box center [668, 161] width 219 height 145
click at [652, 271] on quentale-photo at bounding box center [668, 308] width 219 height 145
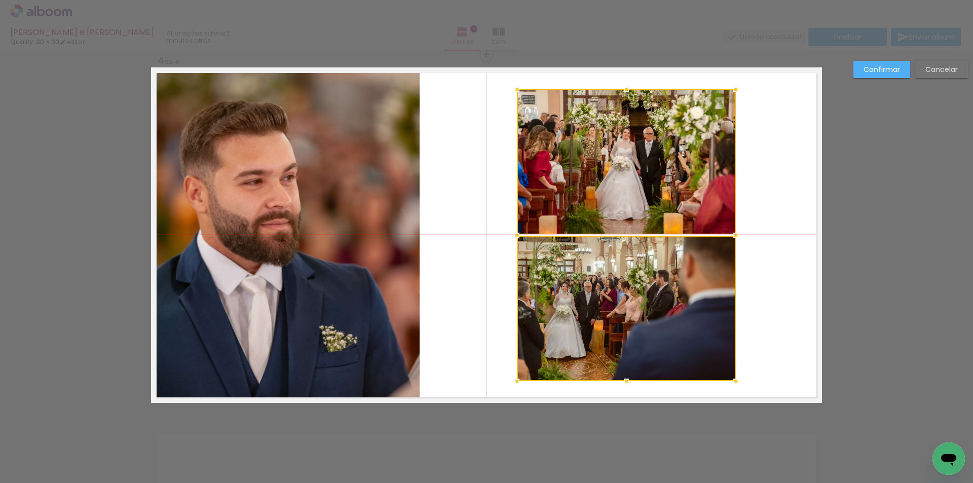
drag, startPoint x: 664, startPoint y: 238, endPoint x: 622, endPoint y: 239, distance: 42.1
click at [622, 239] on div at bounding box center [626, 235] width 219 height 292
click at [0, 0] on slot "Confirmar" at bounding box center [0, 0] width 0 height 0
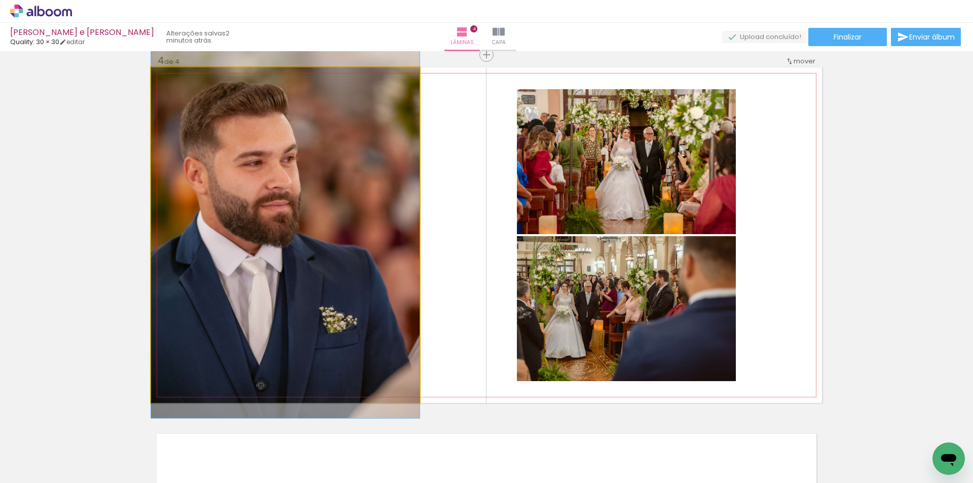
drag, startPoint x: 304, startPoint y: 309, endPoint x: 308, endPoint y: 294, distance: 15.4
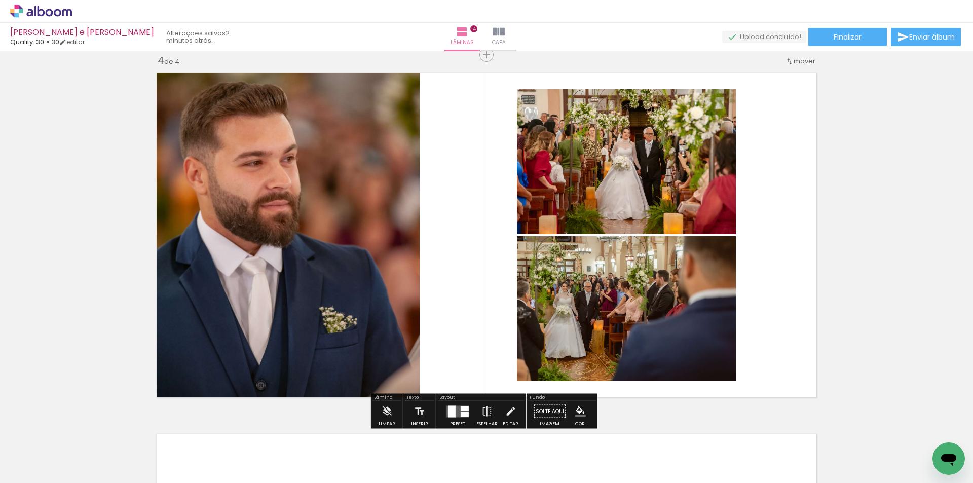
click at [641, 213] on quentale-photo at bounding box center [626, 161] width 219 height 145
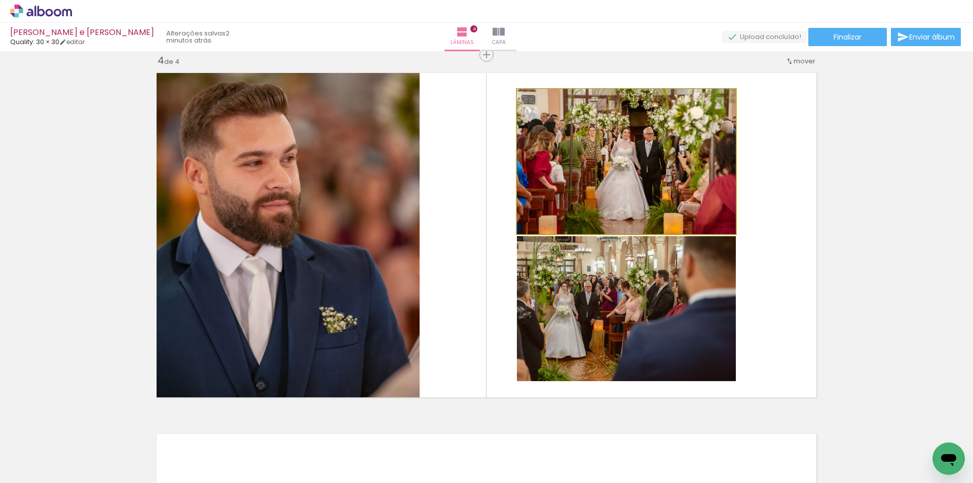
click at [641, 213] on quentale-photo at bounding box center [626, 161] width 219 height 145
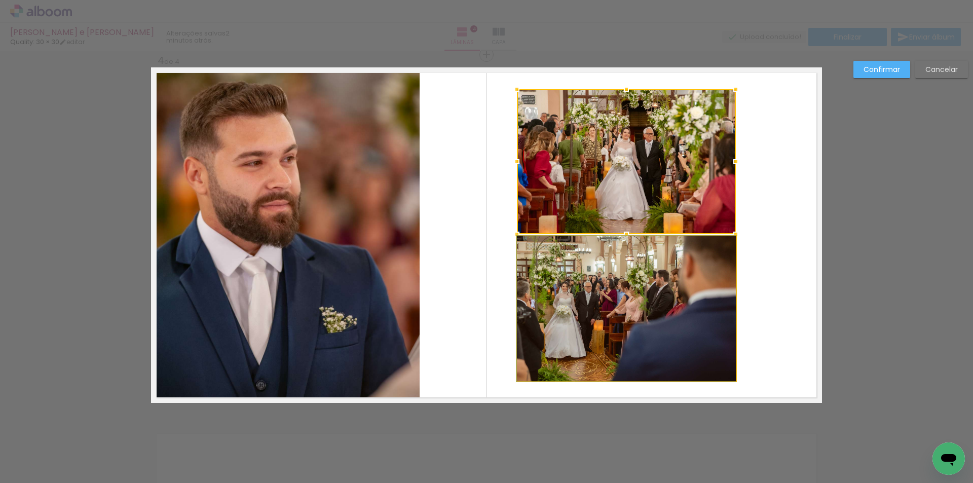
click at [650, 292] on quentale-photo at bounding box center [626, 308] width 219 height 145
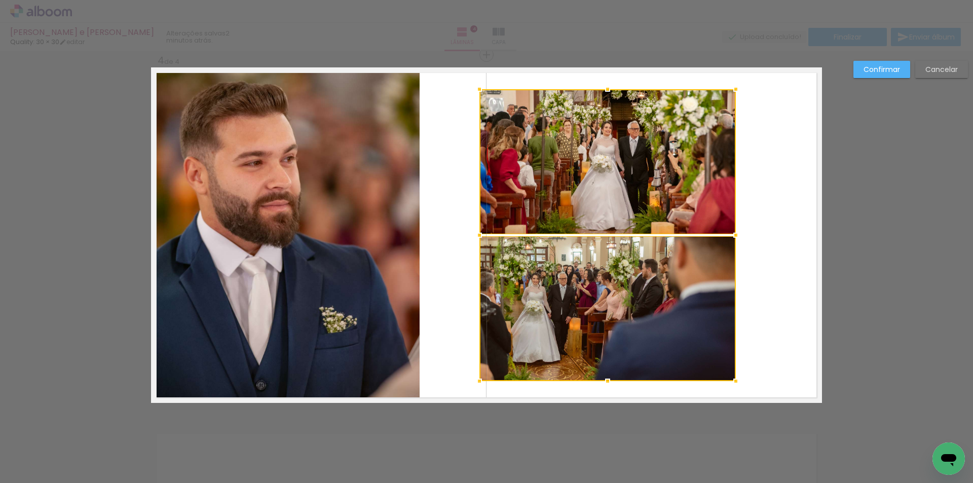
drag, startPoint x: 514, startPoint y: 239, endPoint x: 480, endPoint y: 239, distance: 34.0
click at [480, 239] on div at bounding box center [479, 235] width 20 height 20
click at [559, 207] on quentale-photo at bounding box center [607, 161] width 256 height 145
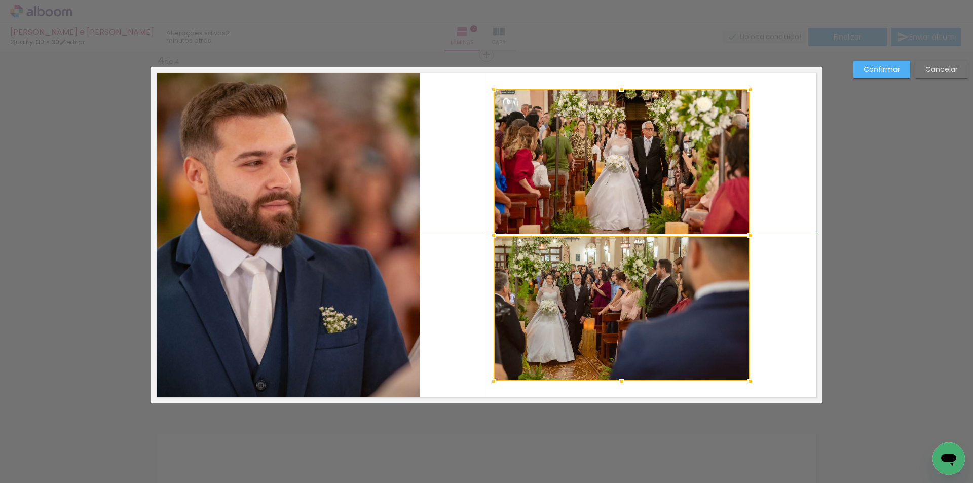
drag, startPoint x: 602, startPoint y: 244, endPoint x: 616, endPoint y: 247, distance: 14.4
click at [616, 247] on div at bounding box center [622, 235] width 256 height 292
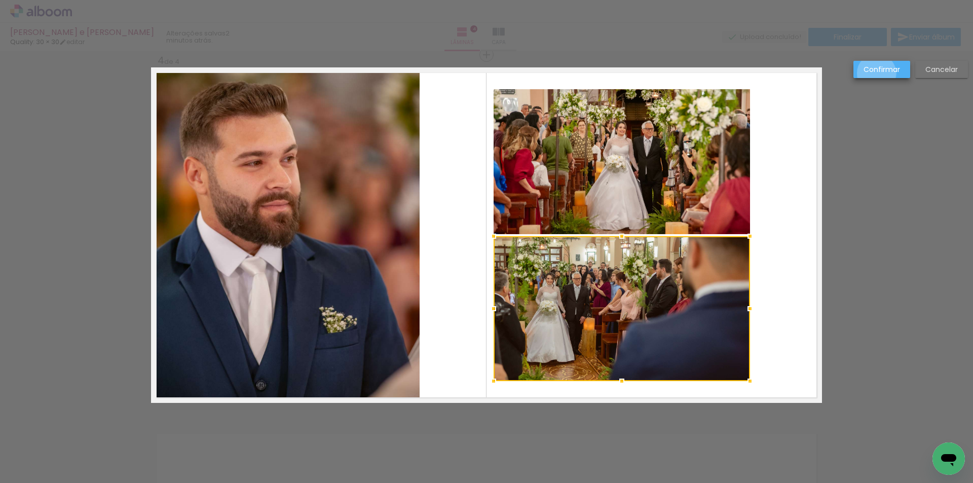
click at [0, 0] on slot "Confirmar" at bounding box center [0, 0] width 0 height 0
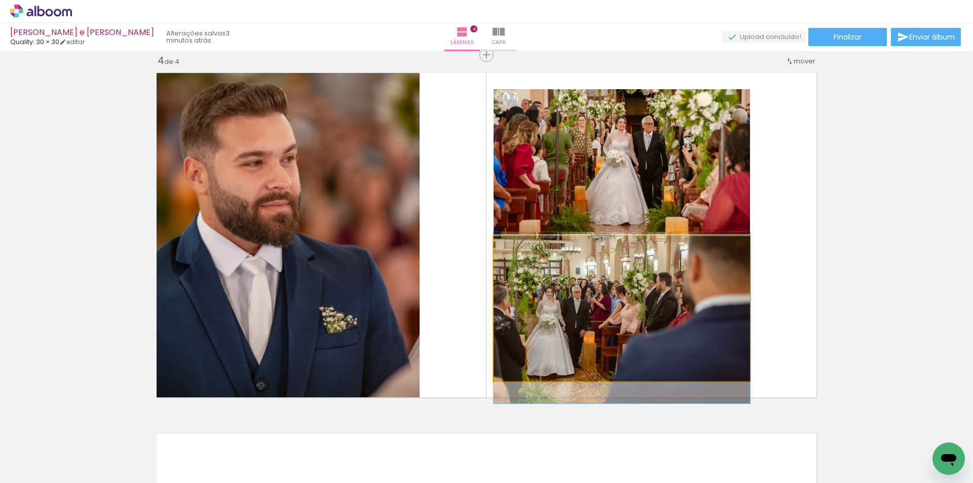
drag, startPoint x: 641, startPoint y: 288, endPoint x: 642, endPoint y: 302, distance: 13.7
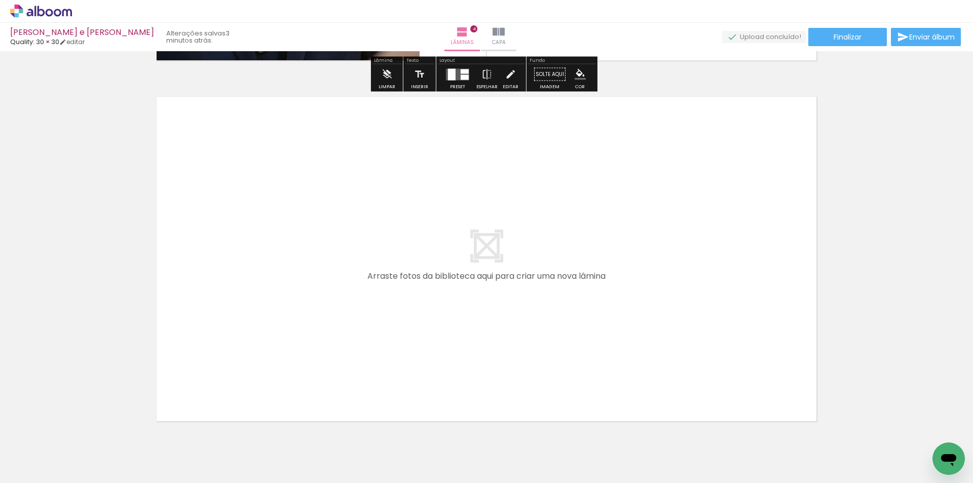
scroll to position [1451, 0]
